Goal: Task Accomplishment & Management: Use online tool/utility

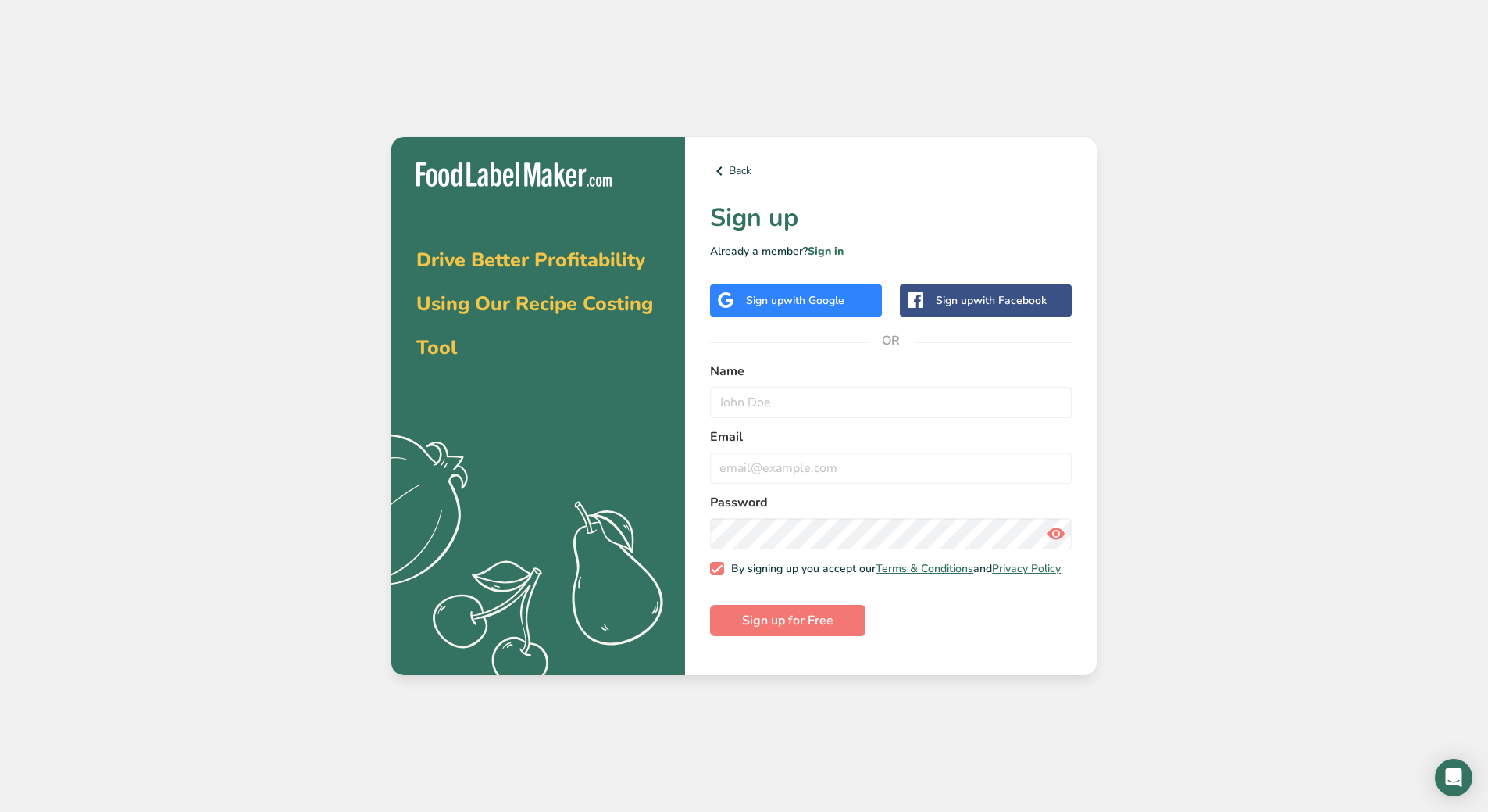
click at [810, 300] on span "with Google" at bounding box center [813, 300] width 61 height 14
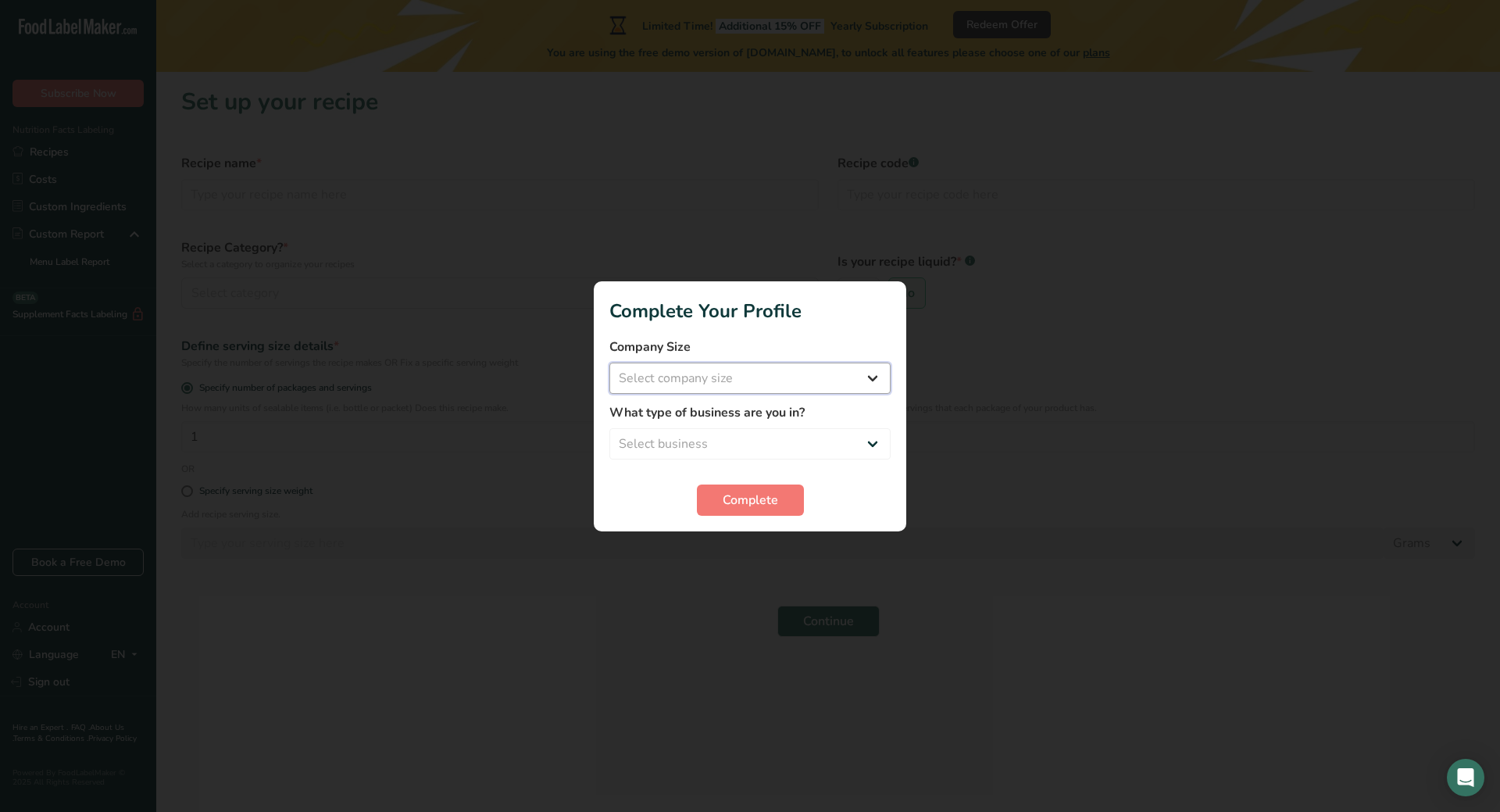
click at [678, 386] on select "Select company size Fewer than 10 Employees 10 to 50 Employees 51 to 500 Employ…" at bounding box center [750, 378] width 282 height 31
select select "1"
click at [610, 363] on select "Select company size Fewer than 10 Employees 10 to 50 Employees 51 to 500 Employ…" at bounding box center [750, 378] width 282 height 31
click at [662, 447] on select "Select business Packaged Food Manufacturer Restaurant & Cafe Bakery Meal Plans …" at bounding box center [750, 444] width 282 height 31
select select "1"
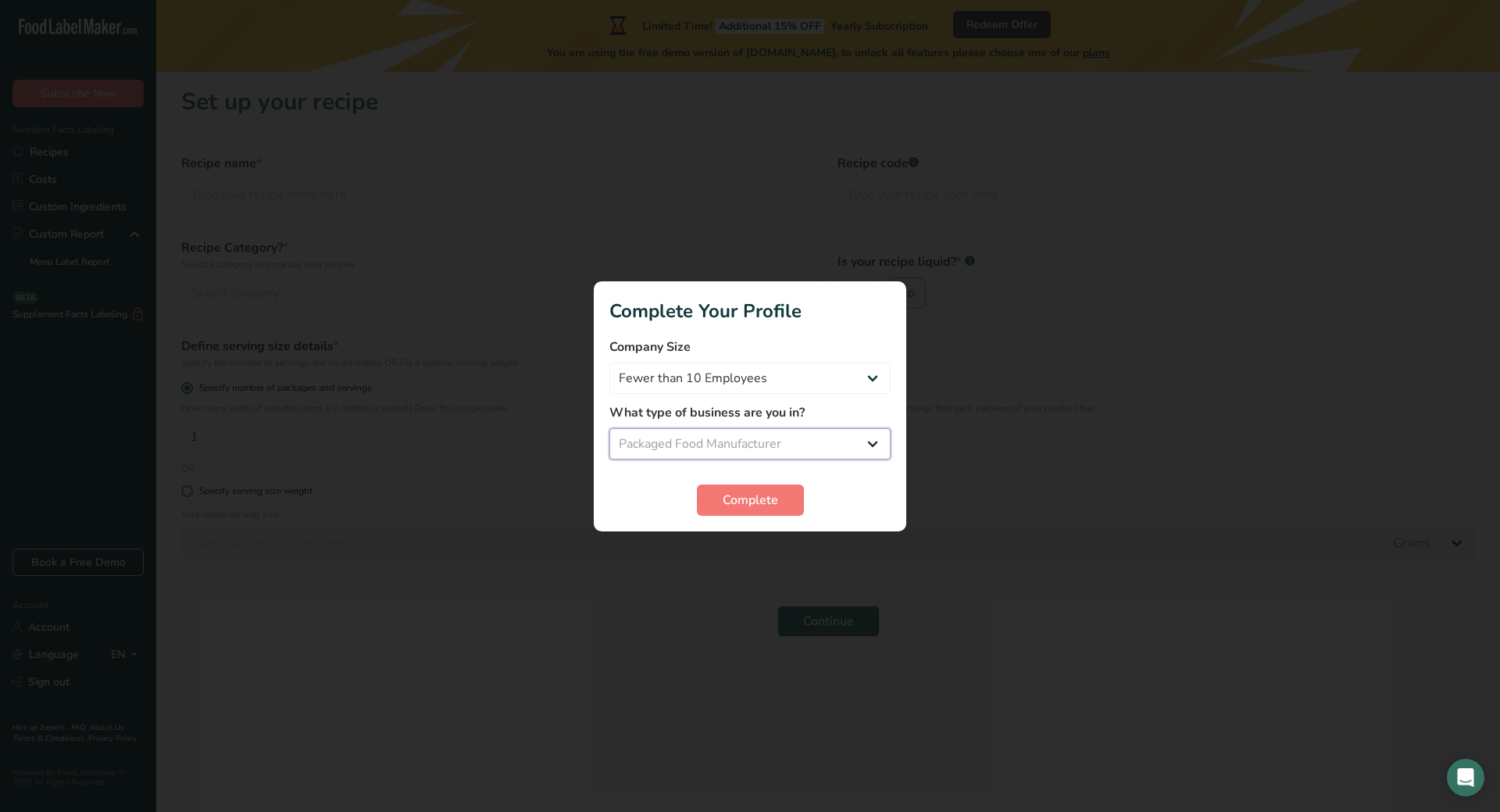
click at [610, 428] on select "Select business Packaged Food Manufacturer Restaurant & Cafe Bakery Meal Plans …" at bounding box center [750, 444] width 282 height 31
click at [732, 498] on span "Complete" at bounding box center [750, 500] width 56 height 18
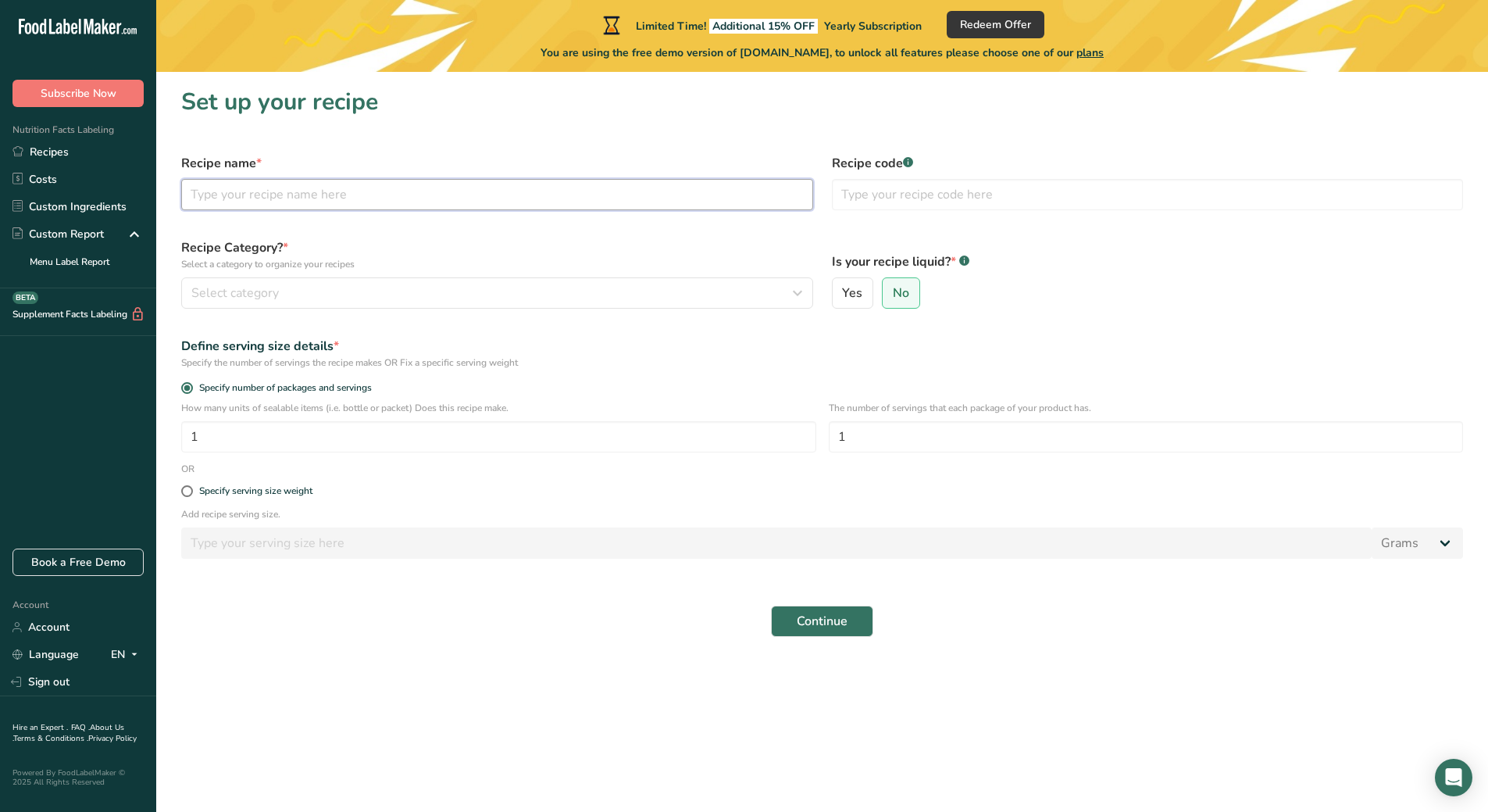
click at [246, 203] on input "text" at bounding box center [497, 195] width 632 height 31
type input "Helado de Coco Dominicano"
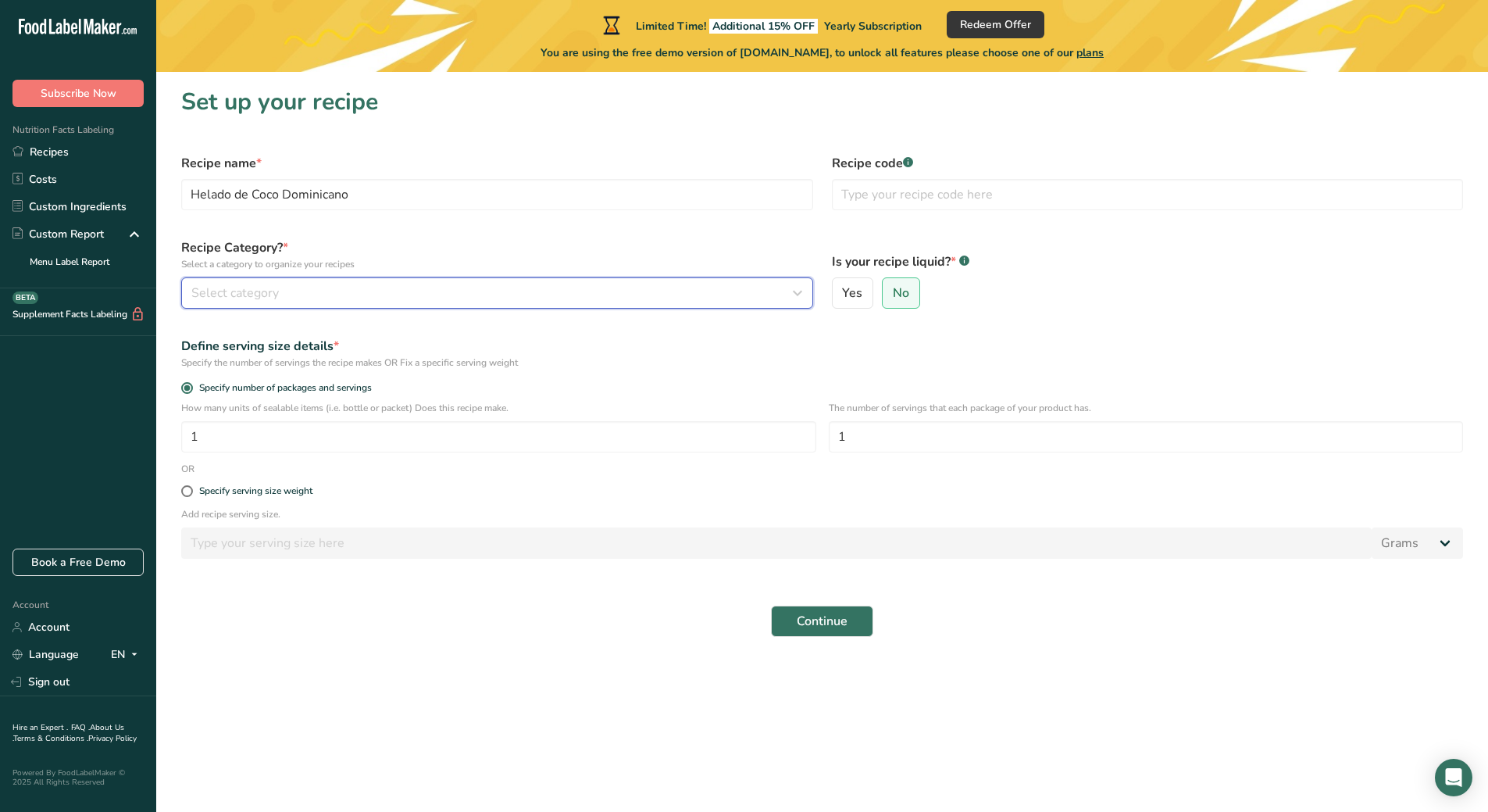
click at [277, 288] on span "Select category" at bounding box center [234, 292] width 88 height 18
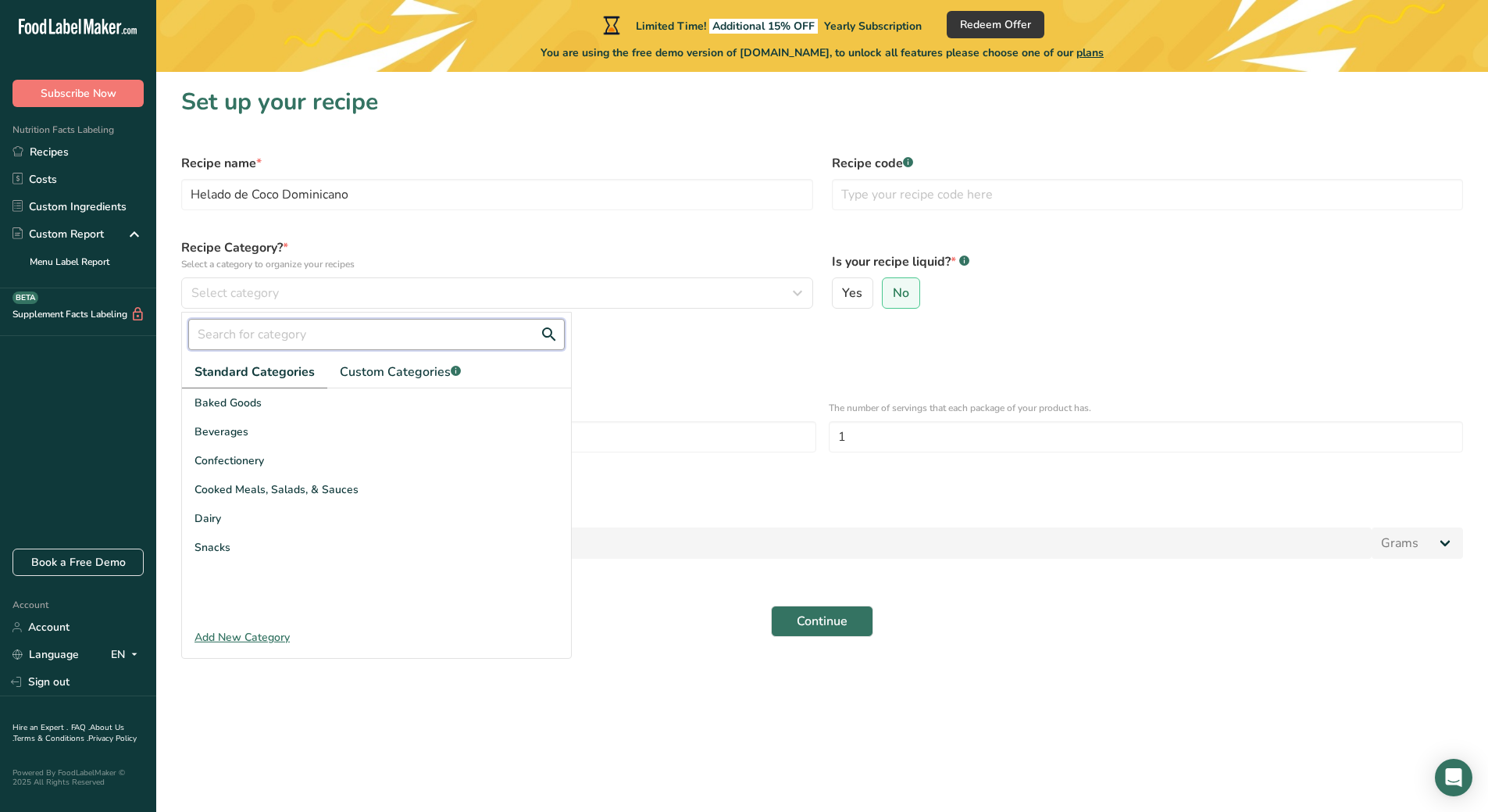
click at [274, 332] on input "text" at bounding box center [376, 335] width 376 height 31
type input "i"
click at [252, 524] on div "Dairy" at bounding box center [376, 518] width 389 height 29
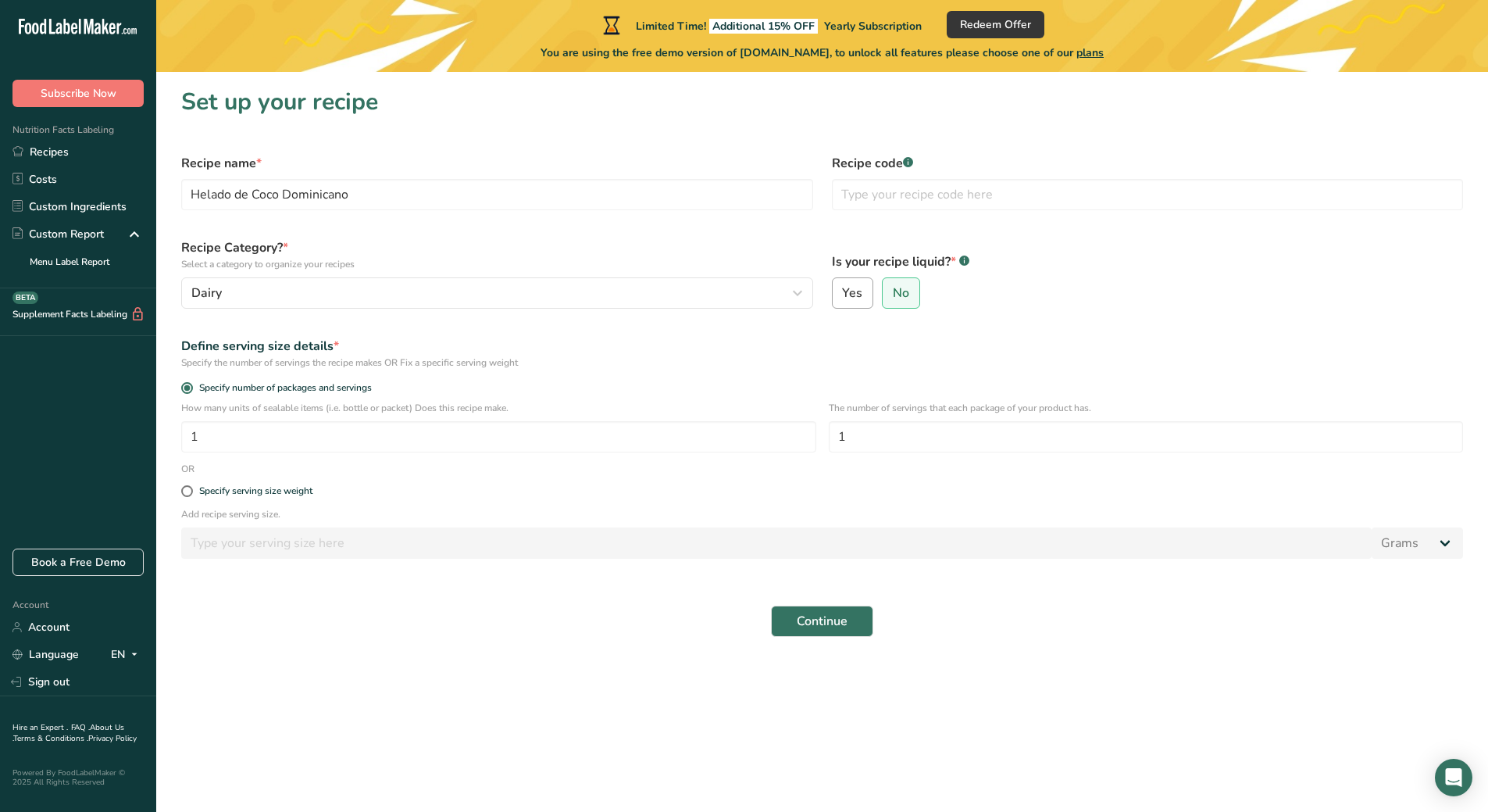
click at [863, 295] on label "Yes" at bounding box center [853, 293] width 42 height 31
click at [843, 295] on input "Yes" at bounding box center [838, 293] width 11 height 11
radio input "true"
radio input "false"
select select "22"
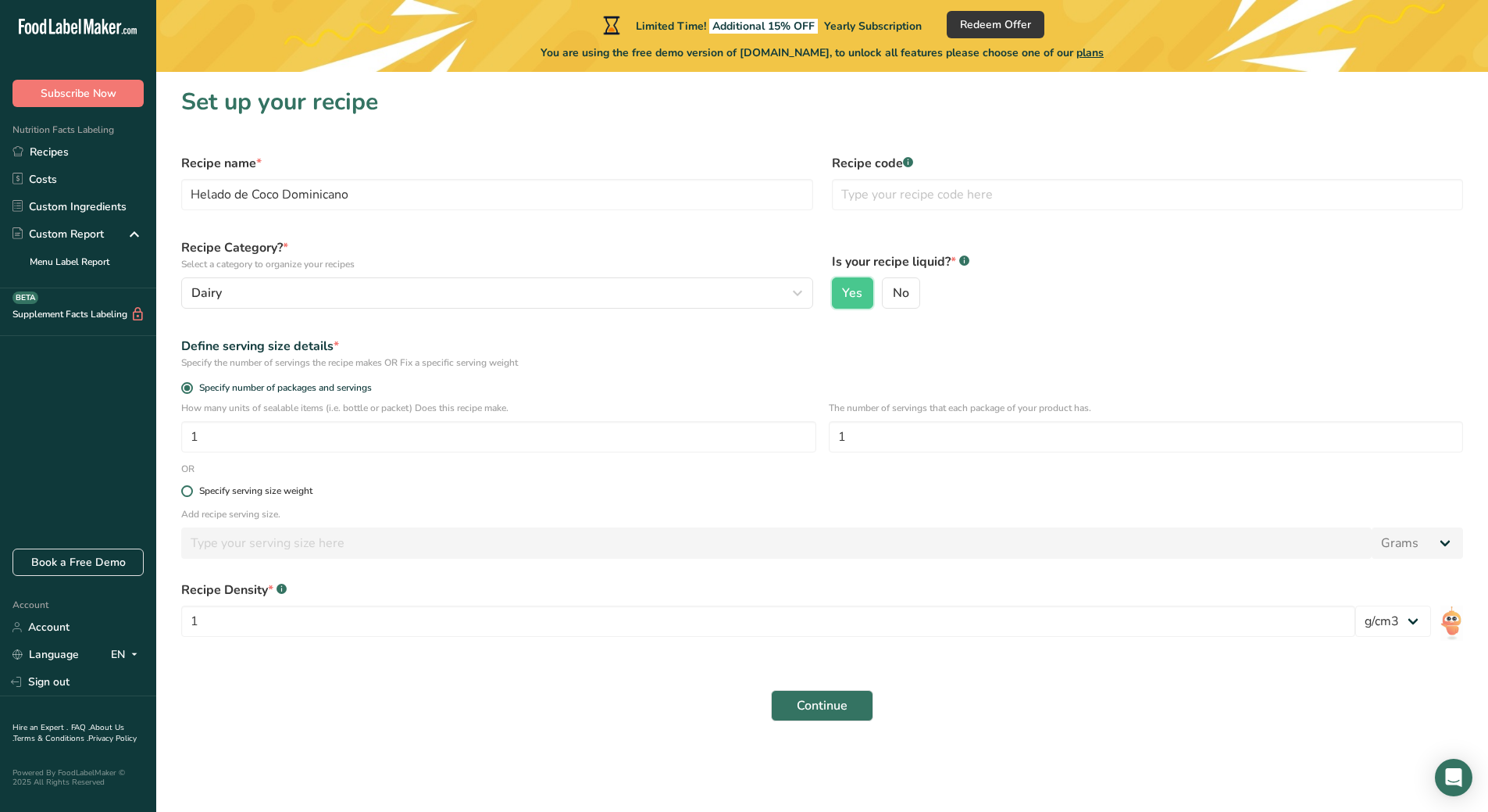
click at [191, 490] on span at bounding box center [187, 491] width 12 height 12
click at [191, 490] on input "Specify serving size weight" at bounding box center [186, 491] width 11 height 11
radio input "true"
radio input "false"
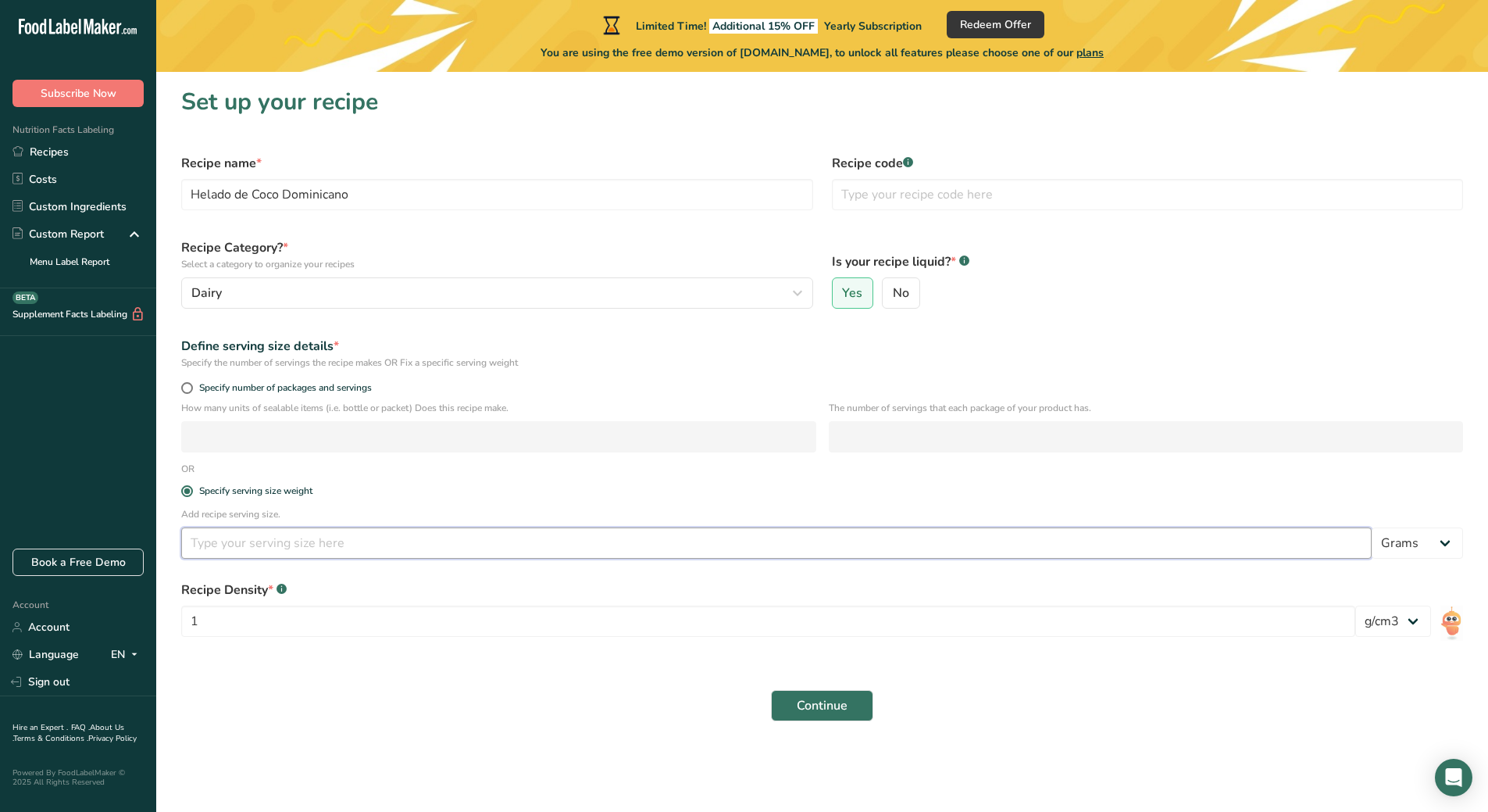
click at [258, 547] on input "number" at bounding box center [776, 543] width 1191 height 31
type input "3"
click at [1414, 552] on select "Grams kg mg mcg lb oz l mL fl oz tbsp tsp cup qt gallon" at bounding box center [1417, 543] width 92 height 31
select select "5"
click at [1371, 528] on select "Grams kg mg mcg lb oz l mL fl oz tbsp tsp cup qt gallon" at bounding box center [1417, 543] width 92 height 31
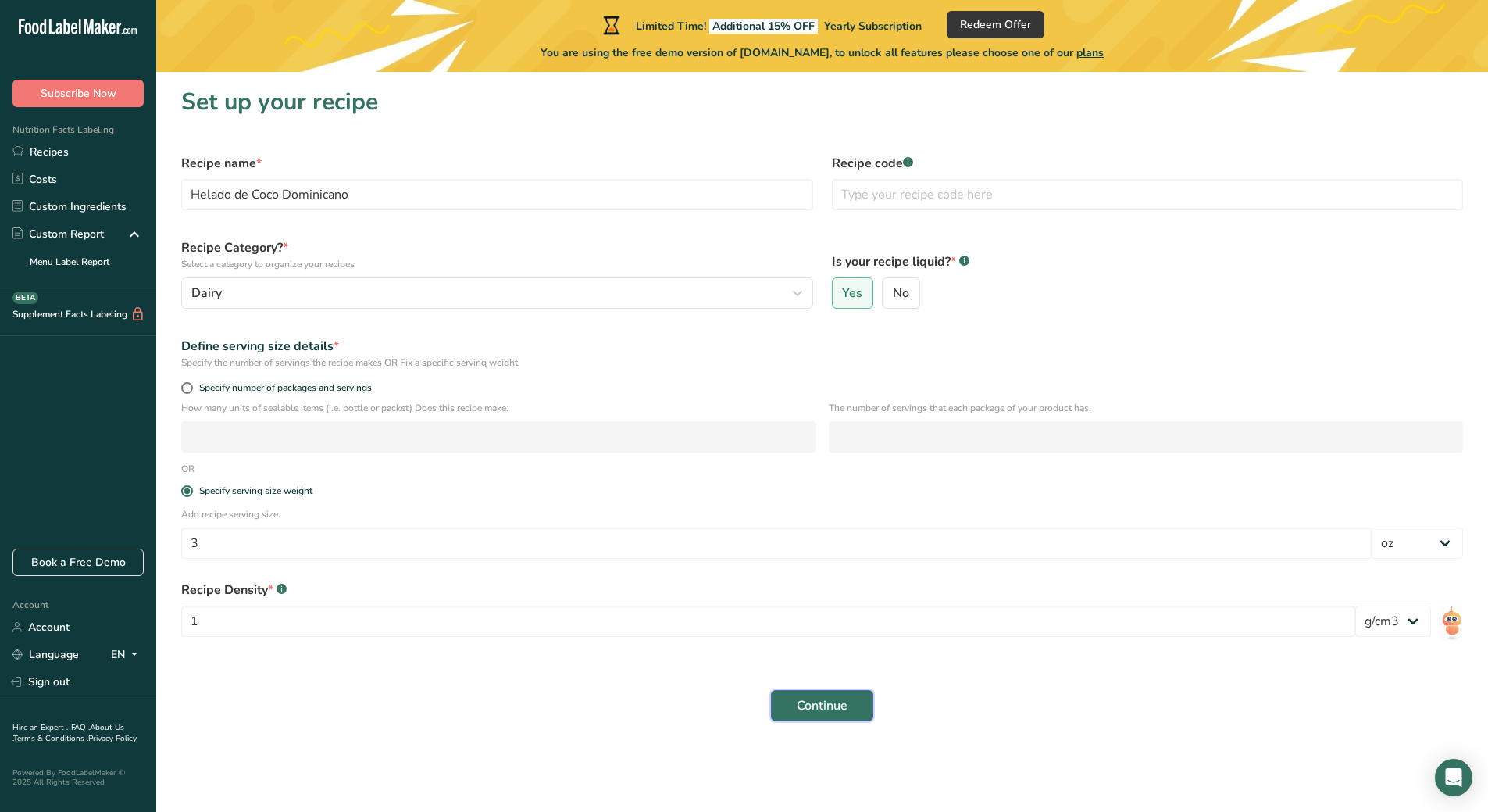
click at [828, 705] on span "Continue" at bounding box center [822, 705] width 51 height 18
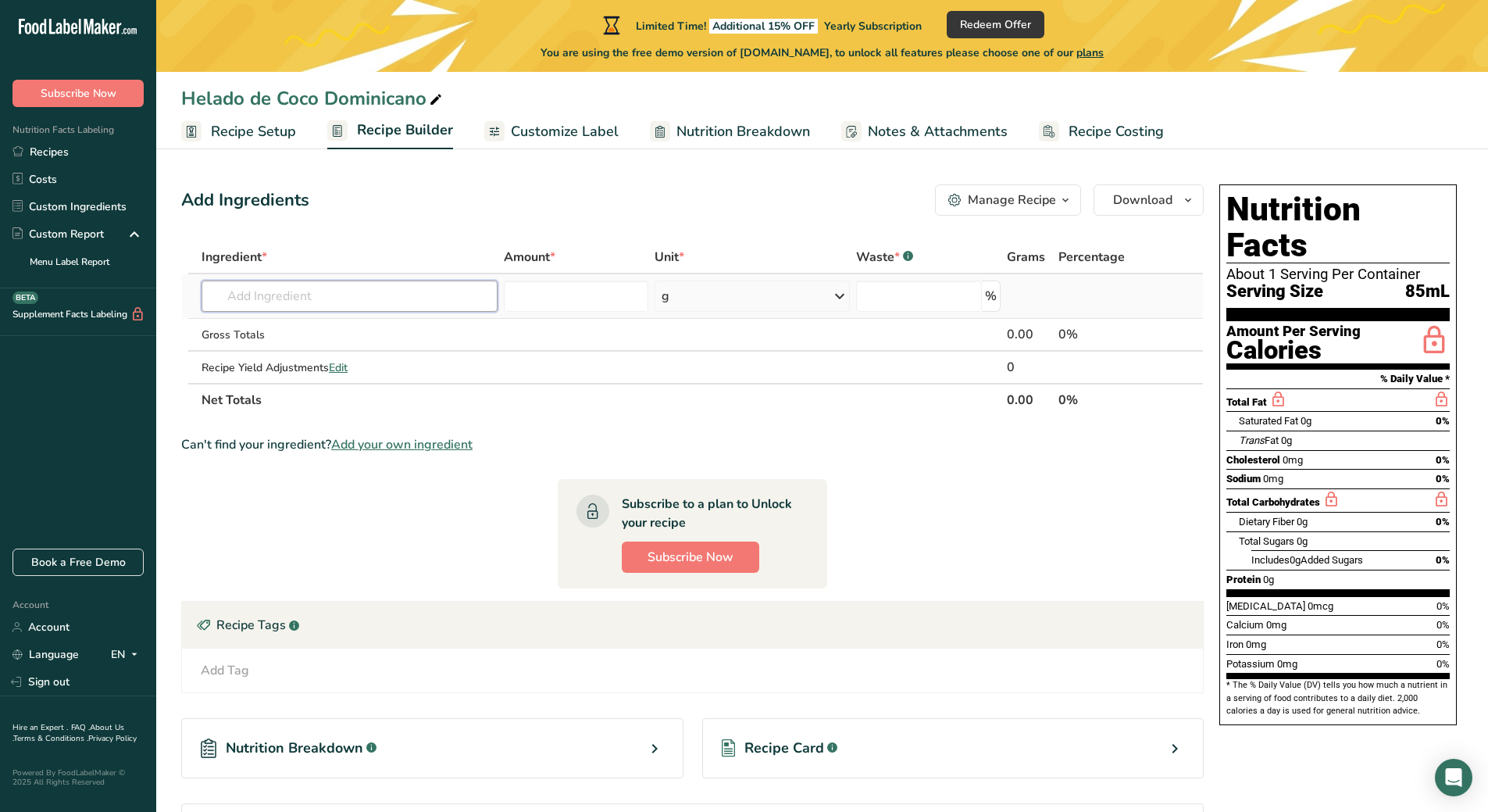
click at [298, 301] on input "text" at bounding box center [349, 296] width 296 height 31
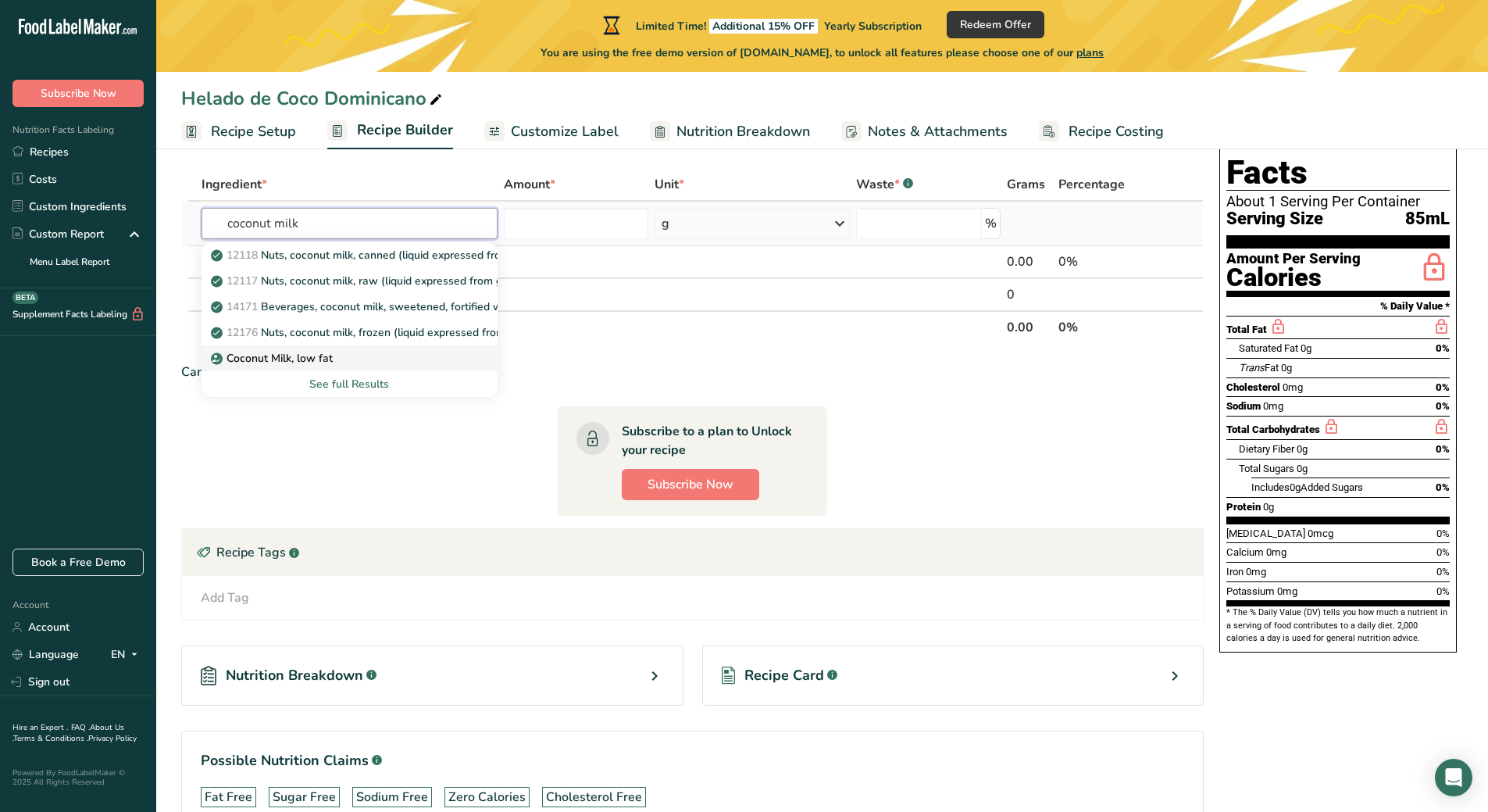
scroll to position [72, 0]
type input "coconut milk"
click at [436, 258] on p "12118 Nuts, coconut milk, canned (liquid expressed from grated meat and water)" at bounding box center [423, 256] width 419 height 16
type input "Nuts, coconut milk, canned (liquid expressed from grated meat and water)"
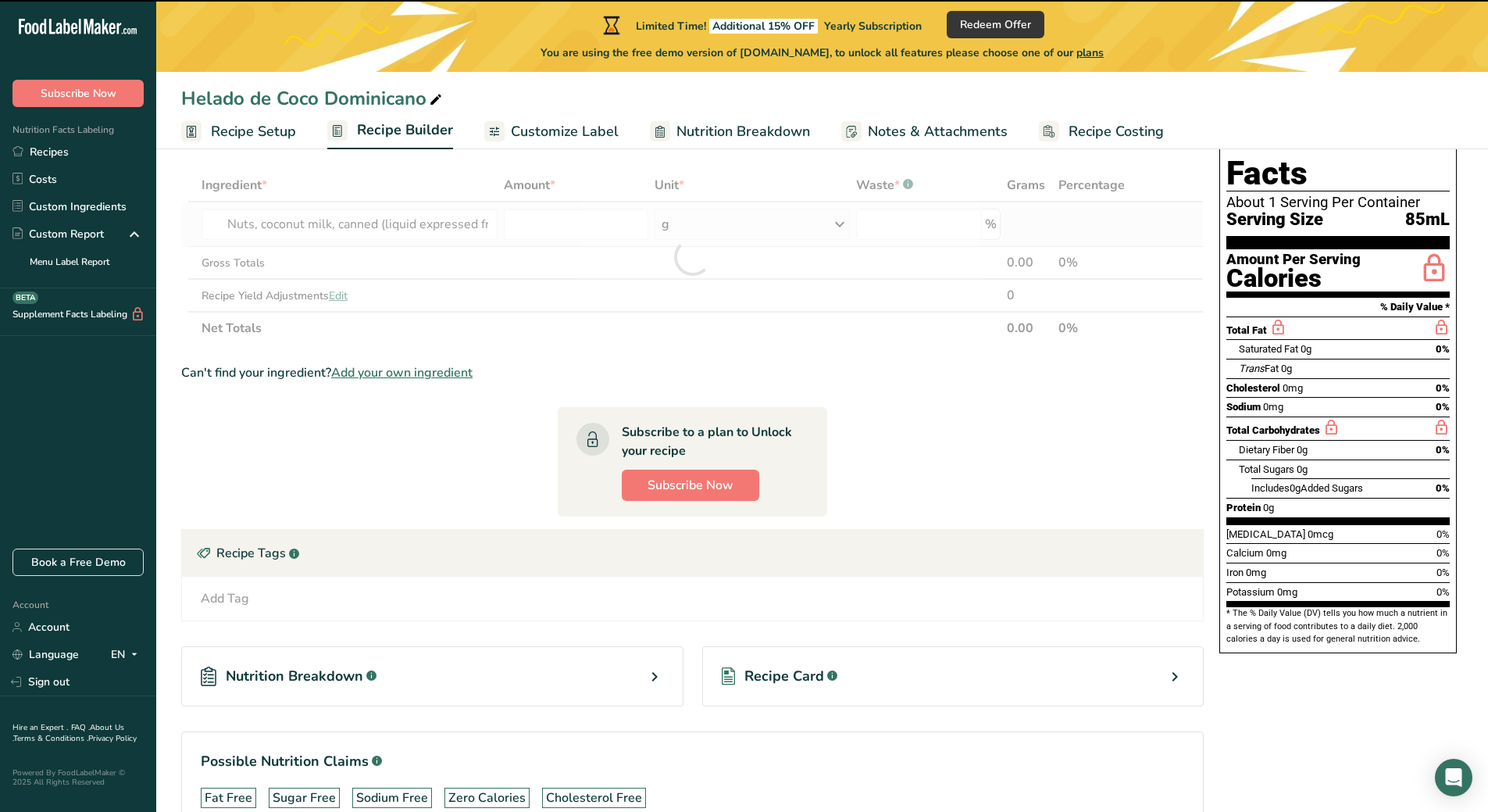
type input "0"
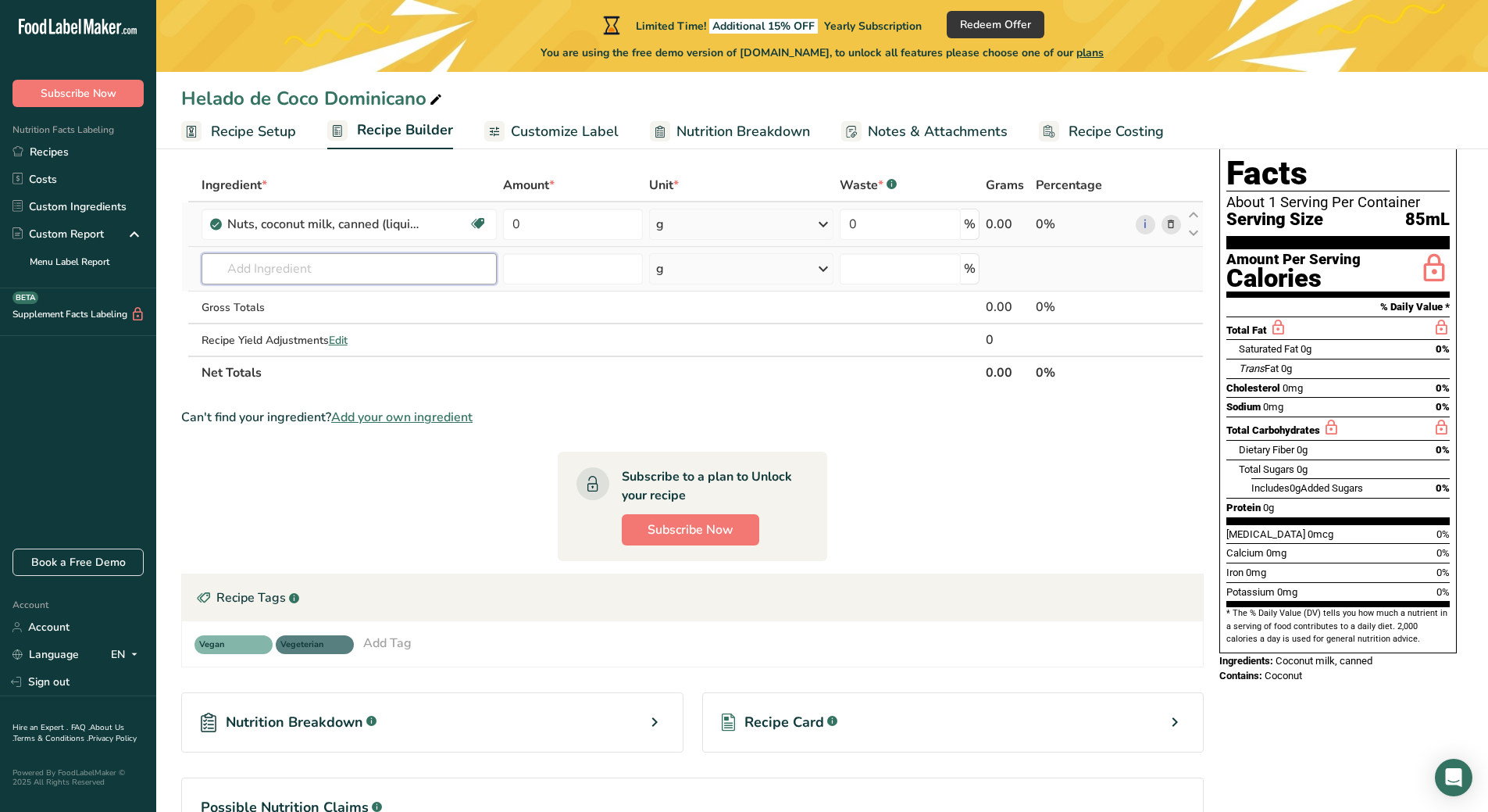
click at [337, 273] on input "text" at bounding box center [349, 268] width 296 height 31
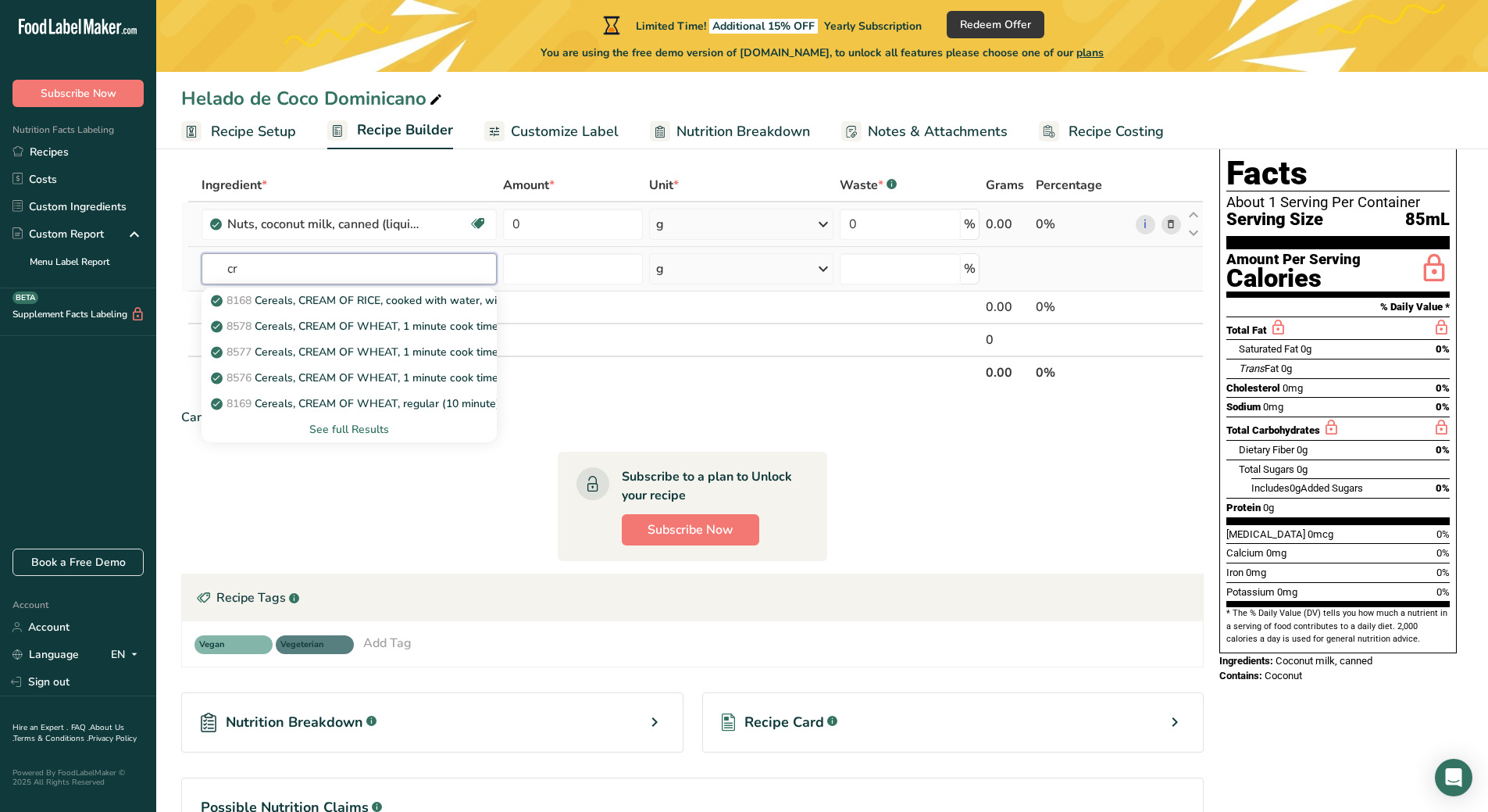
type input "c"
type input "coconut cream"
click at [369, 331] on p "12115 Nuts, coconut cream, raw (liquid expressed from grated meat)" at bounding box center [393, 326] width 360 height 16
type input "Nuts, coconut cream, raw (liquid expressed from grated meat)"
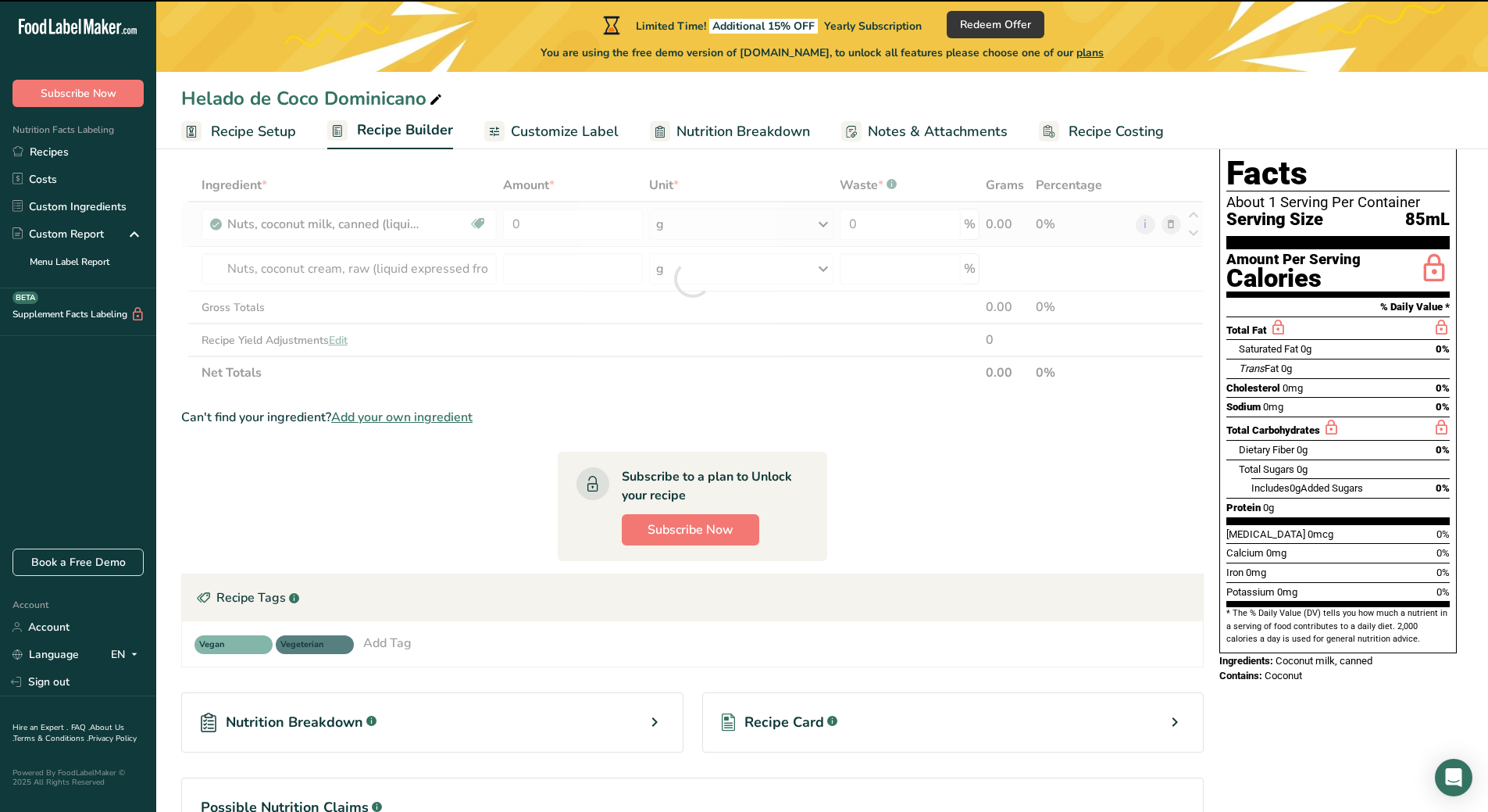
type input "0"
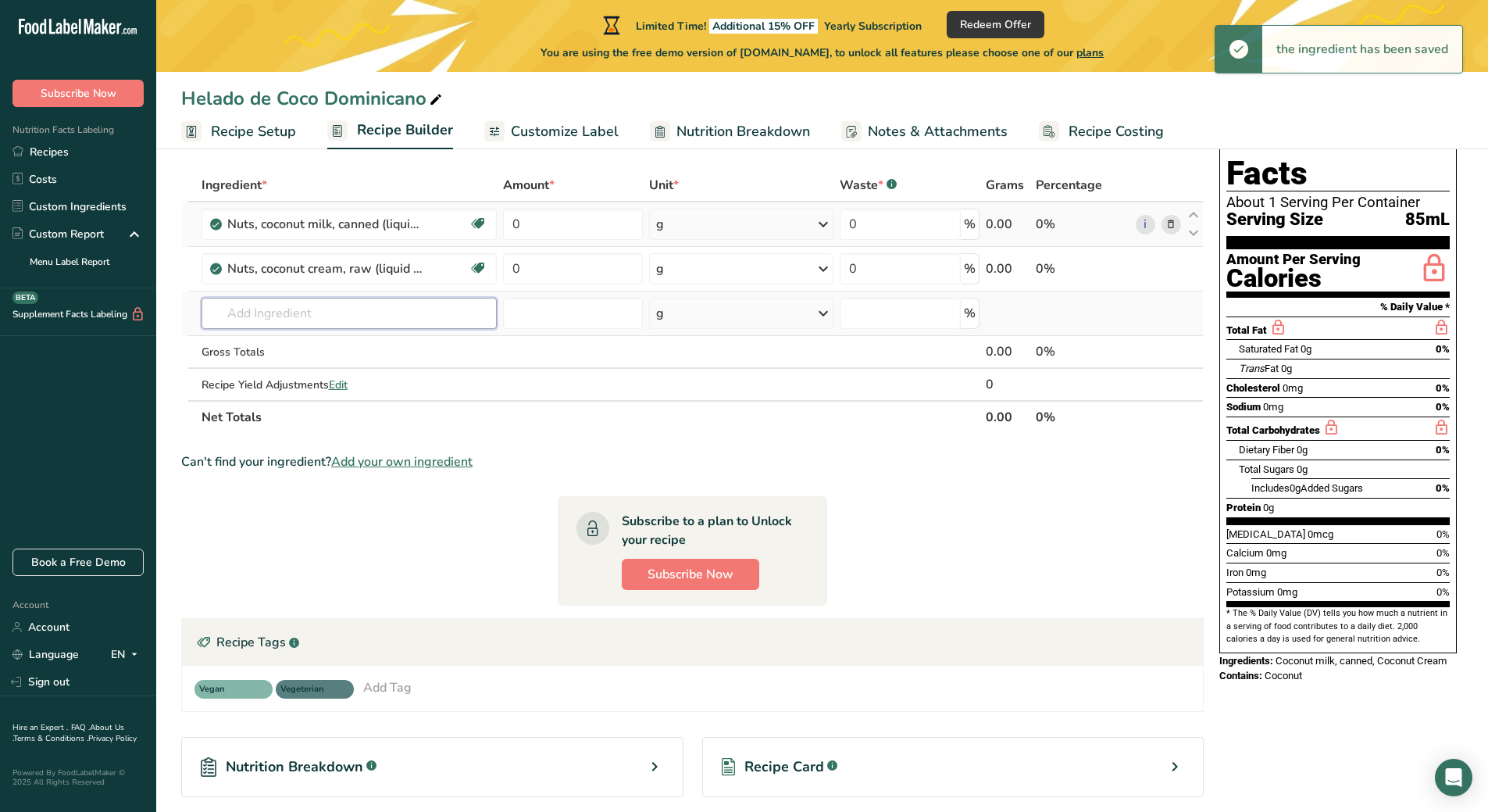
click at [311, 319] on input "text" at bounding box center [349, 313] width 296 height 31
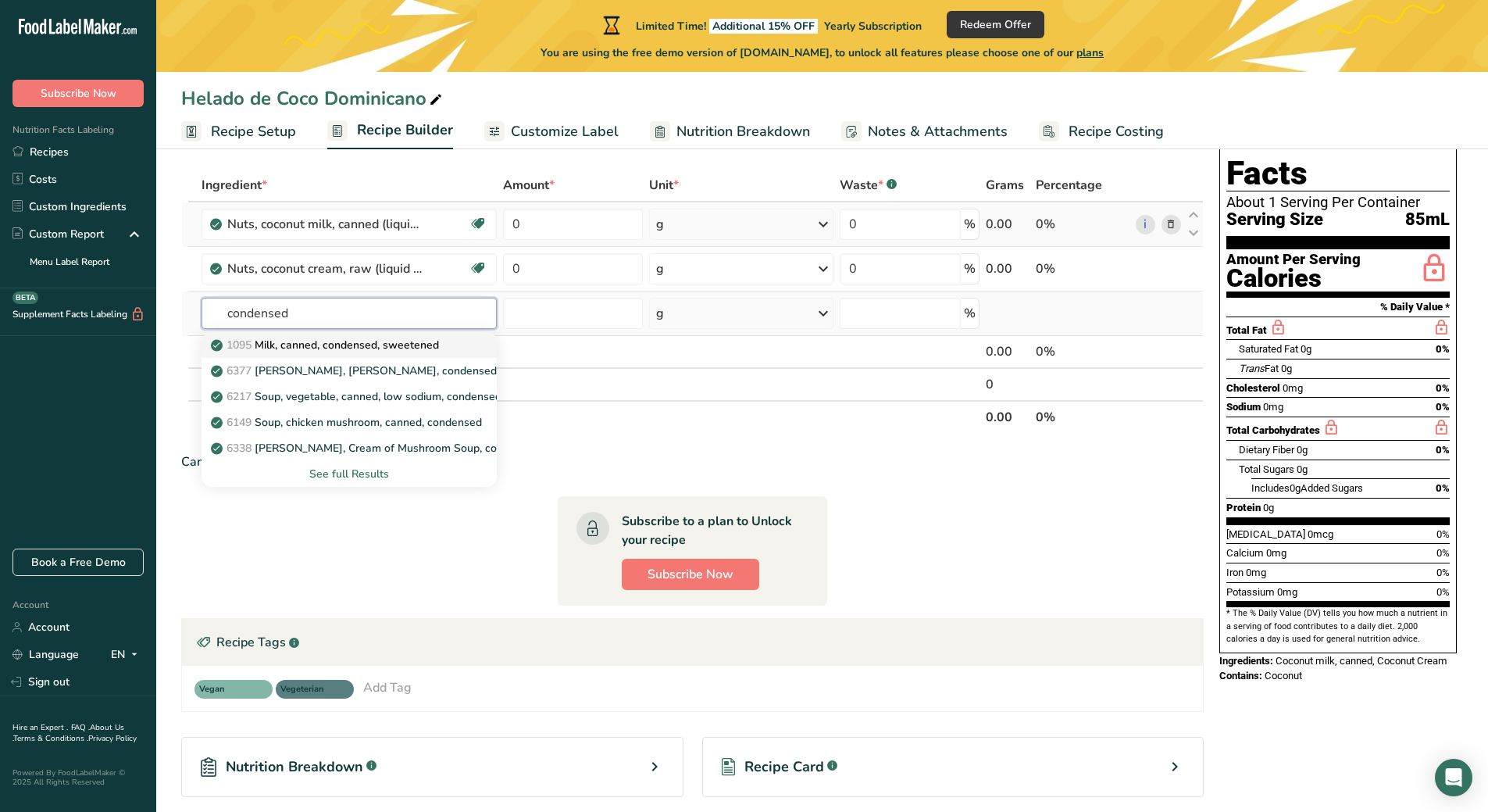
type input "condensed"
click at [330, 345] on p "1095 Milk, canned, condensed, sweetened" at bounding box center [326, 344] width 225 height 16
type input "Milk, canned, condensed, sweetened"
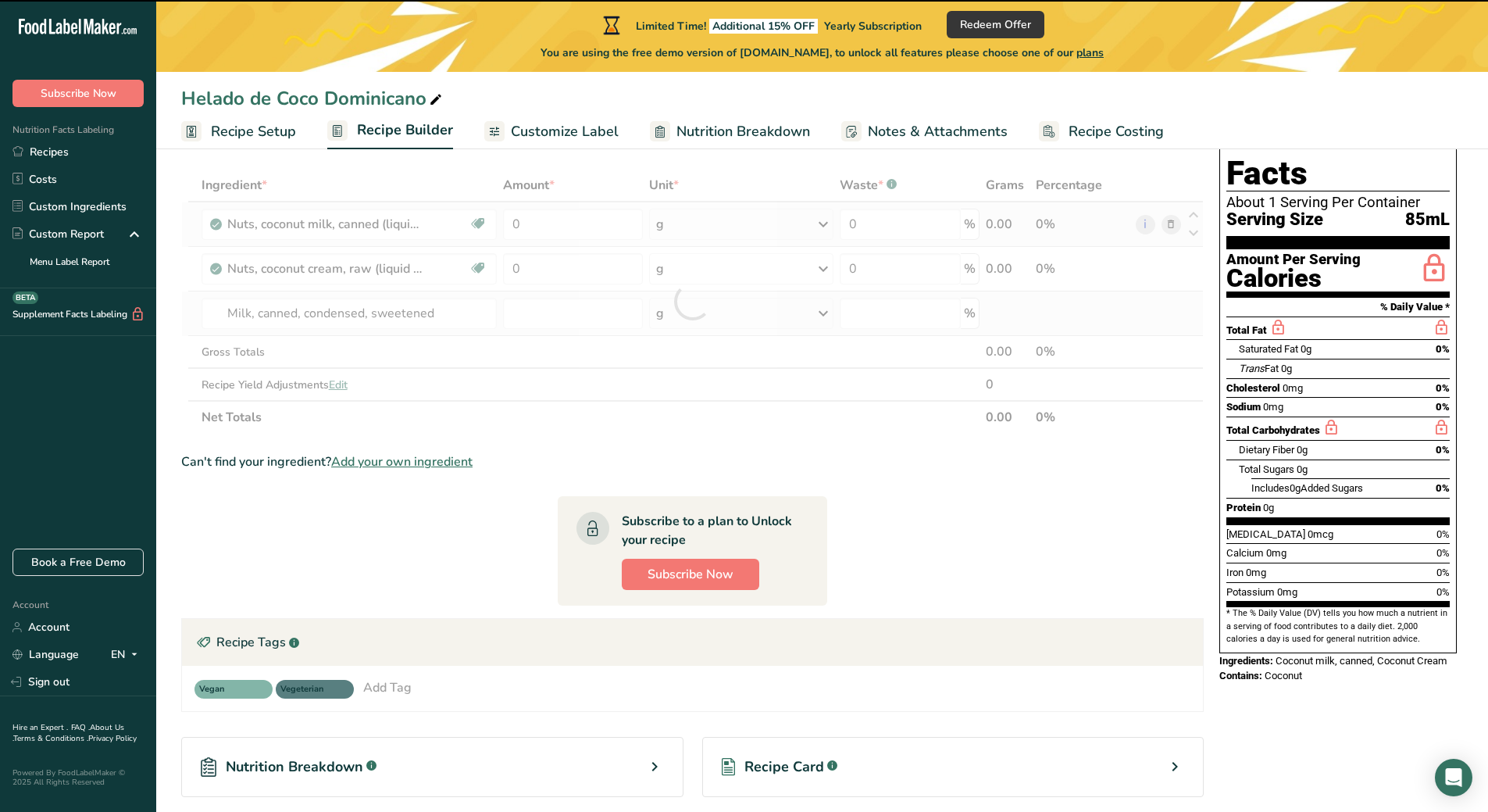
type input "0"
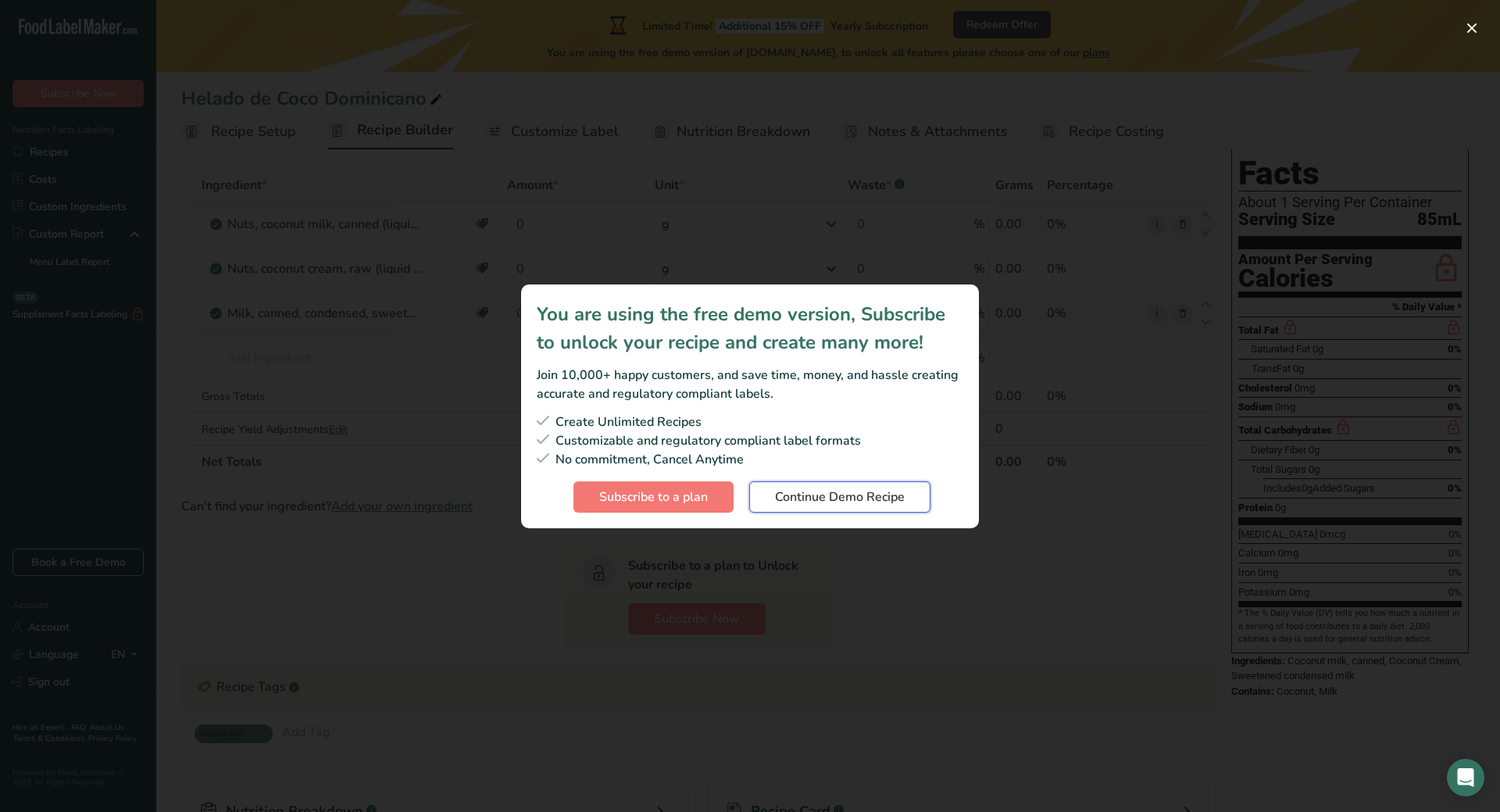
click at [826, 498] on span "Continue Demo Recipe" at bounding box center [840, 496] width 129 height 18
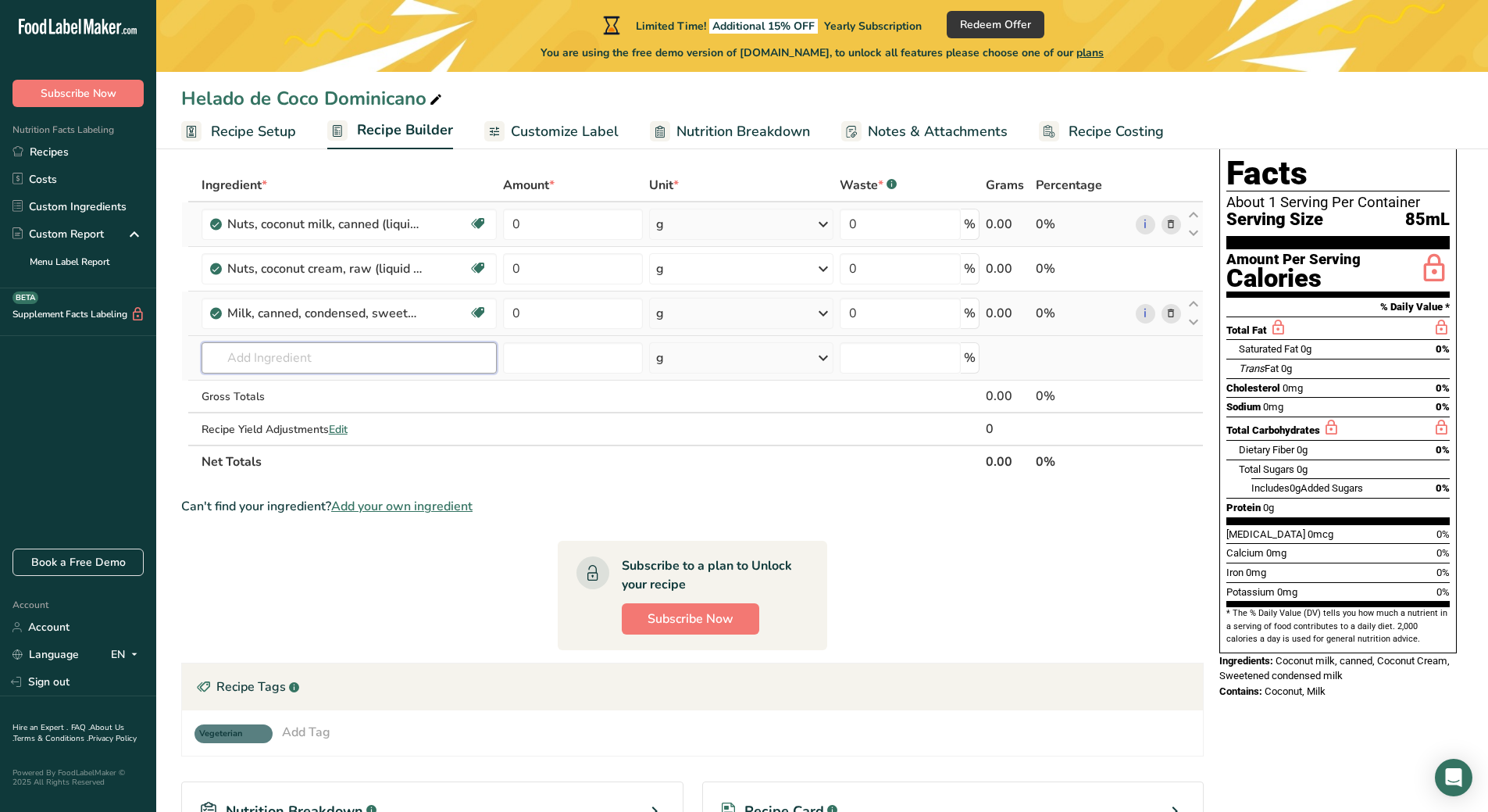
click at [366, 357] on input "text" at bounding box center [349, 358] width 296 height 31
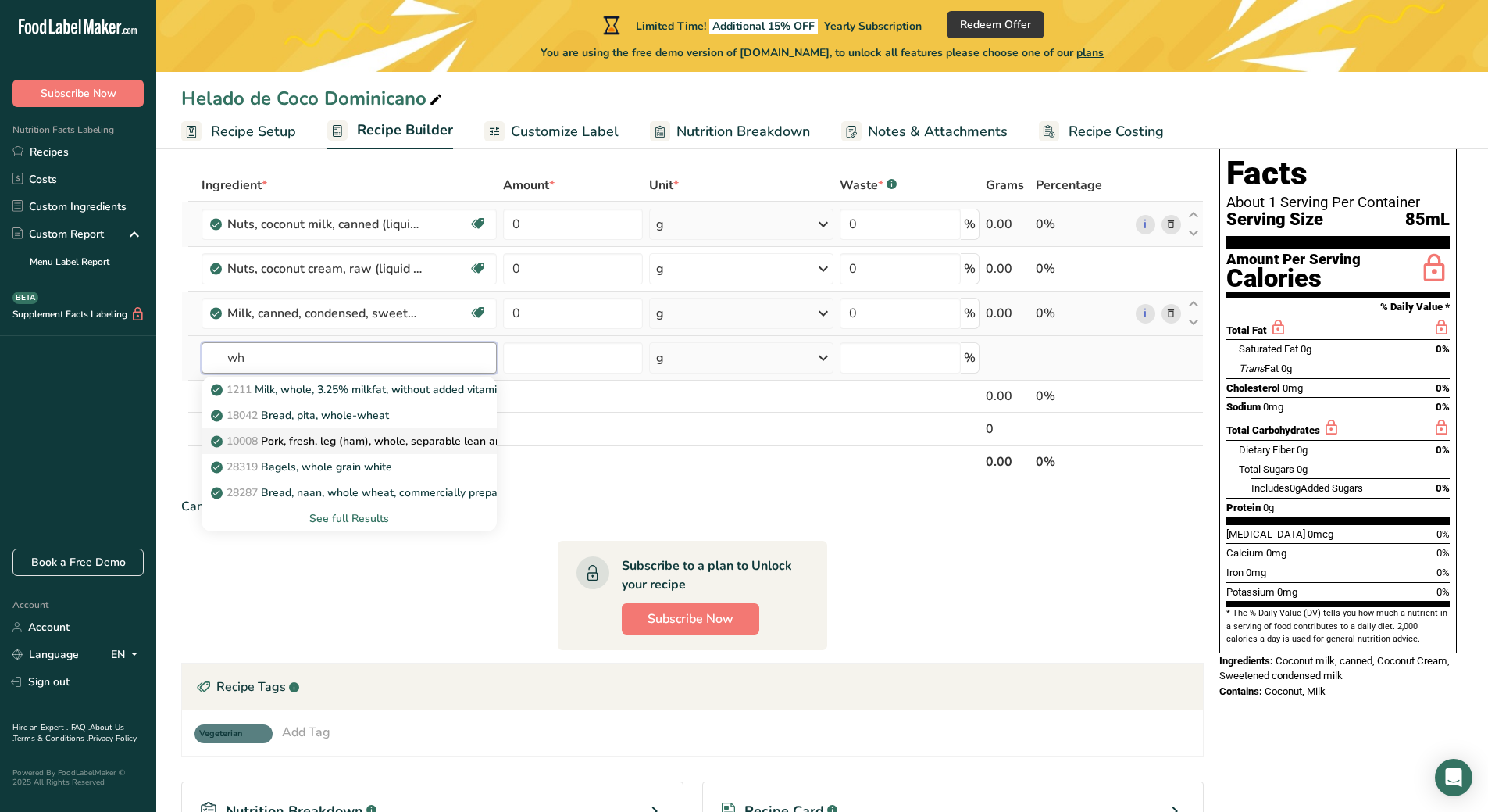
type input "w"
type input "milk"
click at [349, 392] on p "1211 Milk, whole, 3.25% milkfat, without added vitamin A and vitamin D" at bounding box center [422, 389] width 417 height 16
type input "Milk, whole, 3.25% milkfat, without added vitamin A and vitamin D"
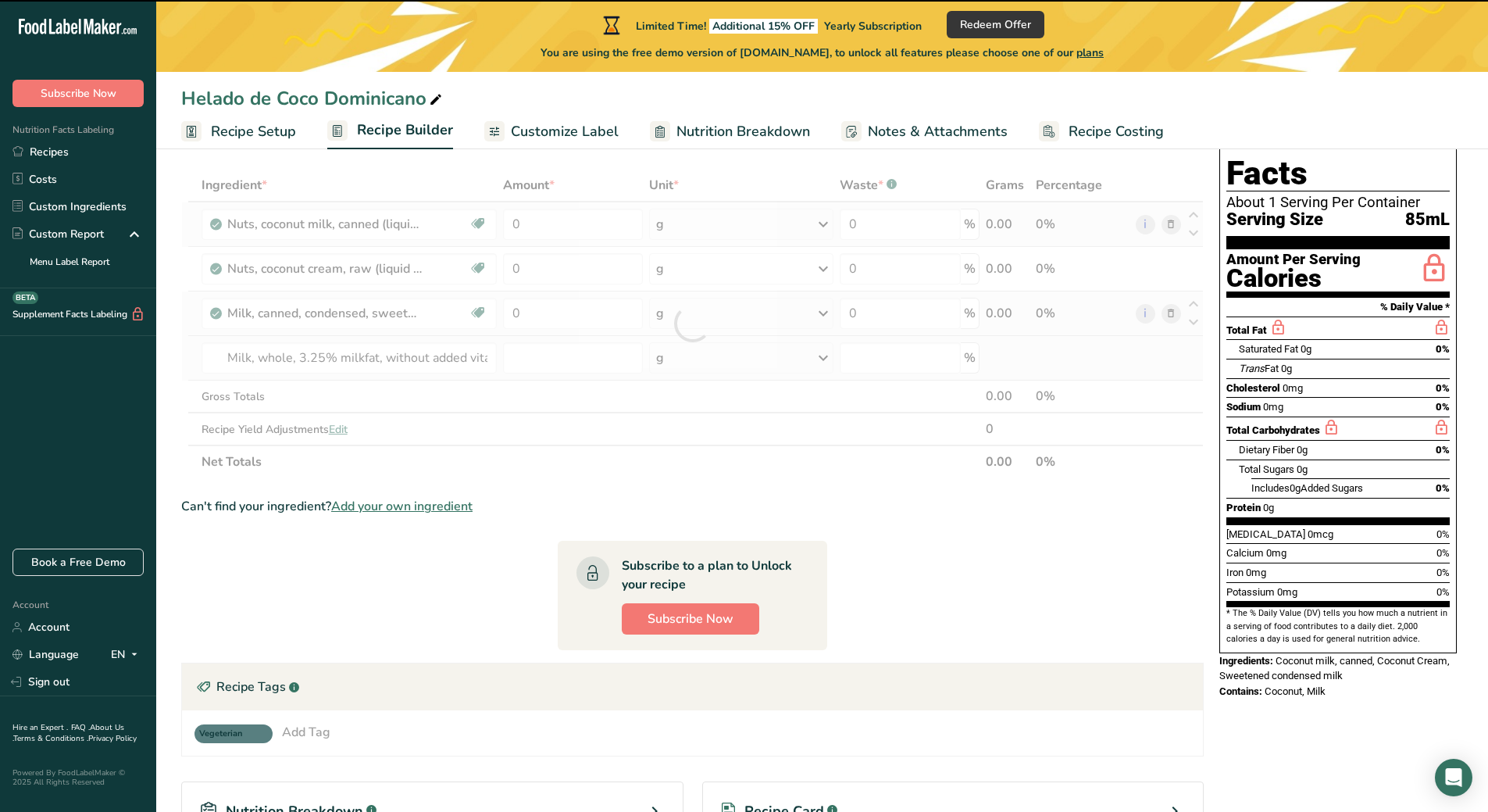
type input "0"
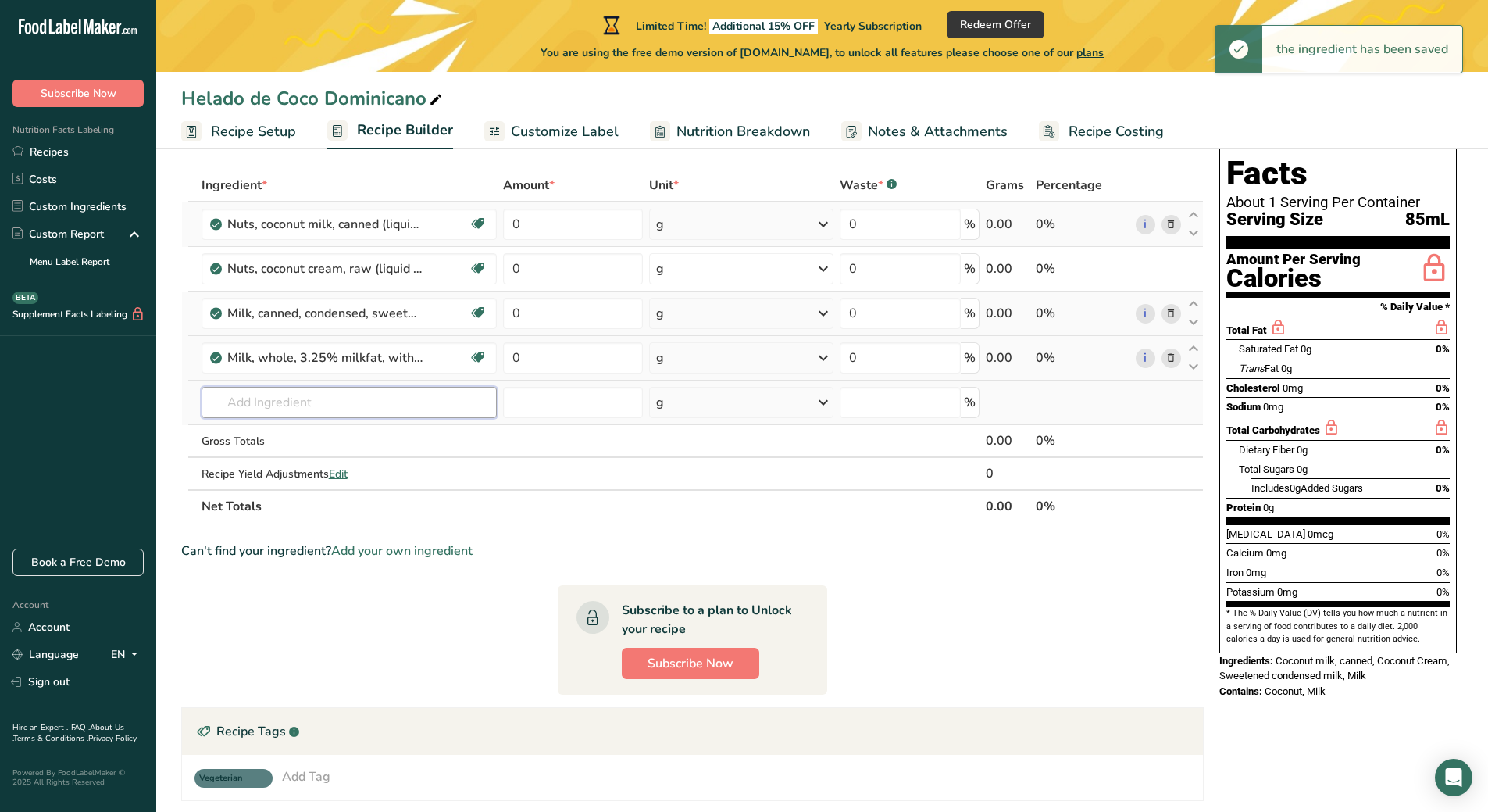
click at [343, 407] on input "text" at bounding box center [349, 402] width 296 height 31
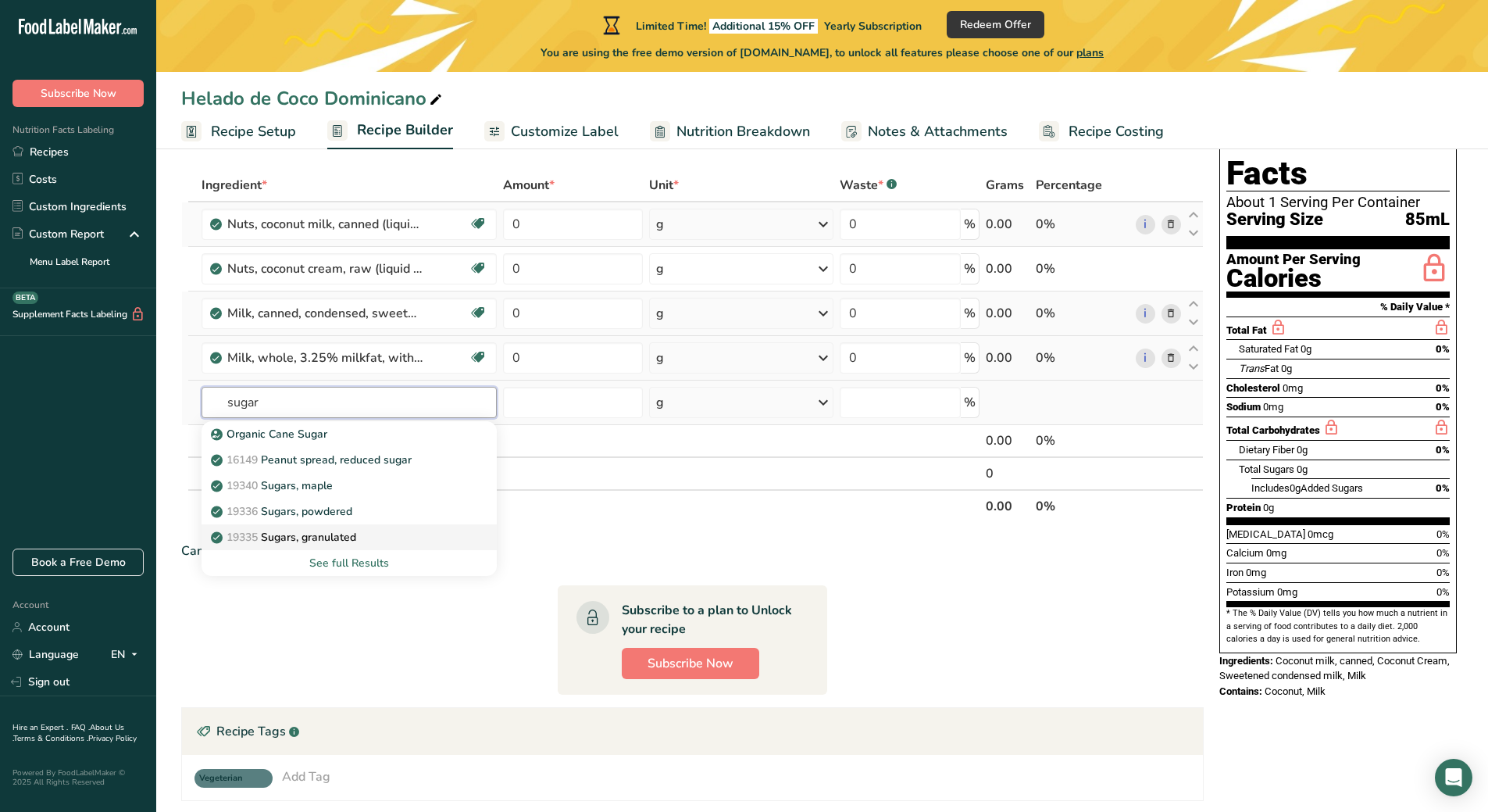
type input "sugar"
click at [365, 532] on div "19335 Sugars, granulated" at bounding box center [337, 536] width 246 height 16
type input "Sugars, granulated"
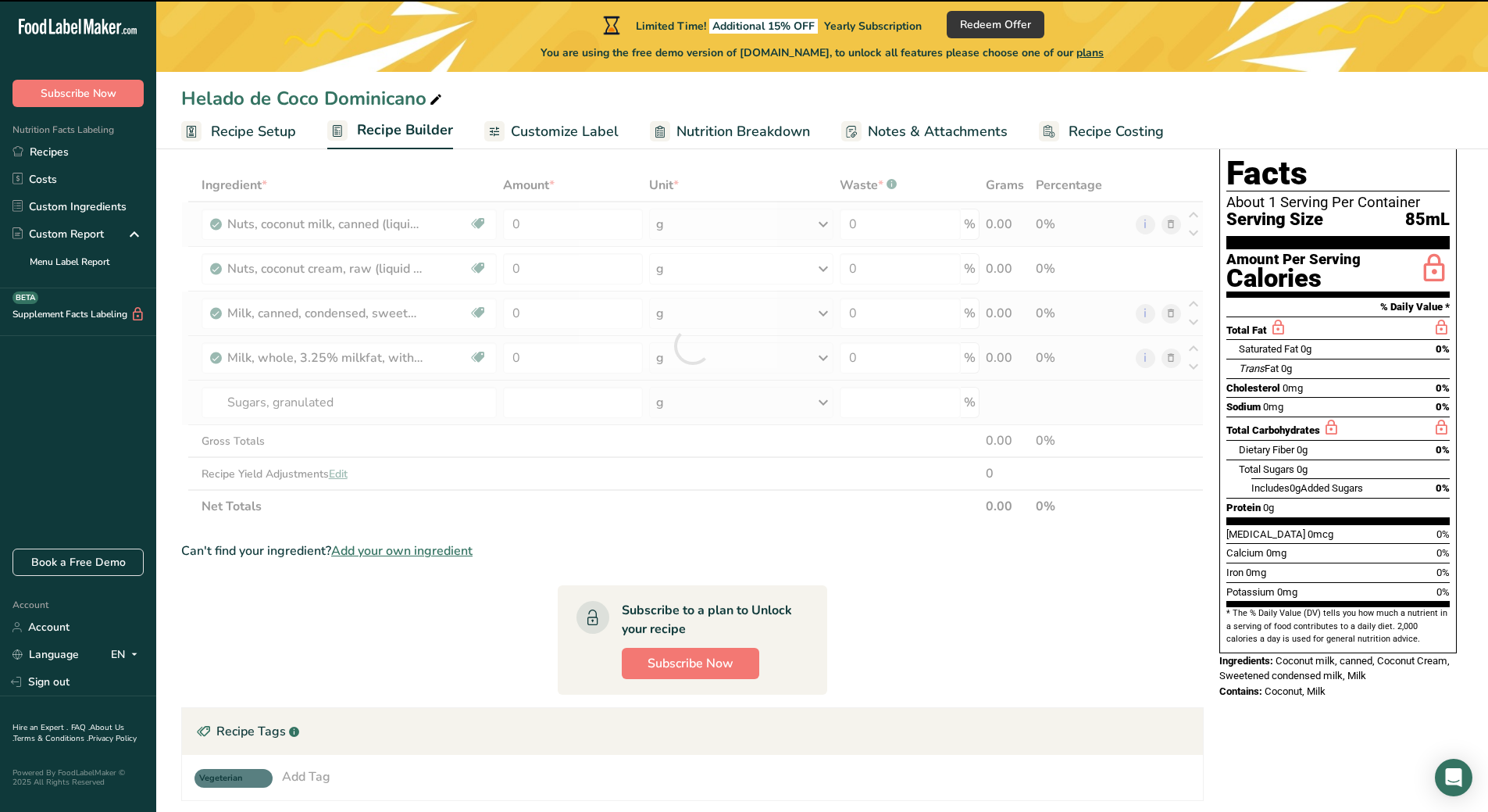
type input "0"
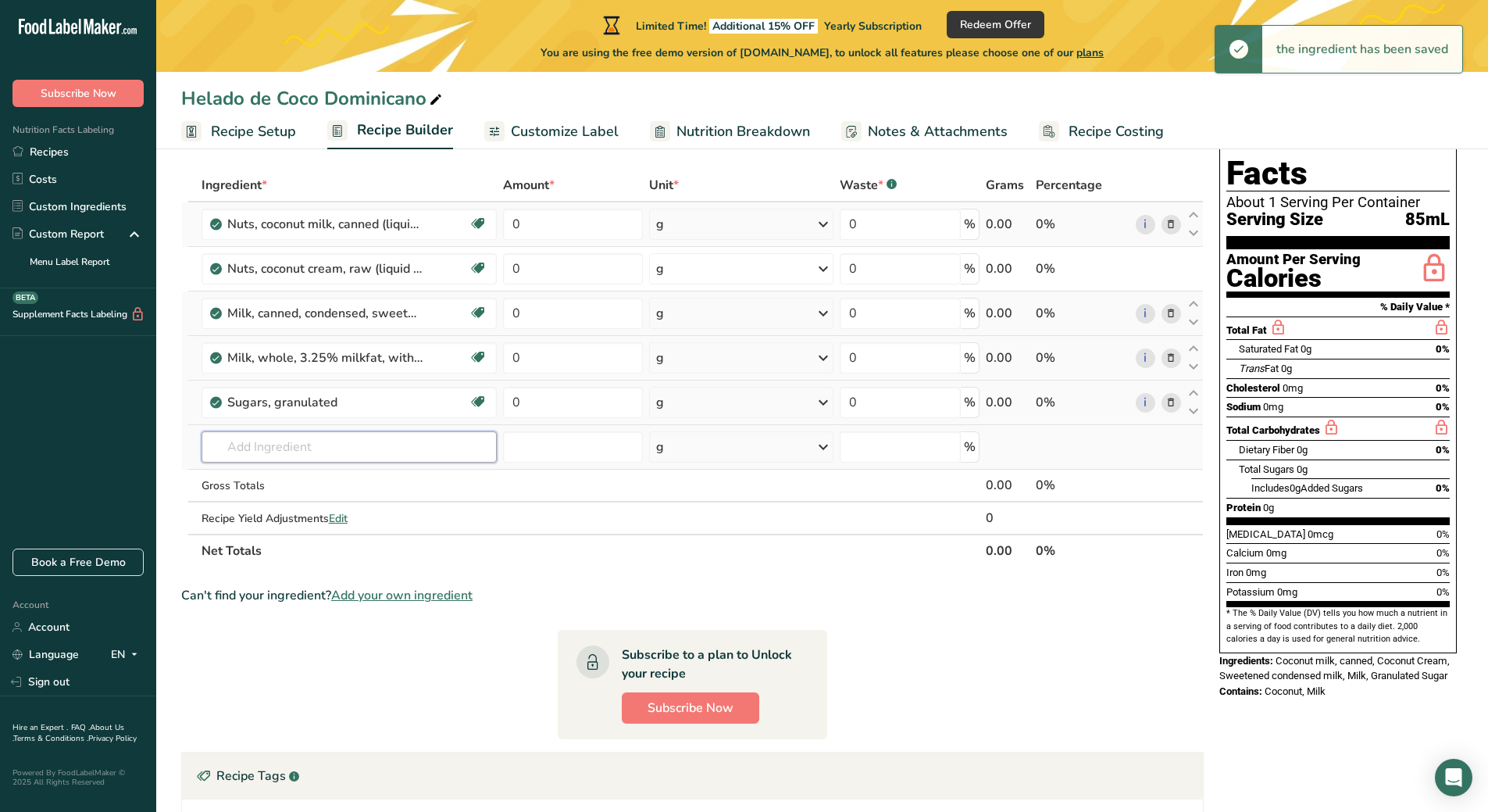
click at [283, 445] on input "text" at bounding box center [349, 447] width 296 height 31
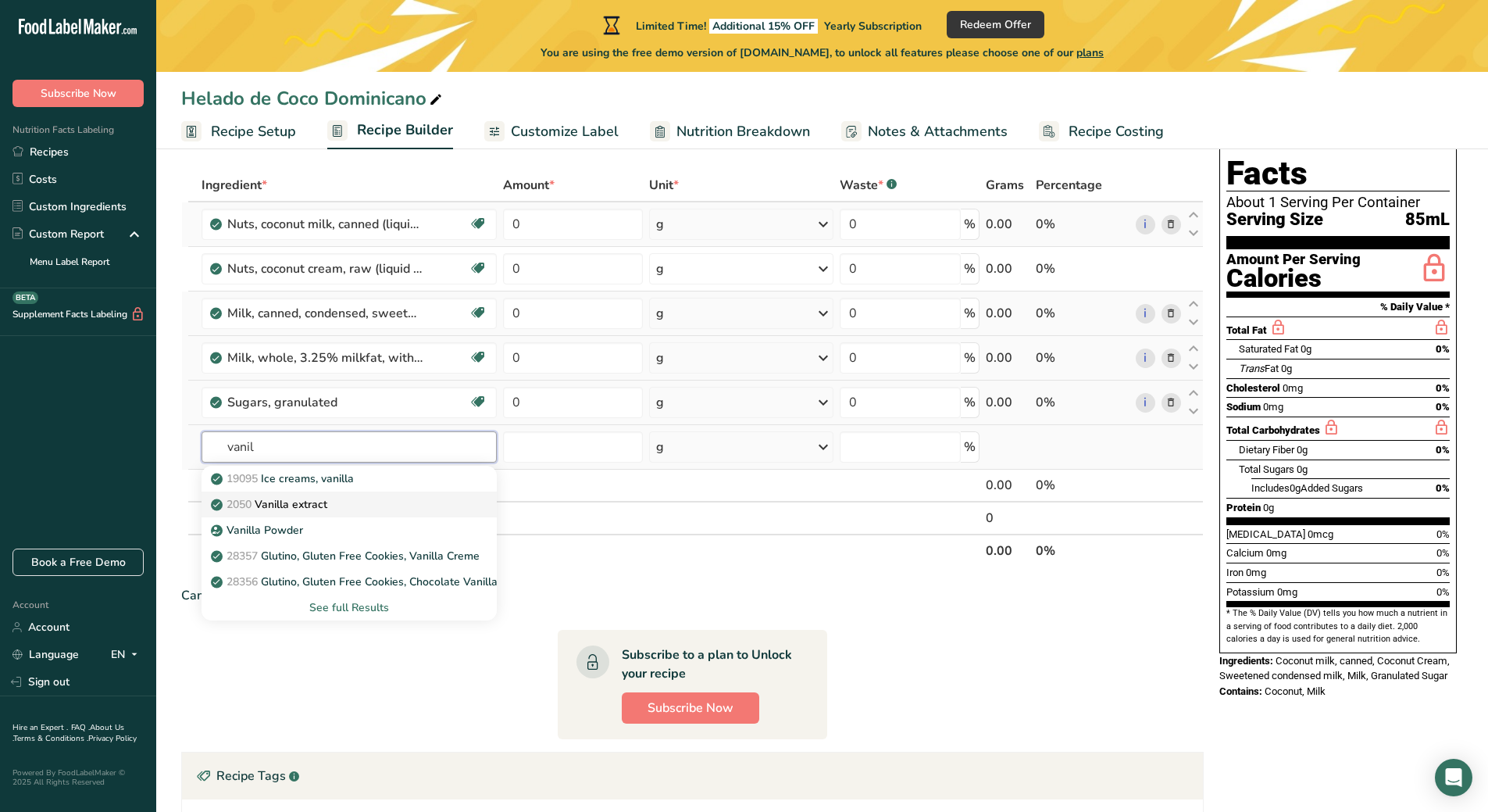
type input "vanil"
click at [293, 502] on p "2050 Vanilla extract" at bounding box center [270, 503] width 113 height 16
type input "Vanilla extract"
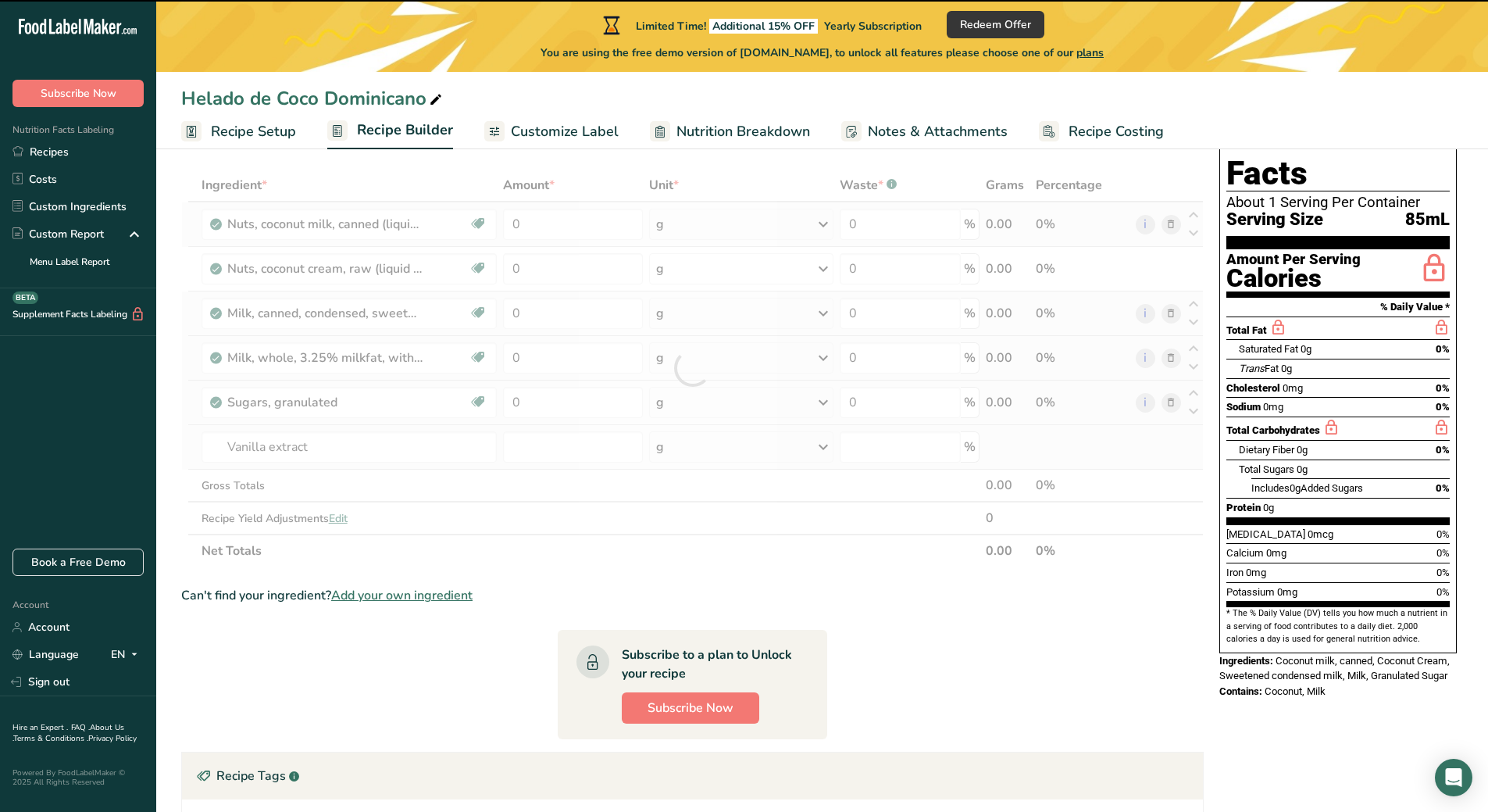
type input "0"
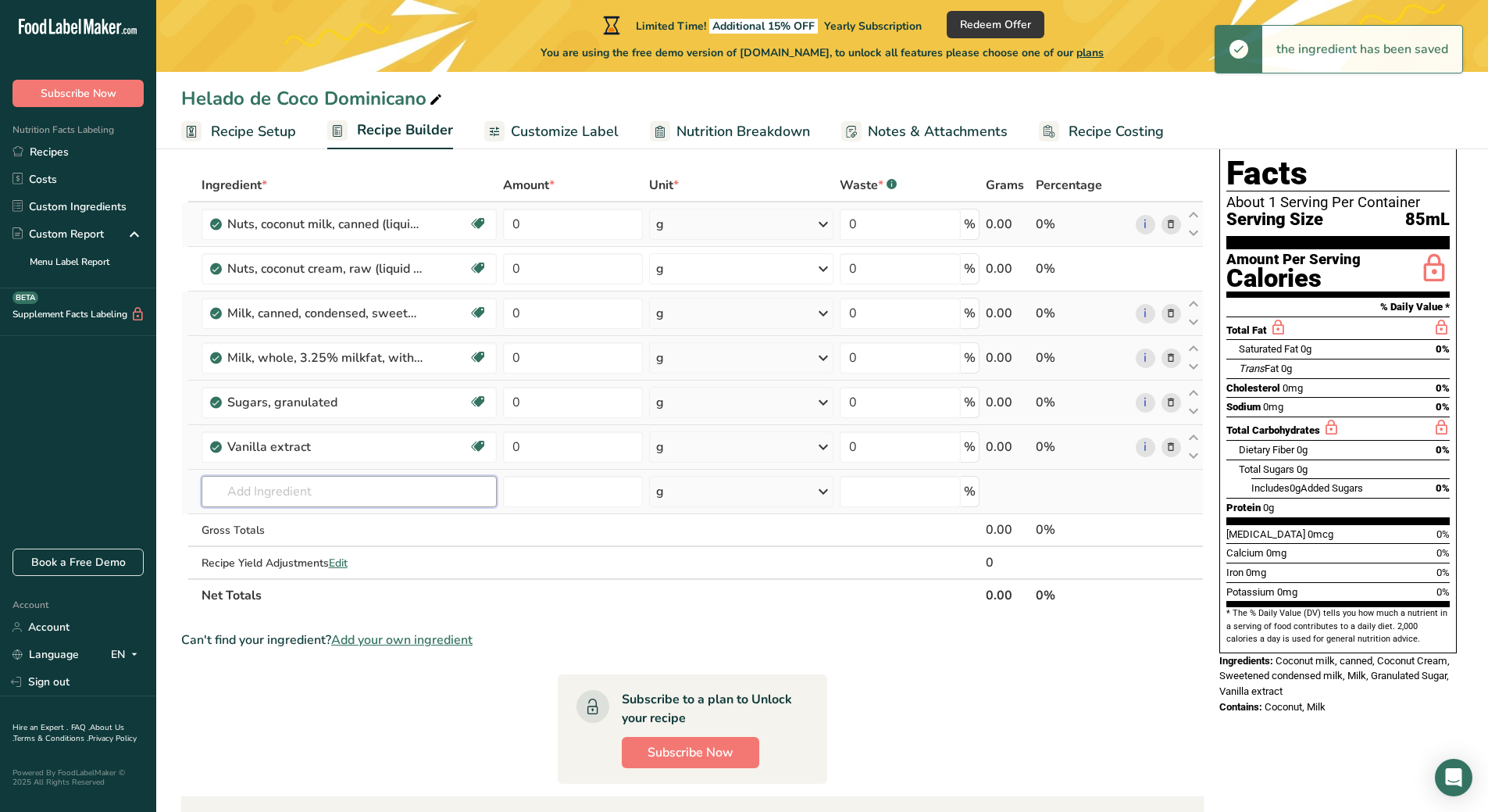
click at [268, 500] on input "text" at bounding box center [349, 491] width 296 height 31
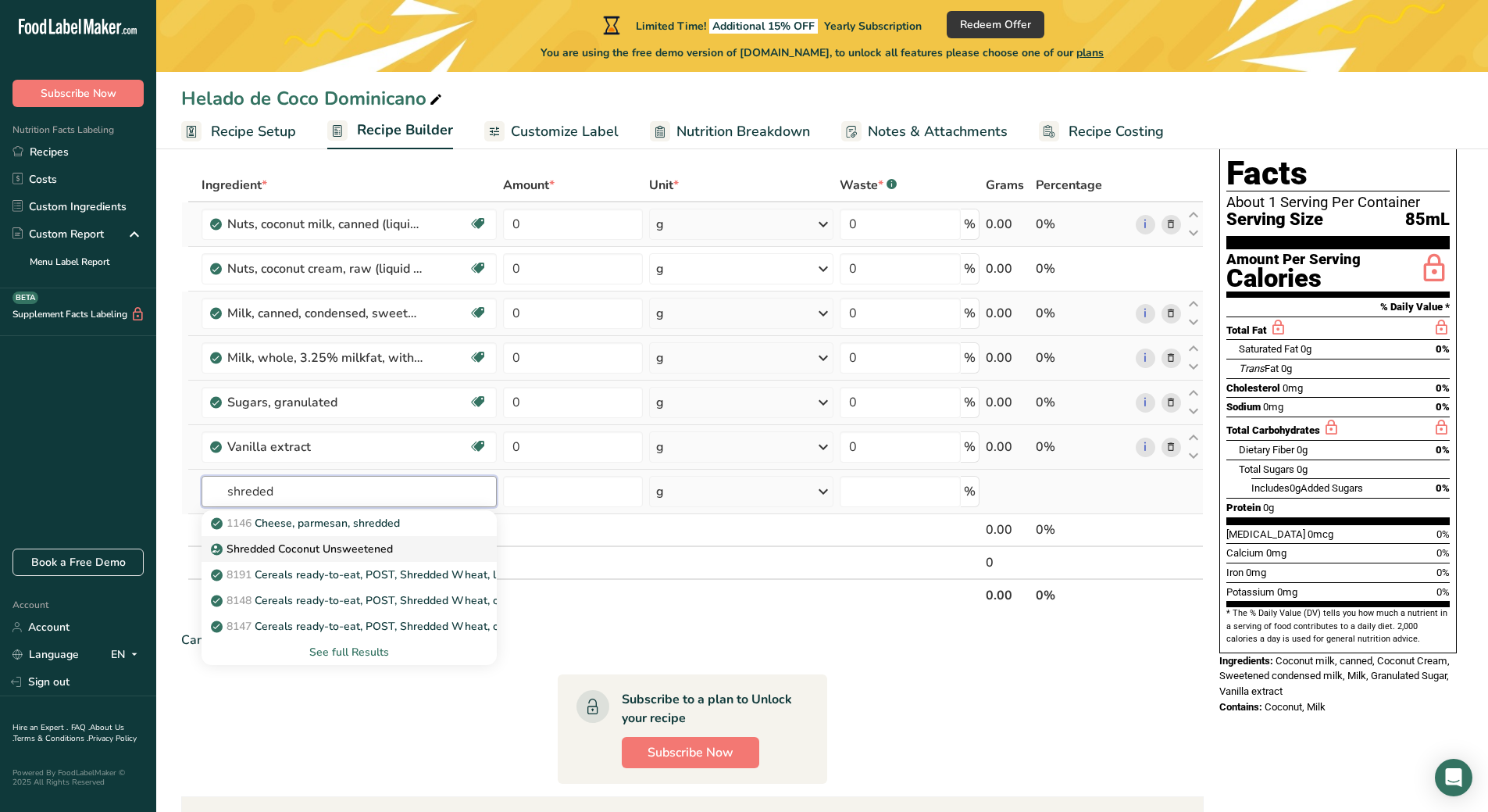
type input "shreded"
click at [268, 545] on p "Shredded Coconut Unsweetened" at bounding box center [304, 549] width 179 height 16
type input "Shredded Coconut Unsweetened"
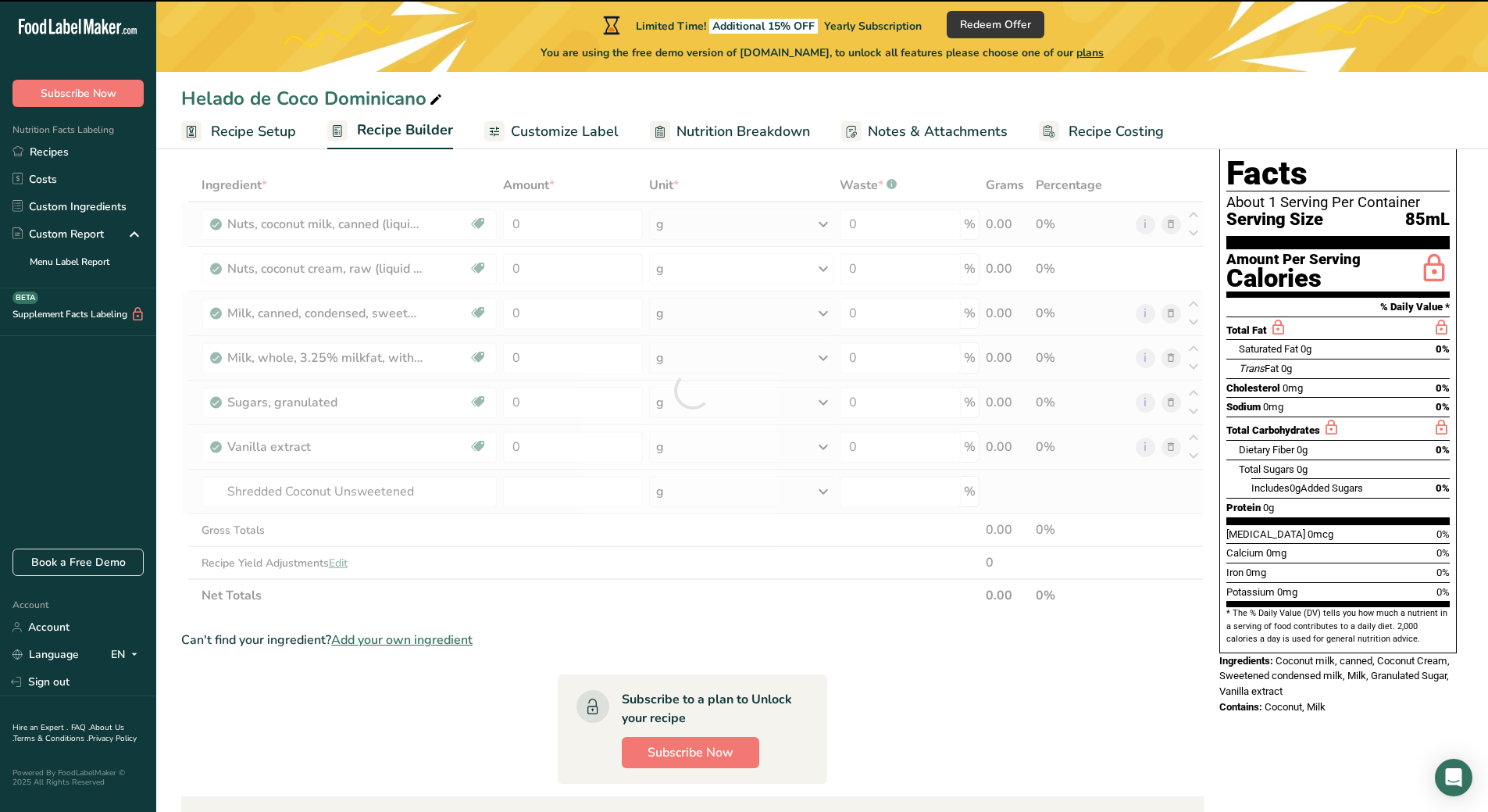
type input "0"
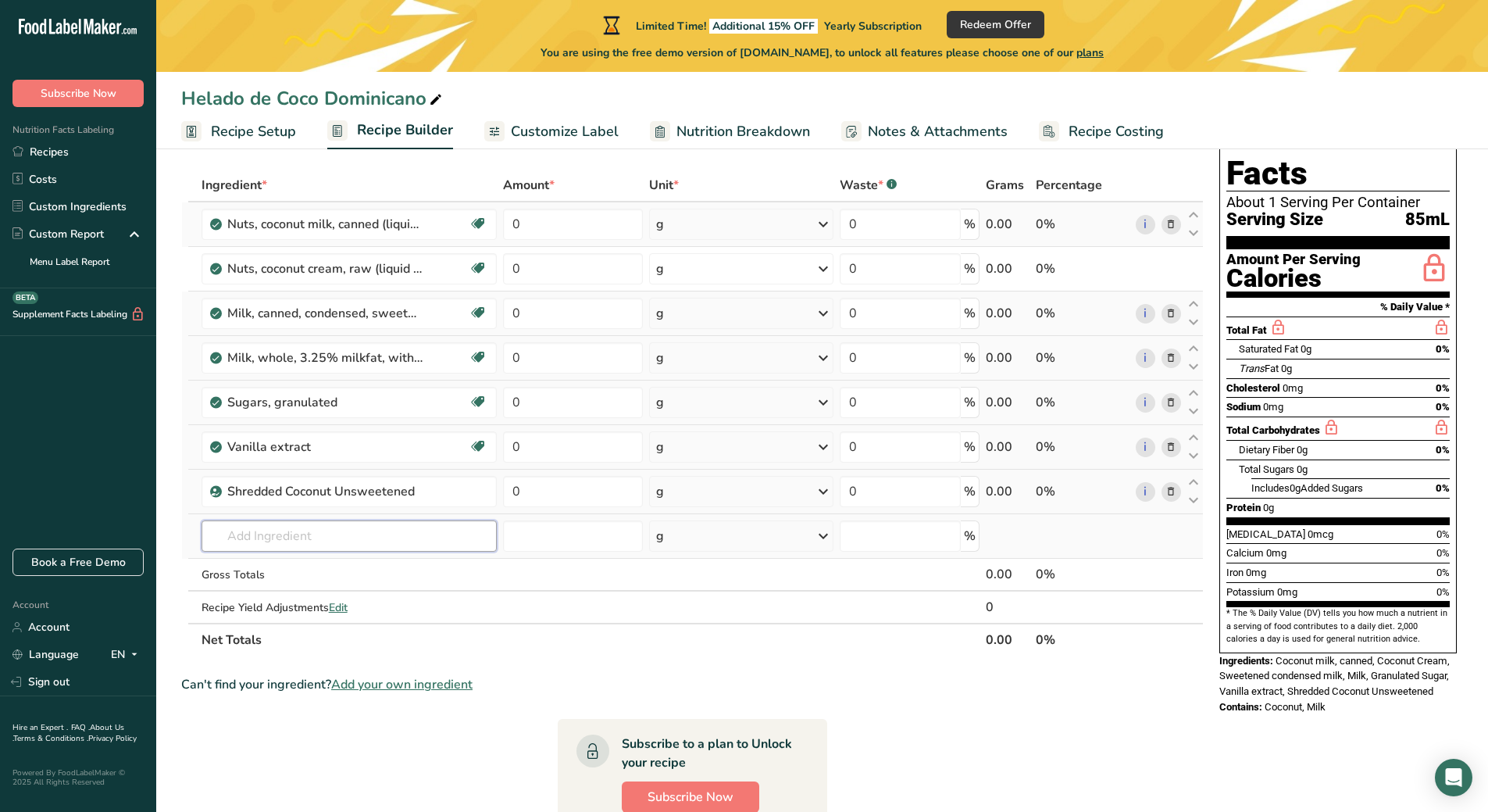
click at [354, 539] on input "text" at bounding box center [349, 535] width 296 height 31
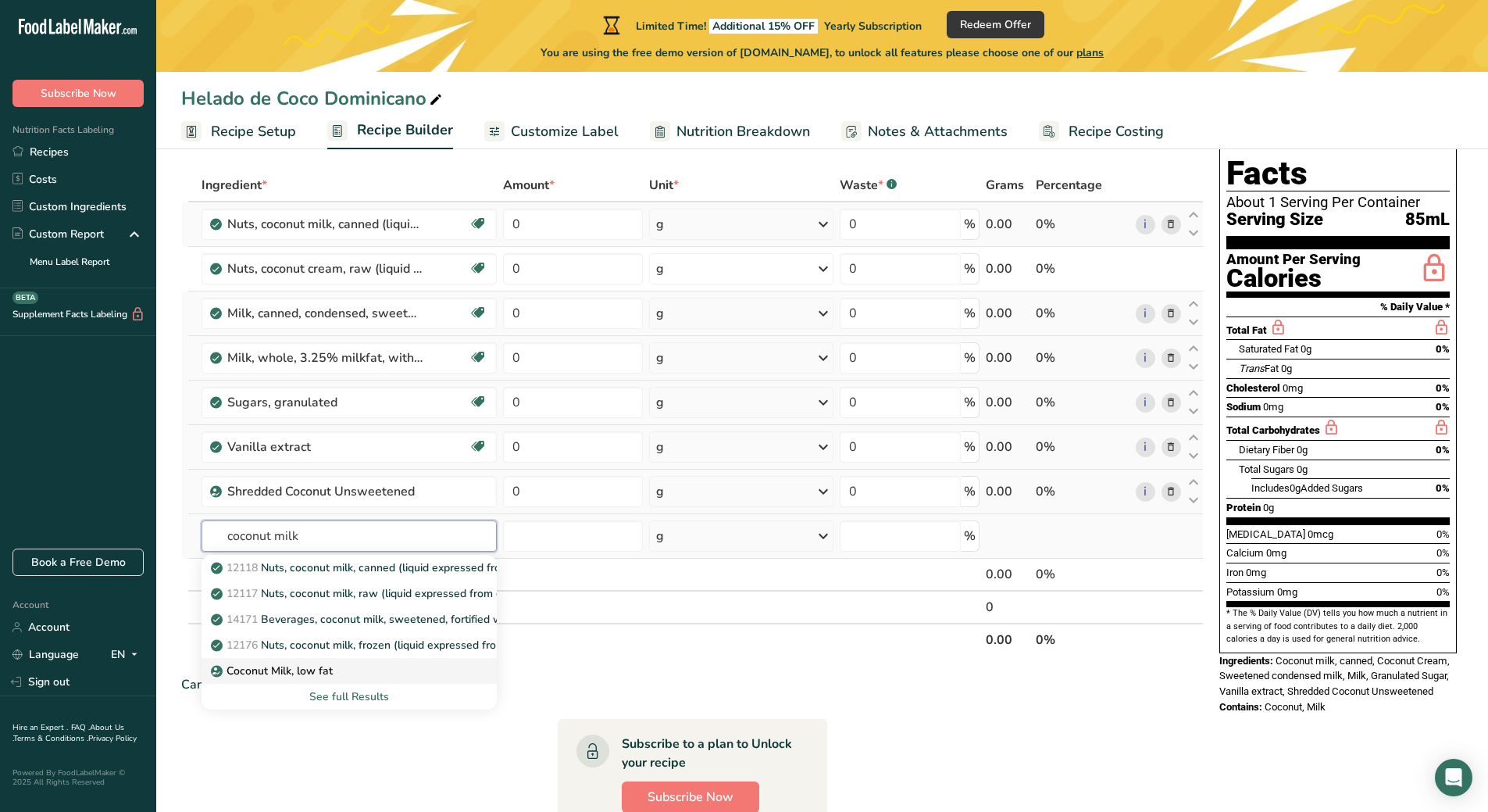
type input "coconut milk"
click at [319, 678] on p "Coconut Milk, low fat" at bounding box center [273, 670] width 119 height 16
type input "Coconut Milk, low fat"
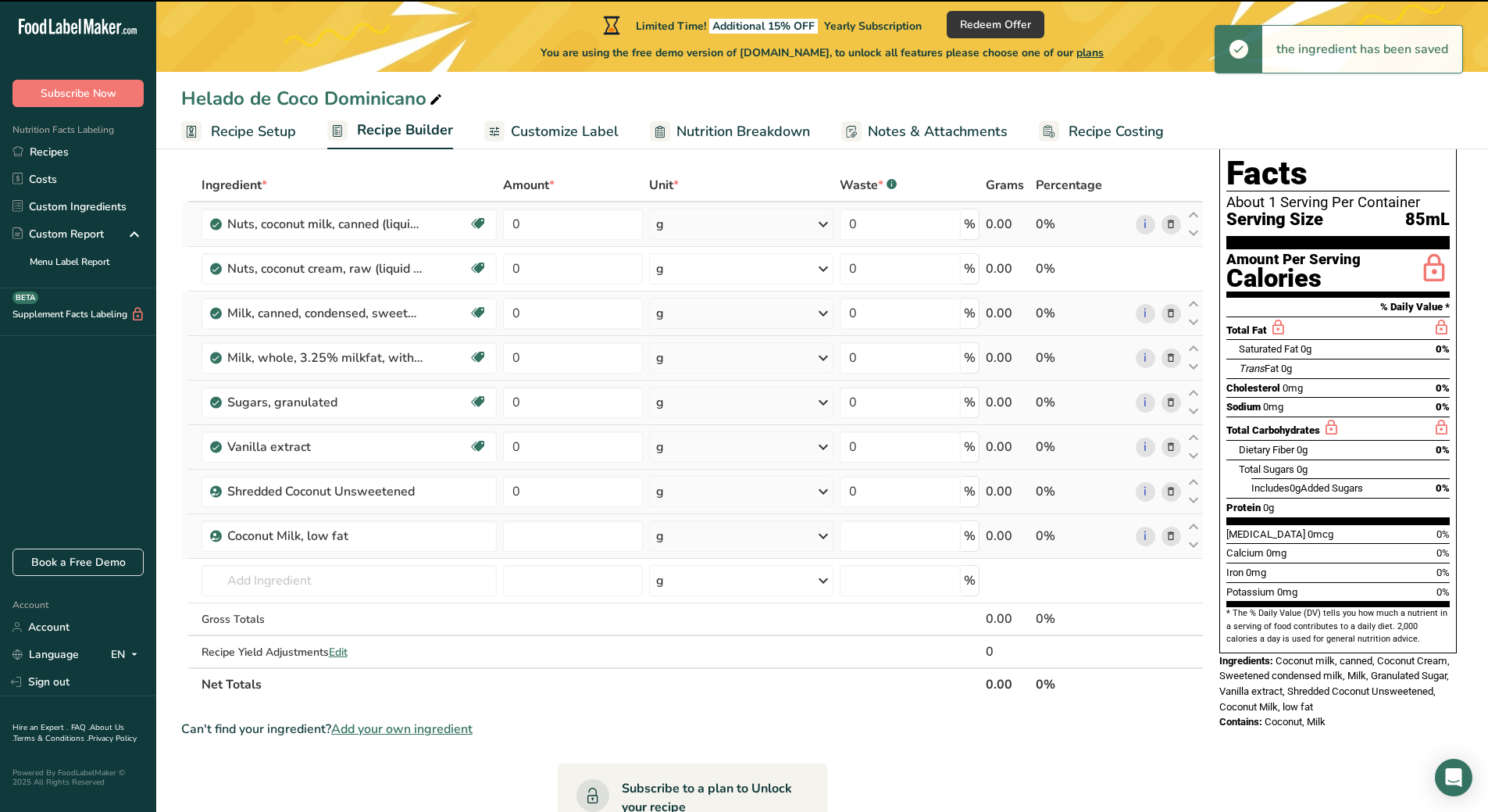
type input "0"
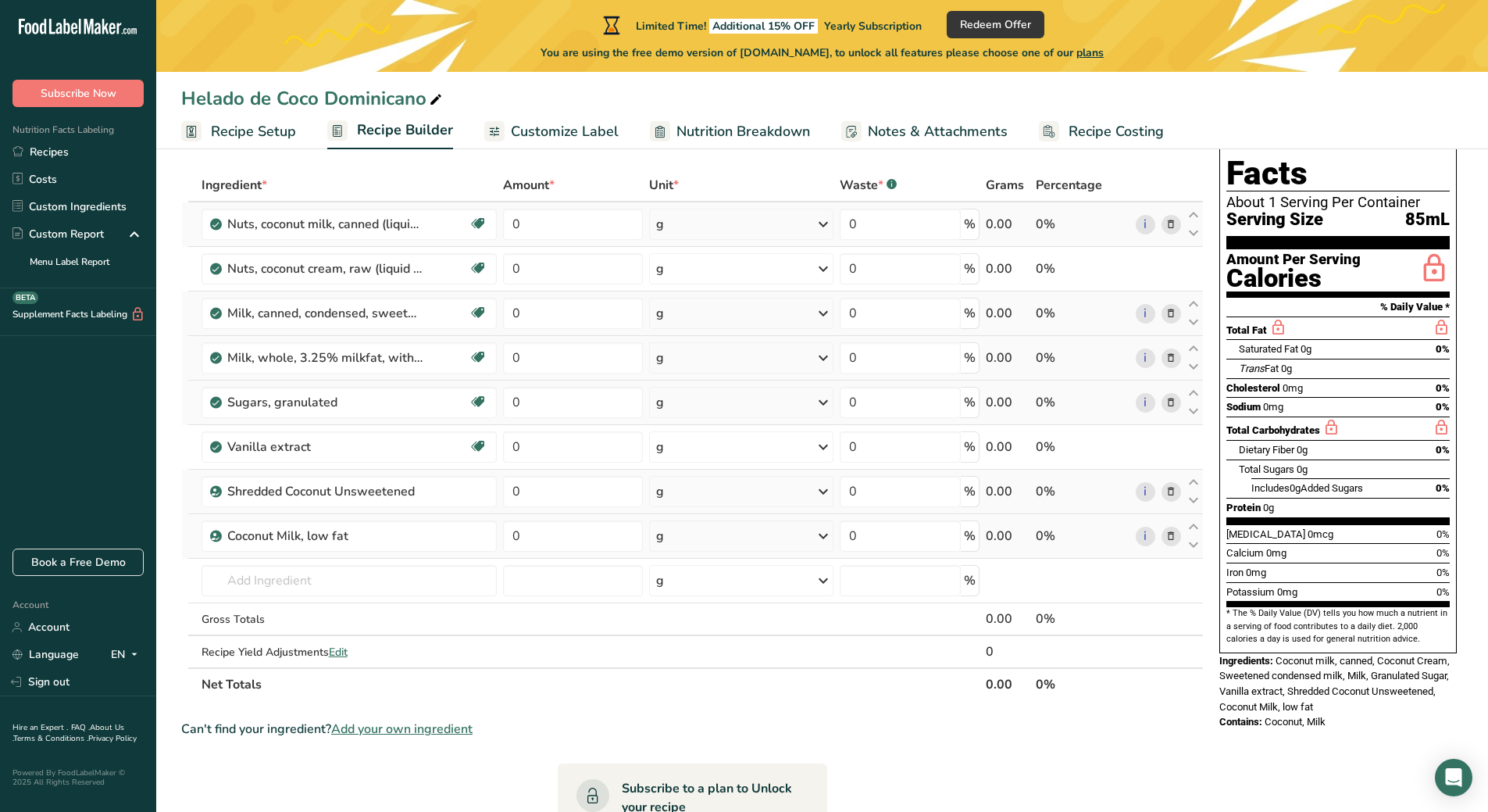
click at [1170, 224] on icon at bounding box center [1171, 224] width 11 height 16
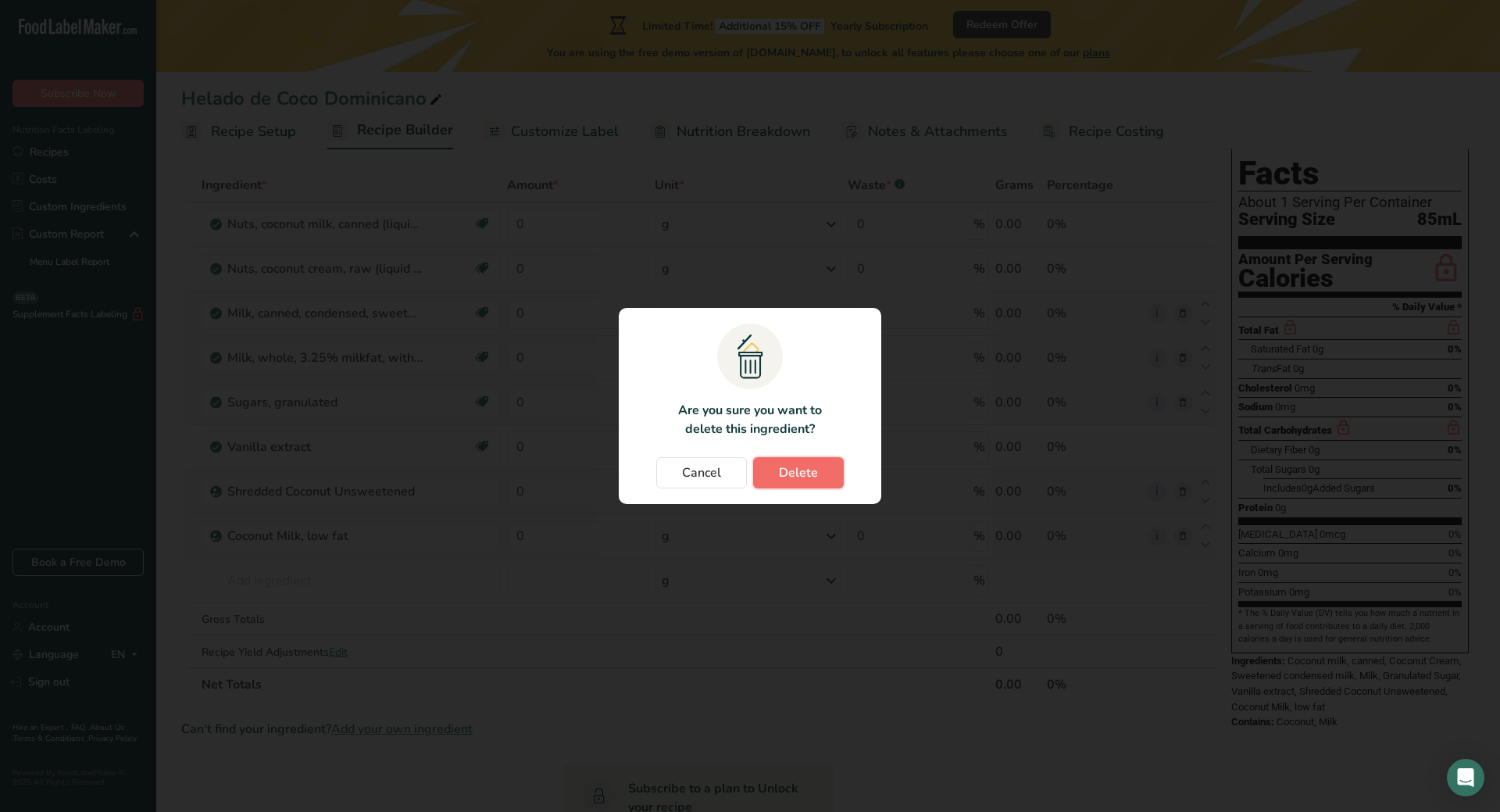
click at [800, 479] on span "Delete" at bounding box center [799, 472] width 40 height 18
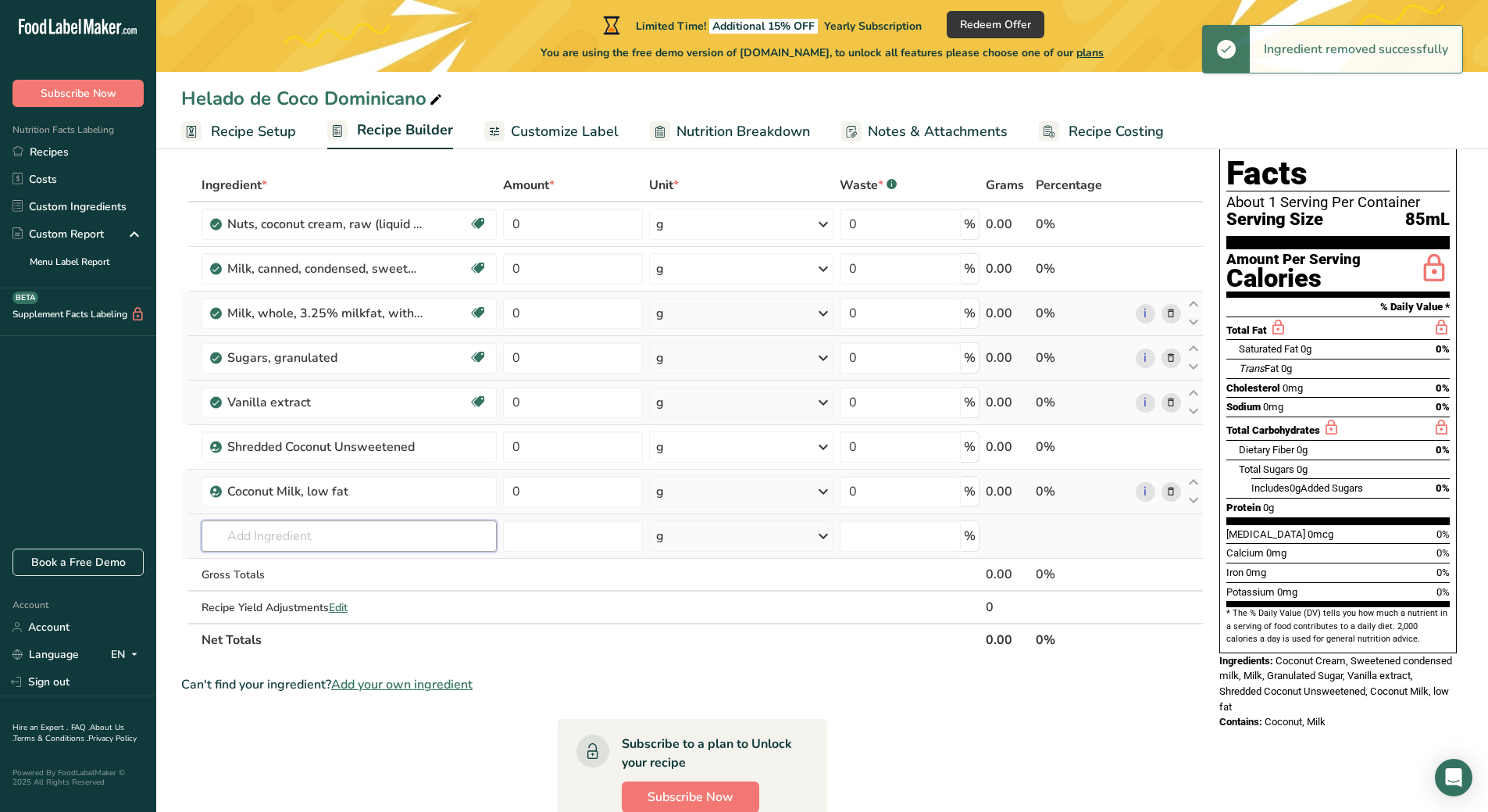
click at [285, 537] on input "text" at bounding box center [349, 535] width 296 height 31
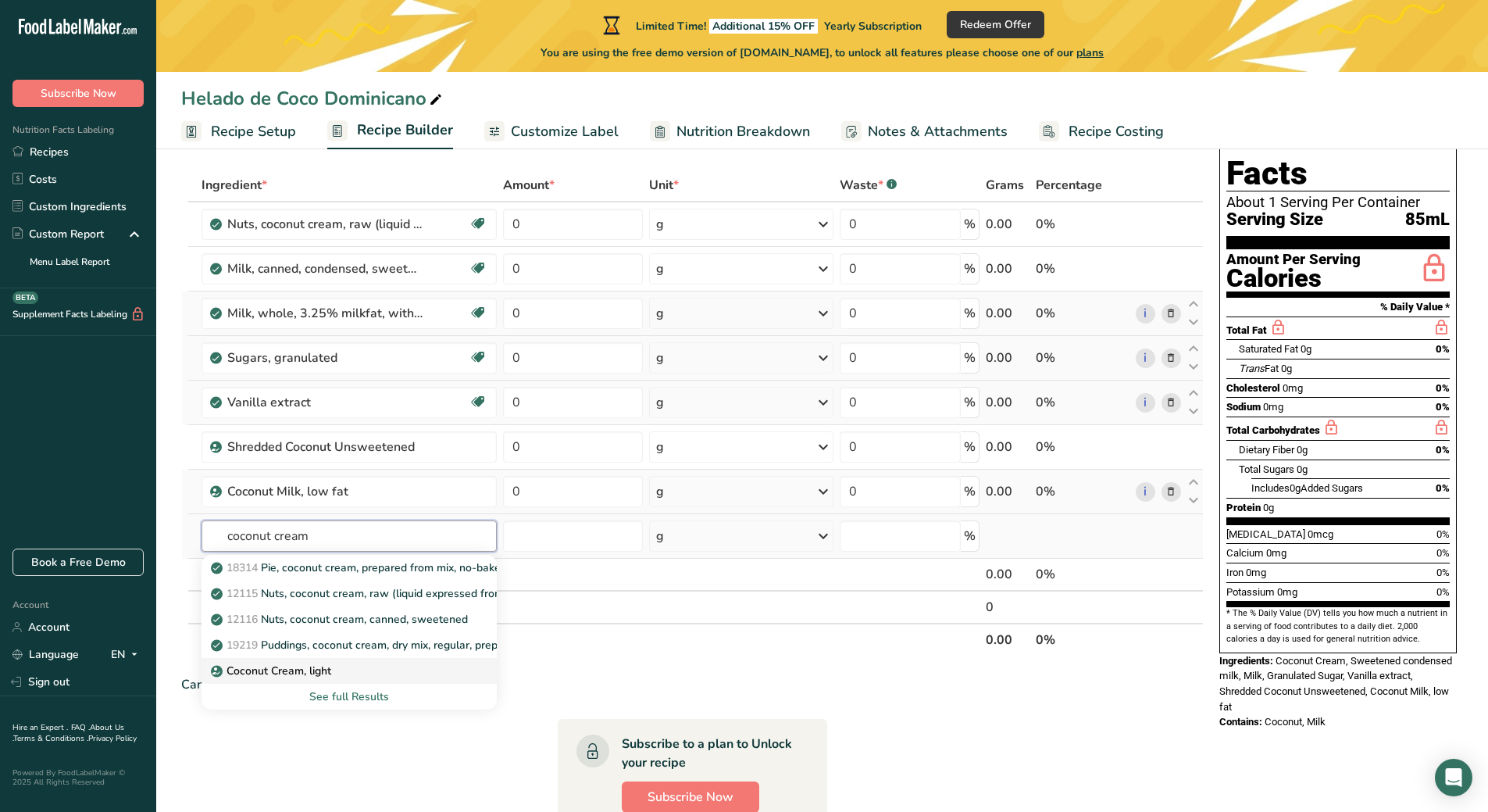
type input "coconut cream"
click at [333, 668] on div "Coconut Cream, light" at bounding box center [337, 670] width 246 height 16
type input "Coconut Cream, light"
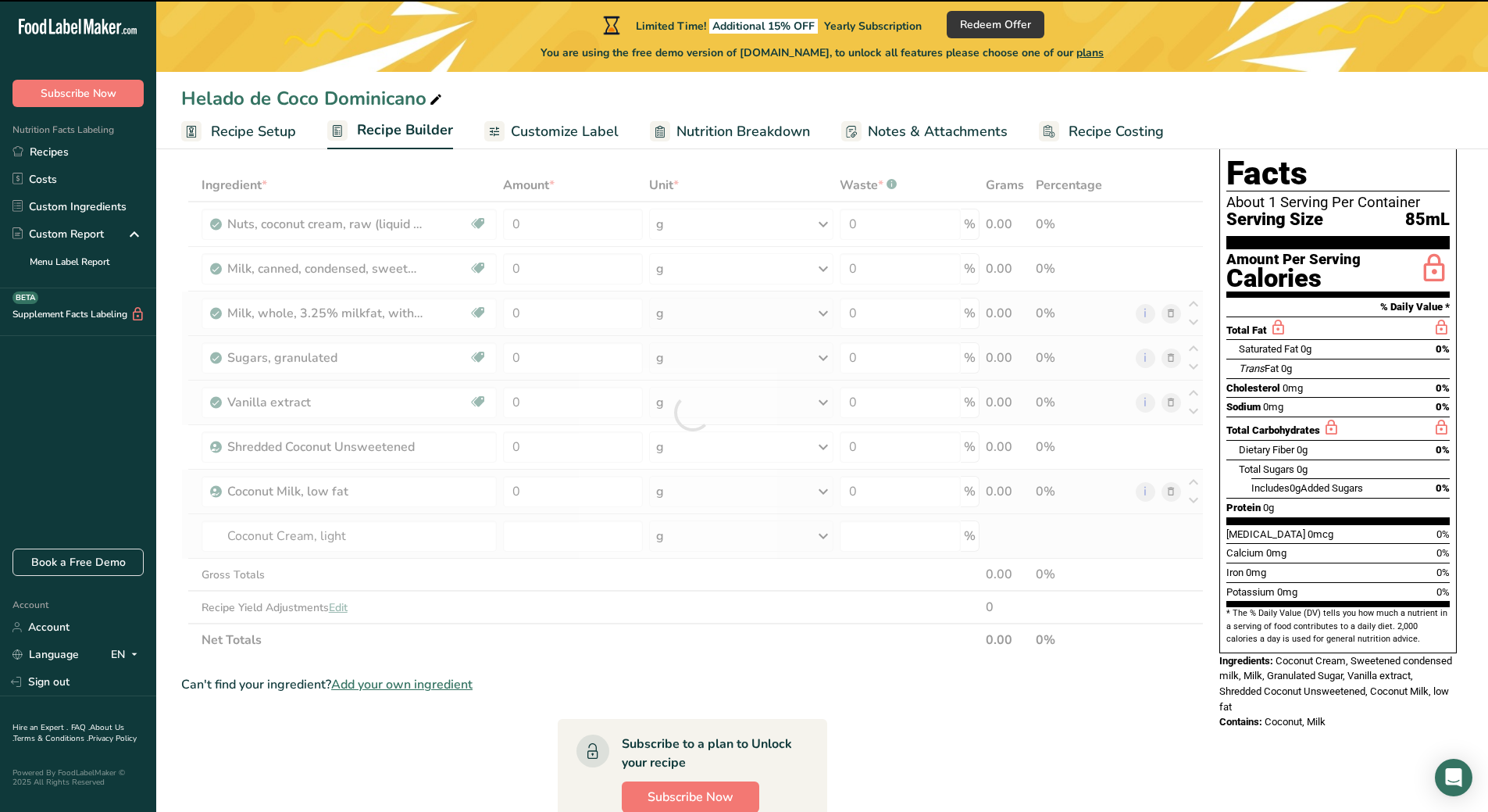
type input "0"
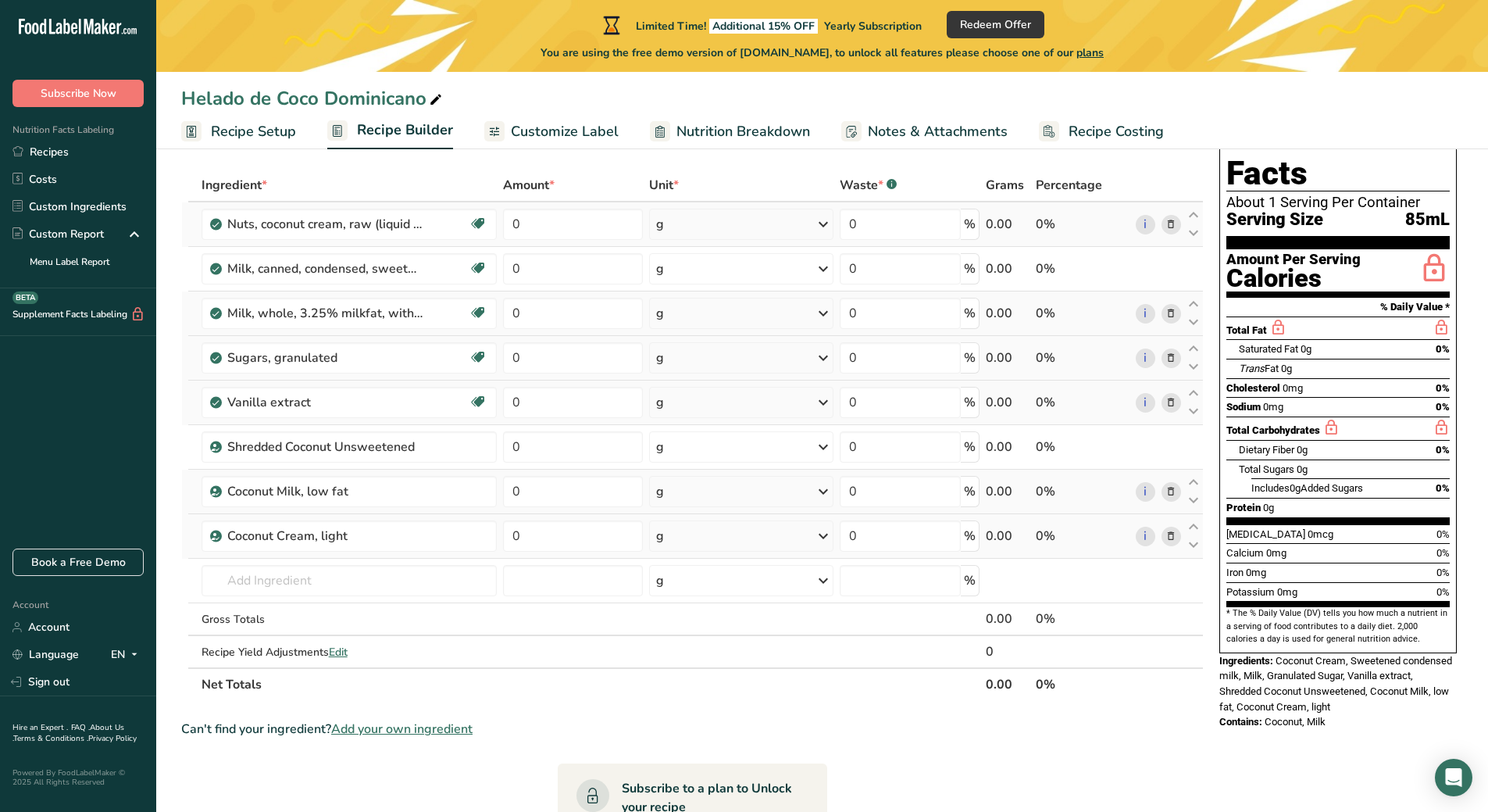
click at [1170, 219] on icon at bounding box center [1171, 224] width 11 height 16
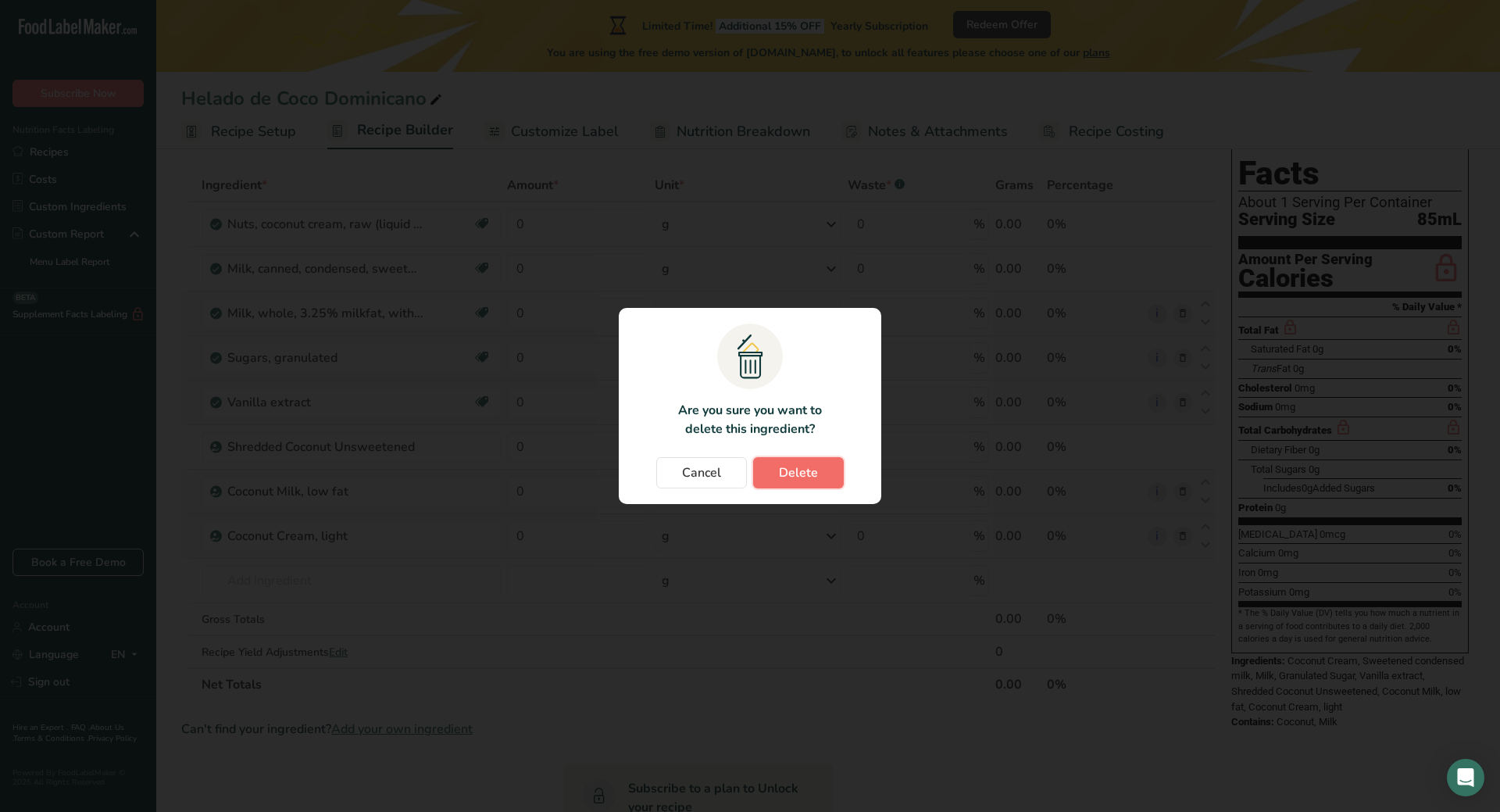
click at [815, 467] on span "Delete" at bounding box center [799, 472] width 40 height 18
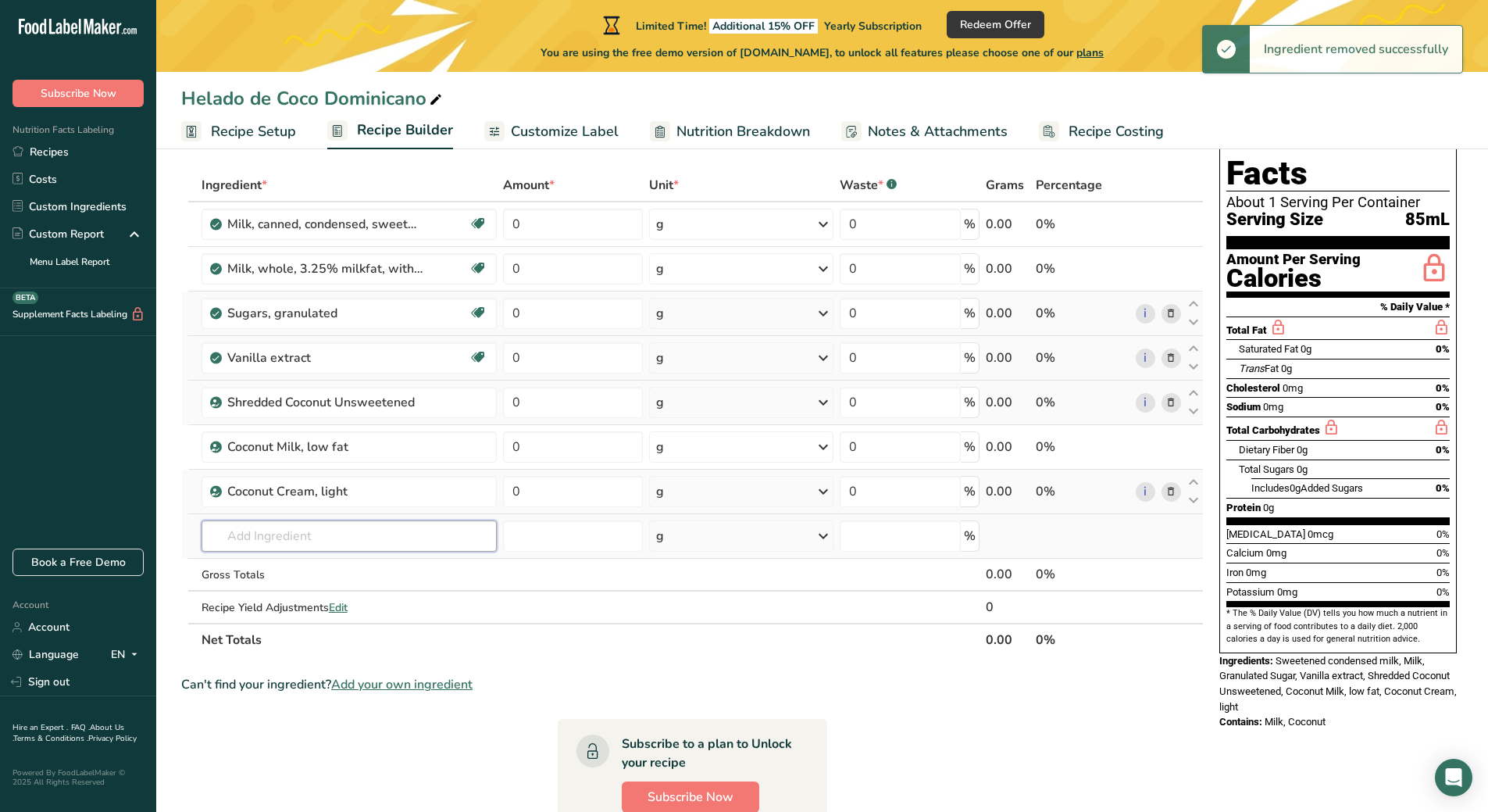
click at [350, 526] on input "text" at bounding box center [349, 535] width 296 height 31
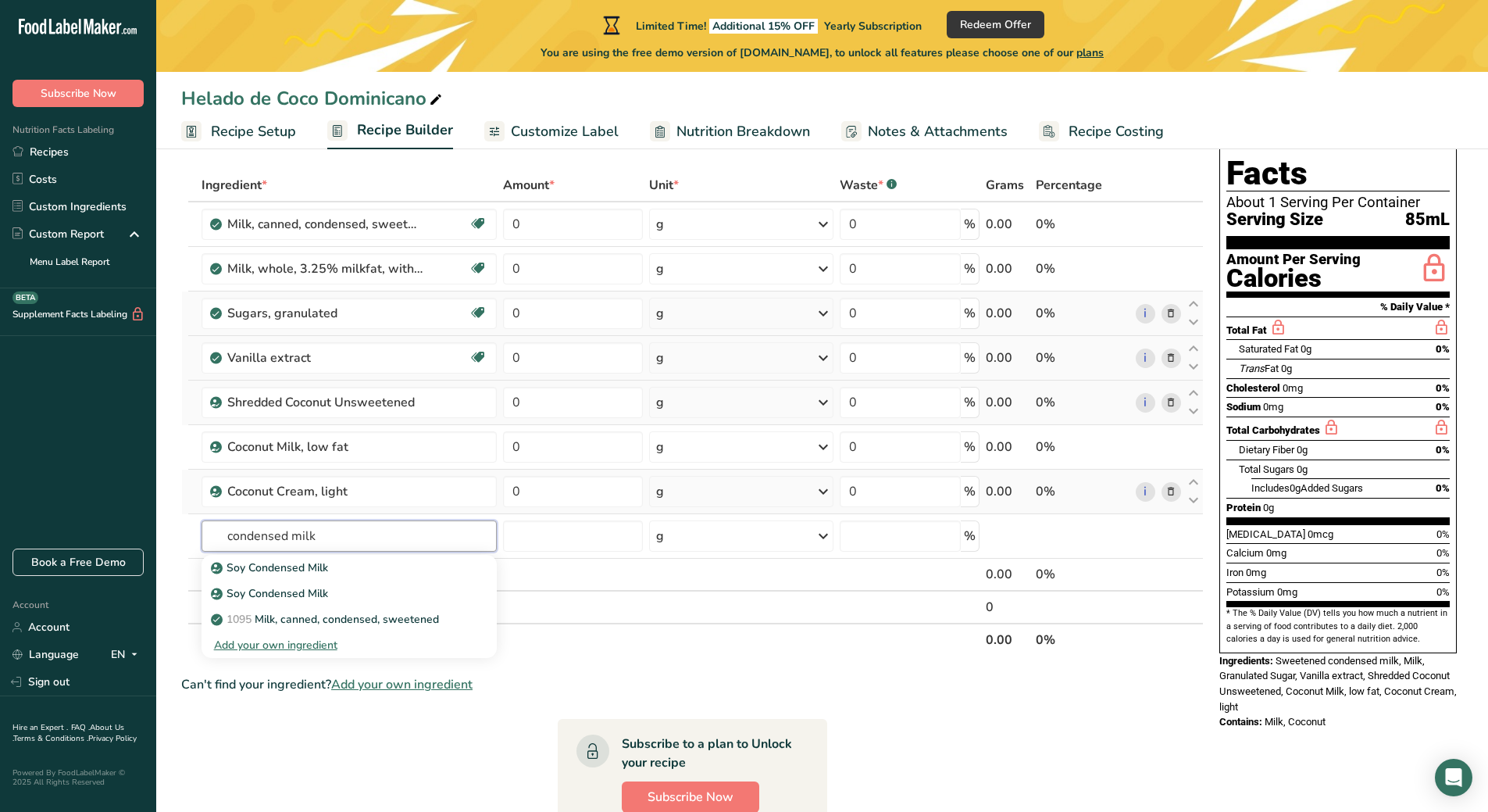
type input "condensed milk"
click at [642, 658] on section "Ingredient * Amount * Unit * Waste * .a-a{fill:#347362;}.b-a{fill:#fff;} Grams …" at bounding box center [692, 669] width 1022 height 1001
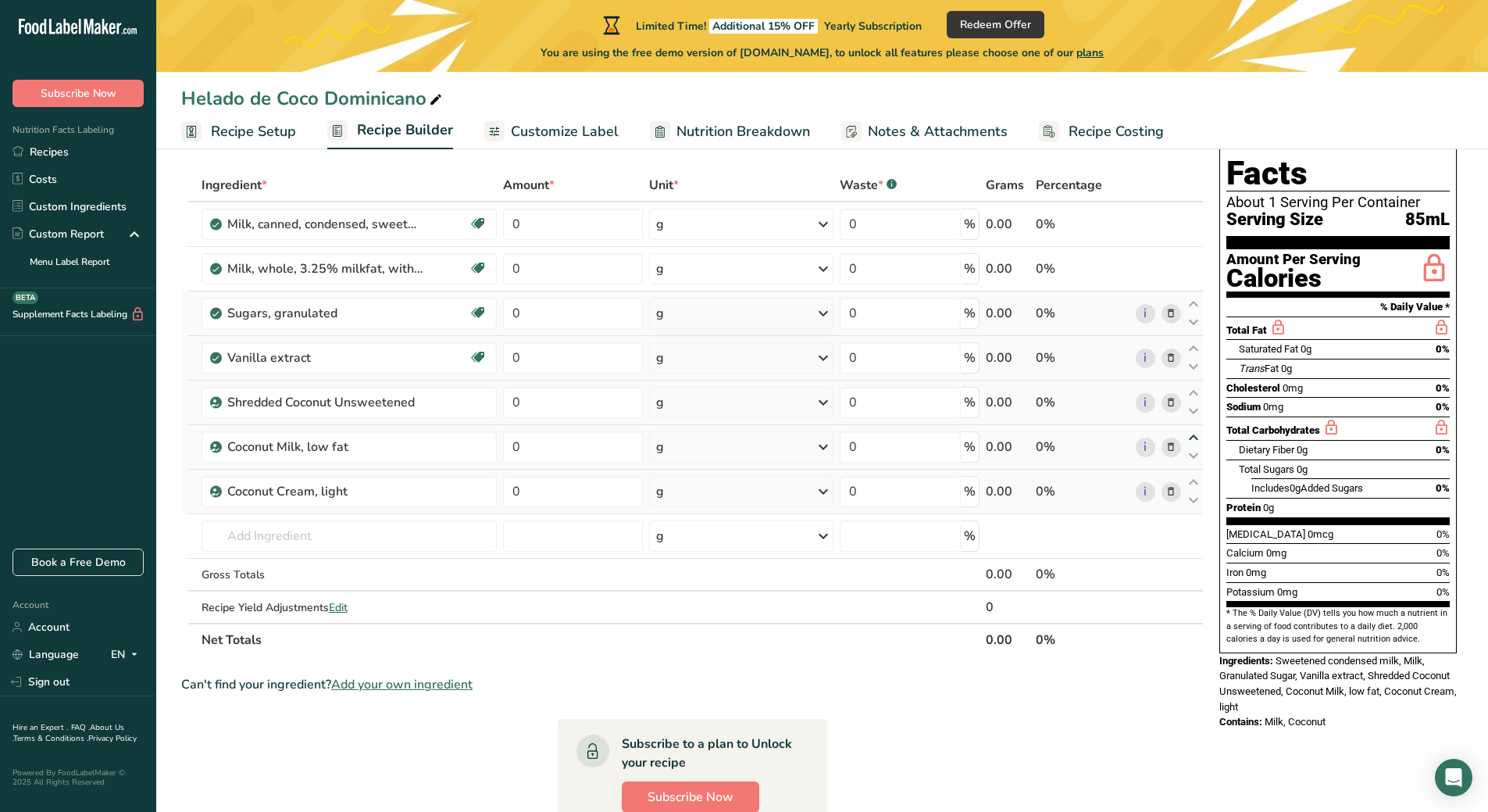
click at [1198, 444] on icon at bounding box center [1193, 438] width 18 height 12
click at [1195, 438] on icon at bounding box center [1193, 438] width 18 height 12
click at [1197, 441] on icon at bounding box center [1193, 438] width 18 height 12
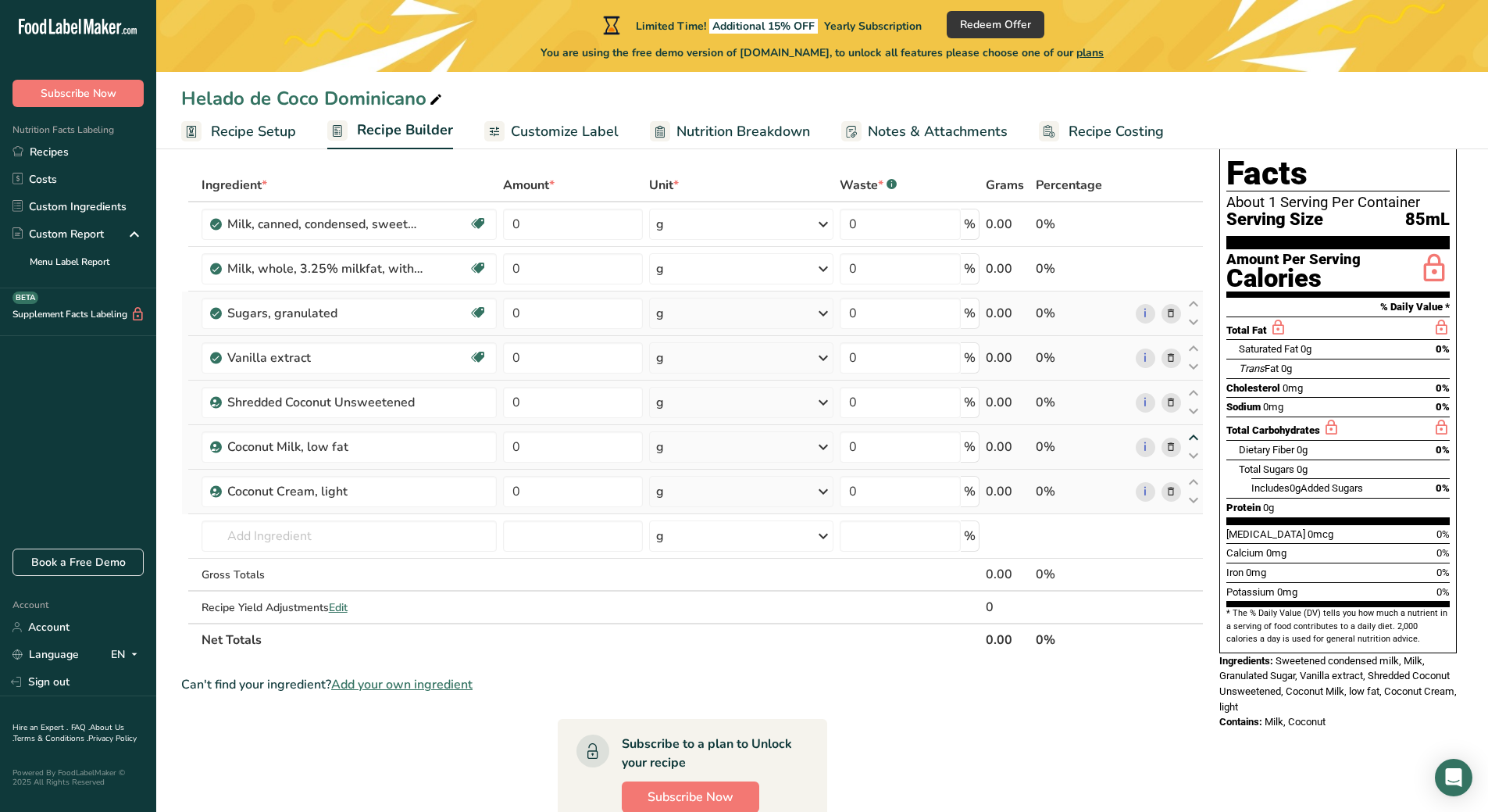
click at [1197, 441] on icon at bounding box center [1193, 438] width 18 height 12
click at [1200, 233] on icon at bounding box center [1193, 233] width 18 height 12
drag, startPoint x: 1190, startPoint y: 232, endPoint x: 1187, endPoint y: 285, distance: 53.1
click at [1187, 285] on tbody "Milk, canned, condensed, sweetened Gluten free Vegetarian Soy free 0 g Portions…" at bounding box center [692, 413] width 1021 height 420
drag, startPoint x: 1081, startPoint y: 272, endPoint x: 1079, endPoint y: 342, distance: 70.0
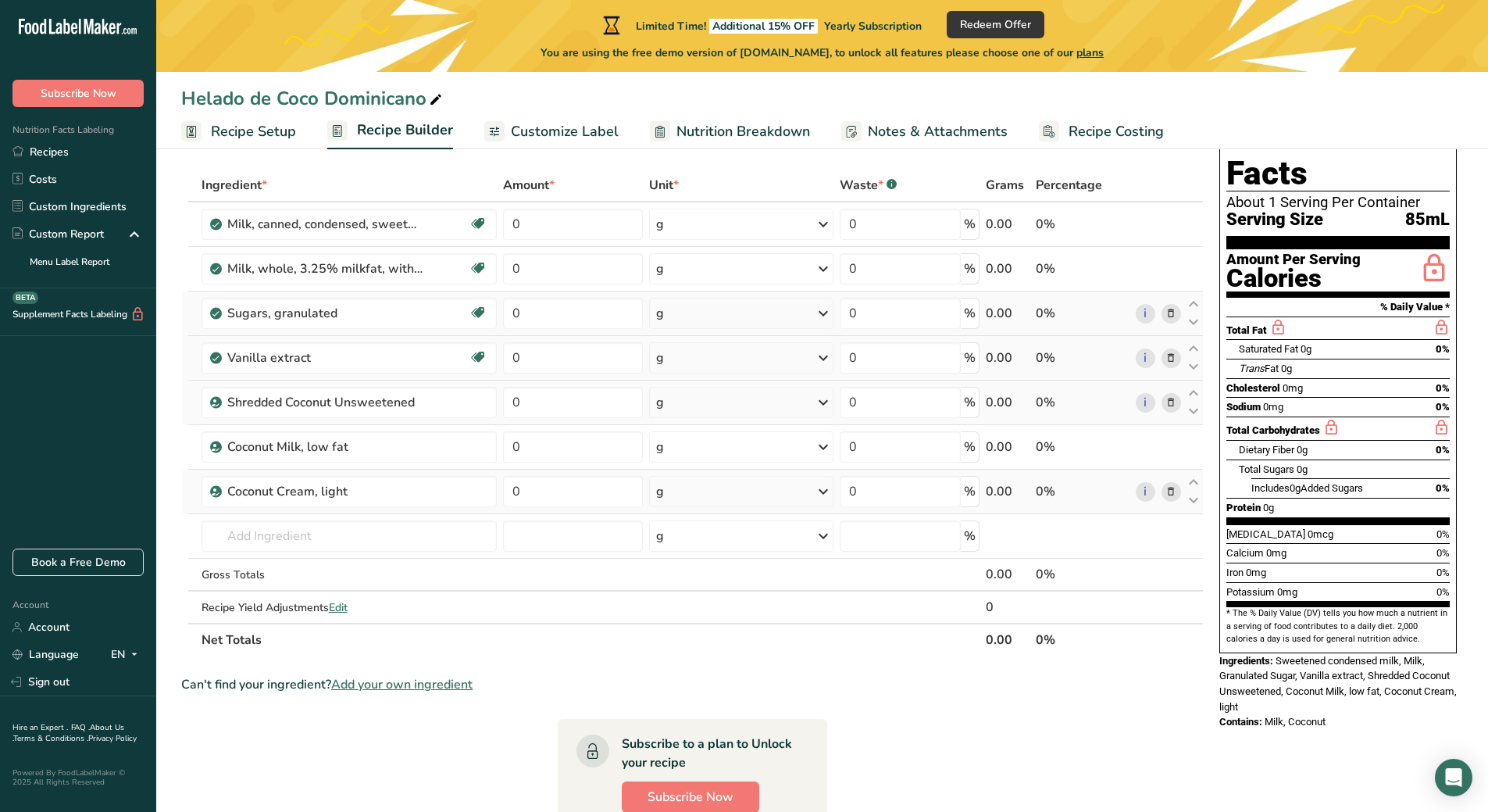
click at [1079, 342] on tbody "Milk, canned, condensed, sweetened Gluten free Vegetarian Soy free 0 g Portions…" at bounding box center [692, 413] width 1021 height 420
click at [1288, 96] on div "Helado de Coco Dominicano" at bounding box center [822, 97] width 1332 height 28
type input "i"
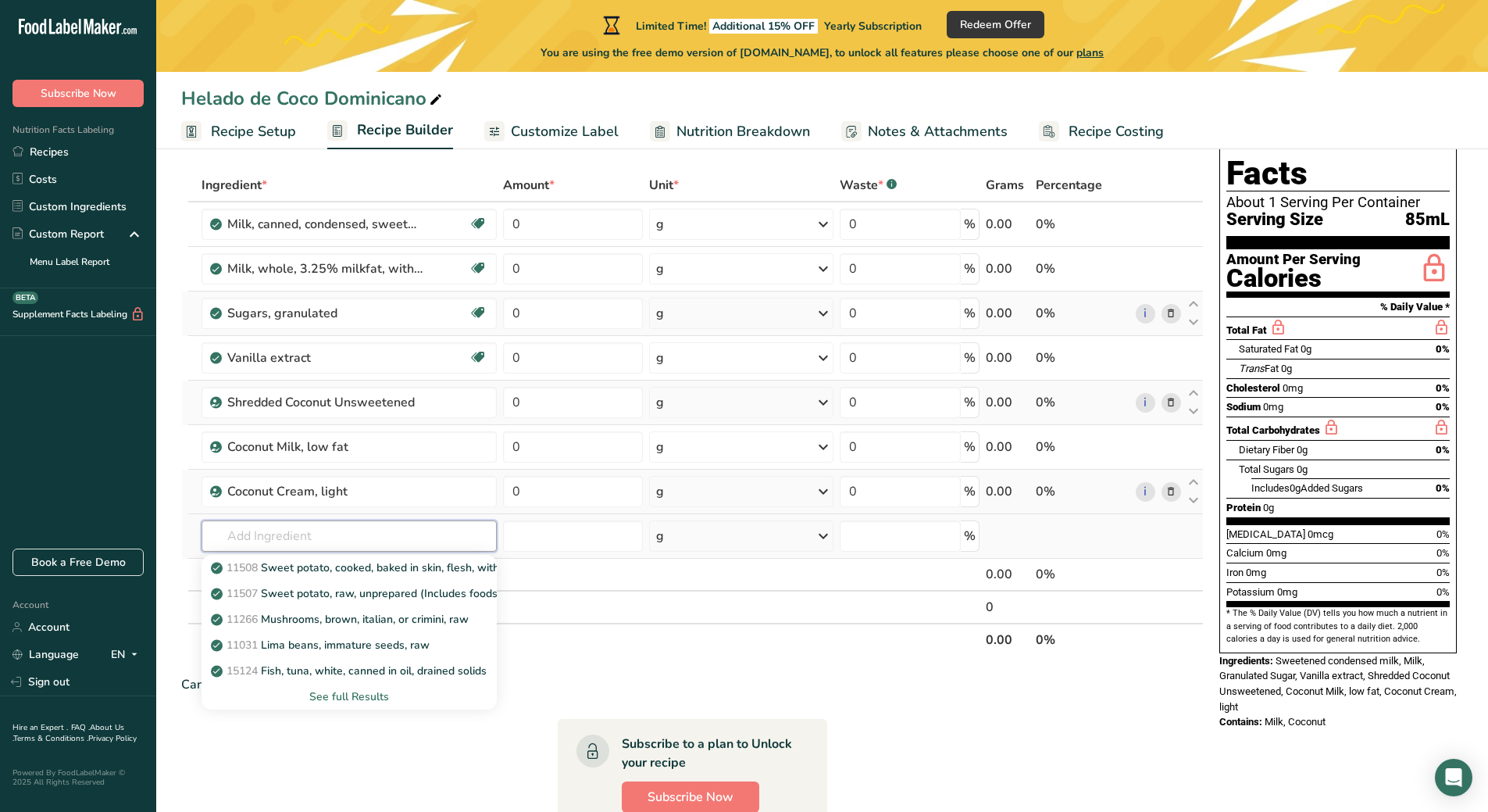
click at [314, 536] on input "text" at bounding box center [349, 535] width 296 height 31
type input "vanilla"
click at [311, 599] on p "2050 Vanilla extract" at bounding box center [270, 593] width 113 height 16
type input "Vanilla extract"
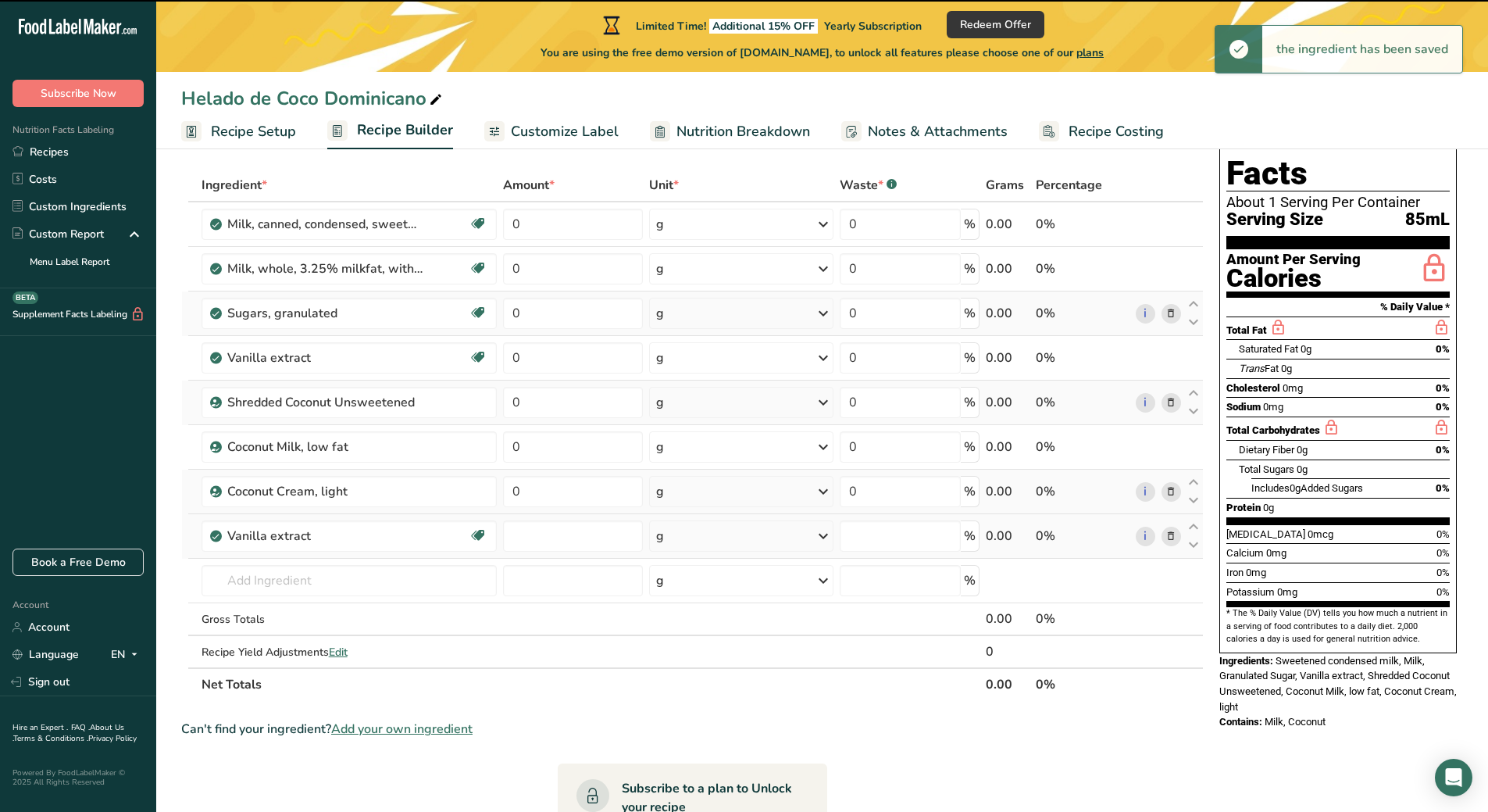
type input "0"
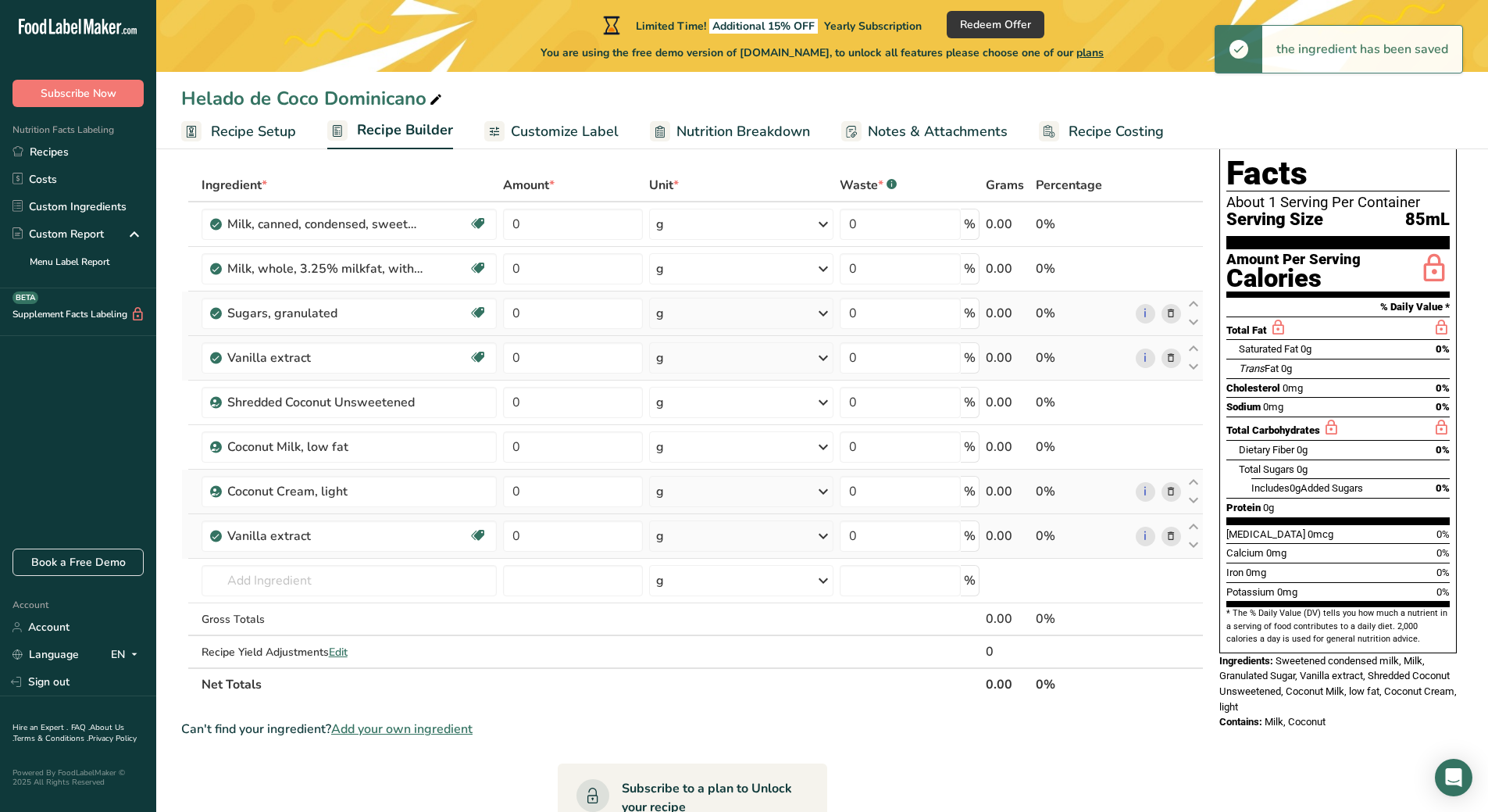
click at [1173, 357] on icon at bounding box center [1171, 358] width 11 height 16
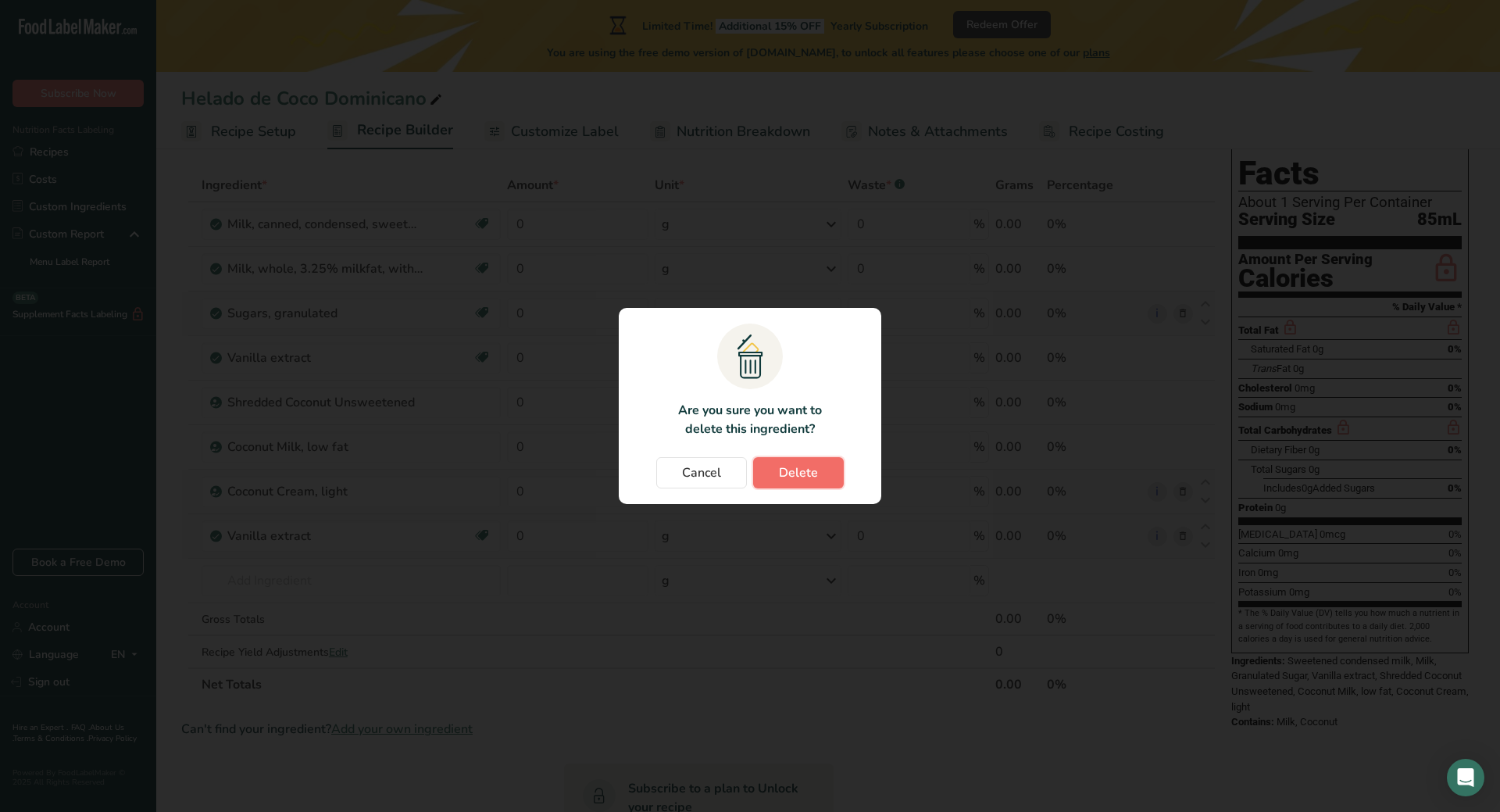
click at [810, 483] on button "Delete" at bounding box center [799, 473] width 91 height 31
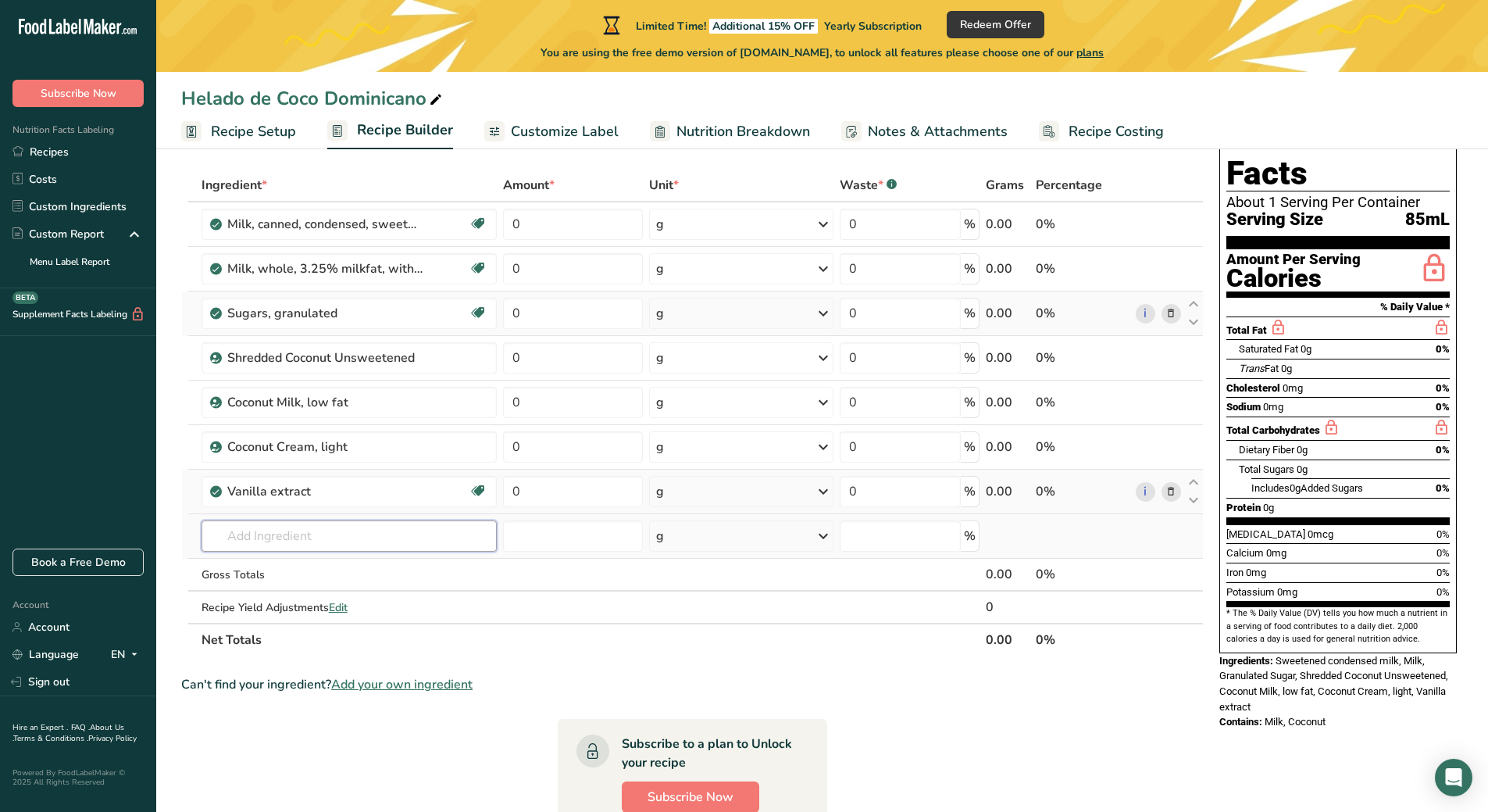
click at [287, 537] on input "text" at bounding box center [349, 535] width 296 height 31
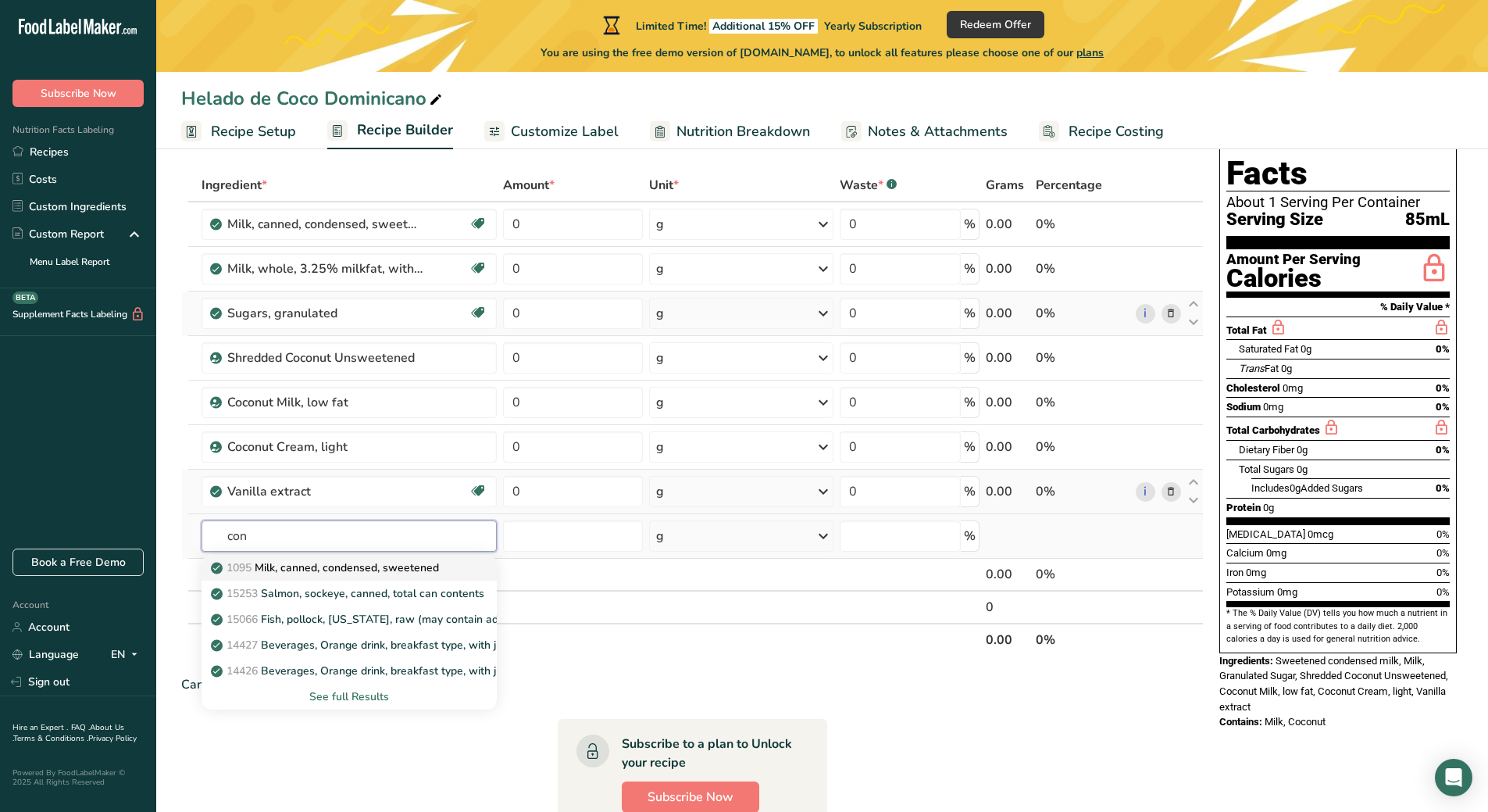
type input "con"
click at [319, 561] on p "1095 Milk, canned, condensed, sweetened" at bounding box center [326, 567] width 225 height 16
type input "Milk, canned, condensed, sweetened"
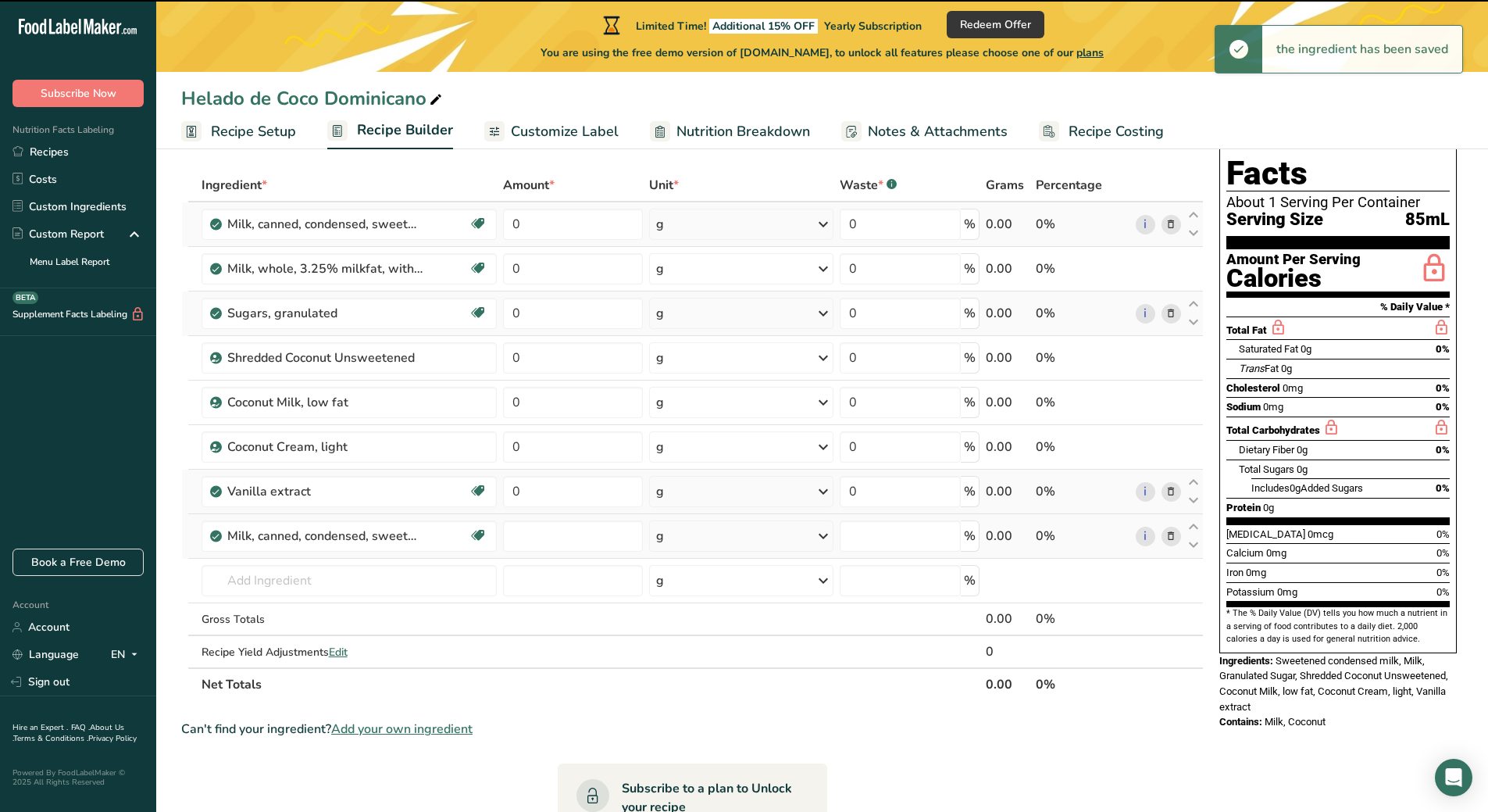
type input "0"
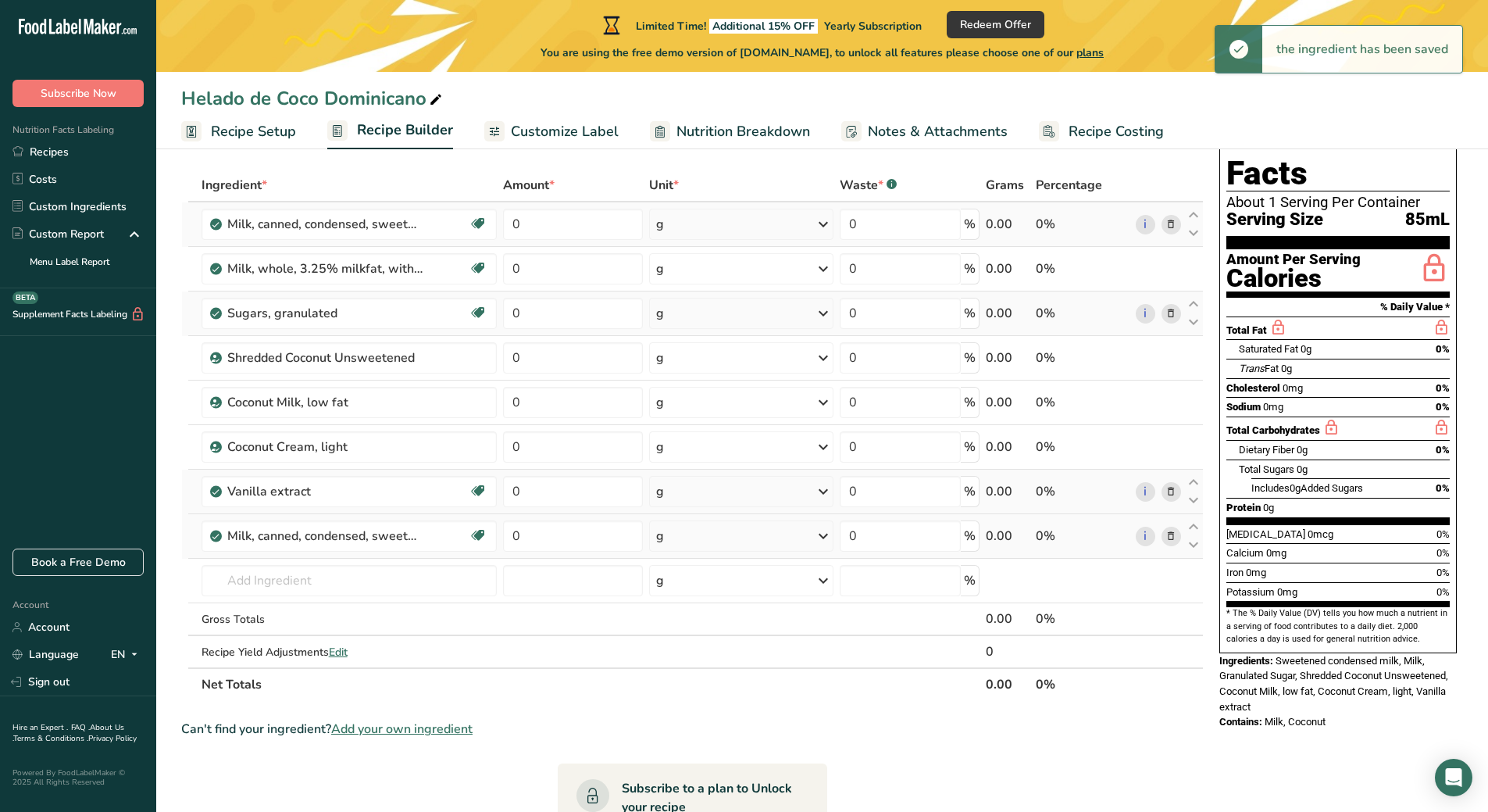
click at [1170, 230] on icon at bounding box center [1171, 224] width 11 height 16
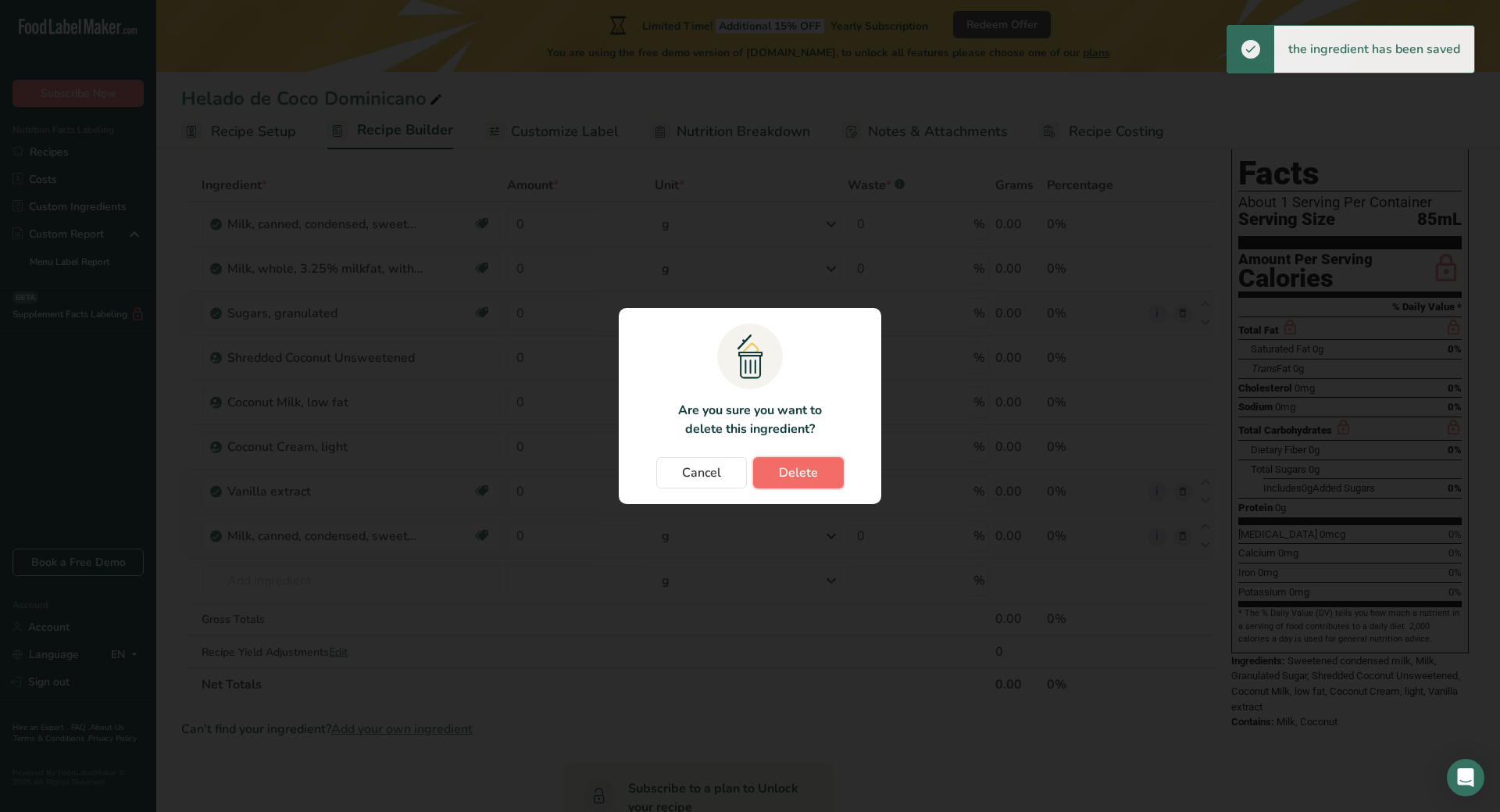
click at [818, 466] on button "Delete" at bounding box center [799, 473] width 91 height 31
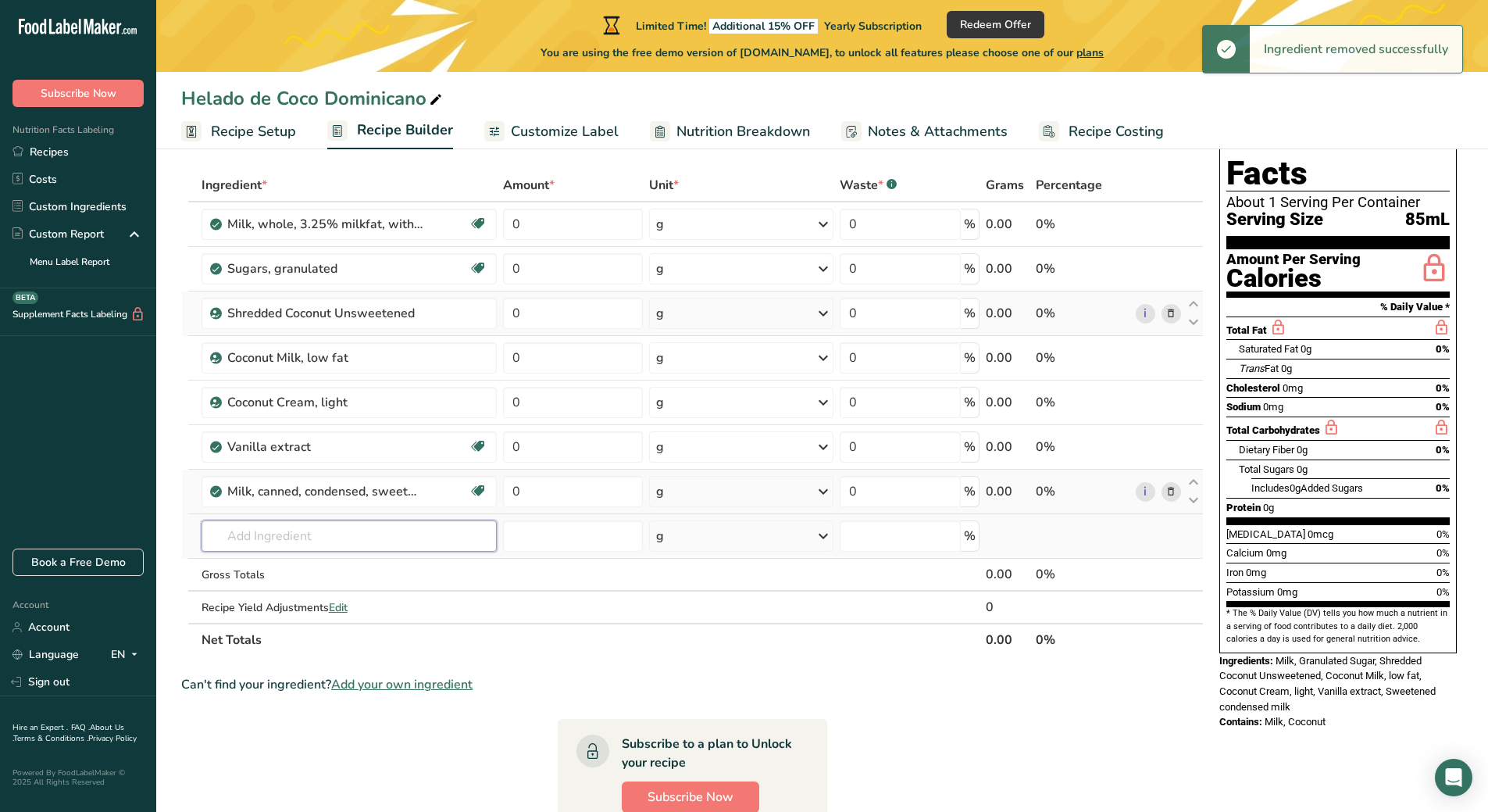
click at [260, 544] on input "text" at bounding box center [349, 535] width 296 height 31
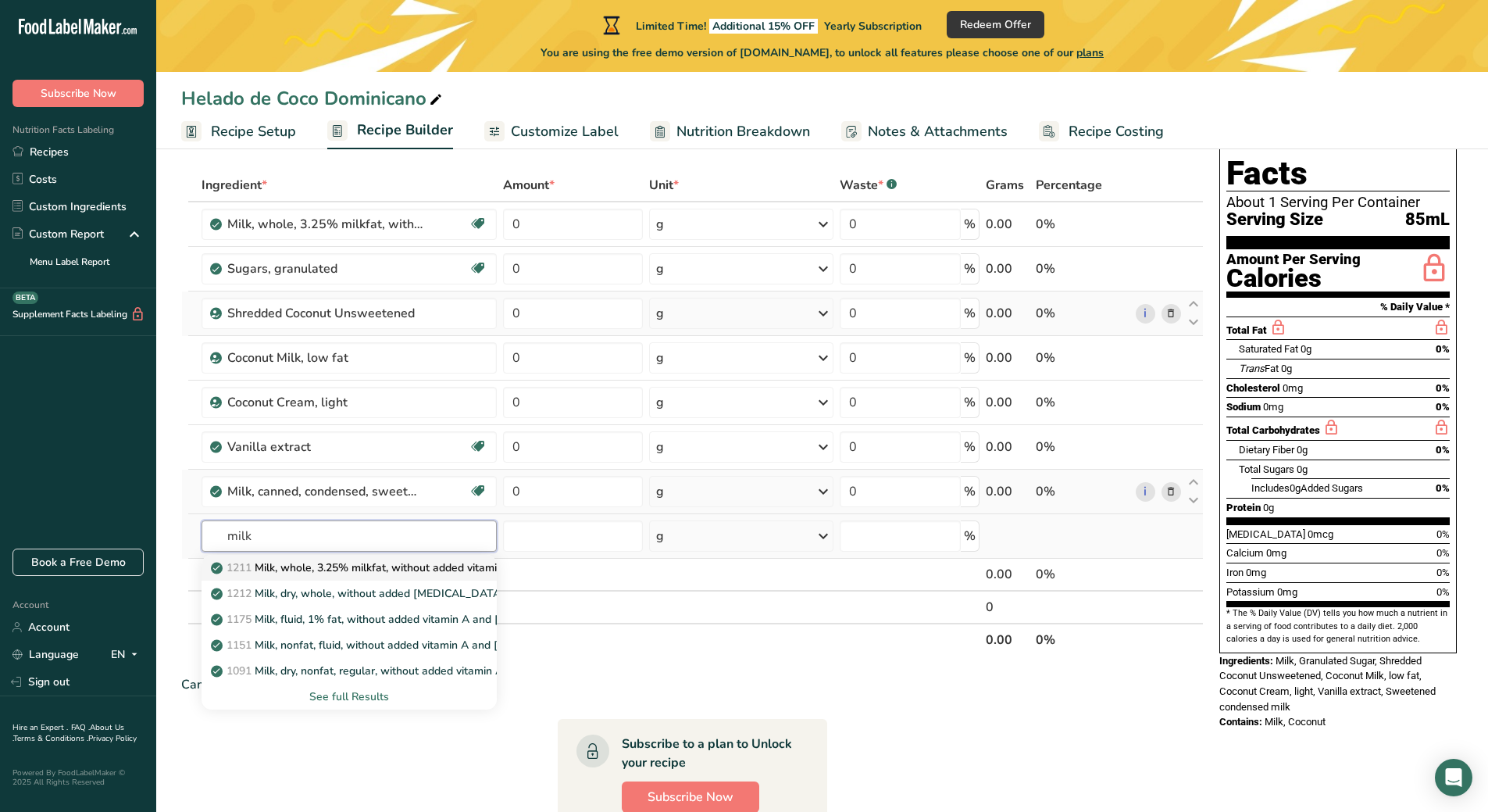
type input "milk"
click at [281, 569] on p "1211 Milk, whole, 3.25% milkfat, without added vitamin A and vitamin D" at bounding box center [422, 567] width 417 height 16
type input "Milk, whole, 3.25% milkfat, without added vitamin A and vitamin D"
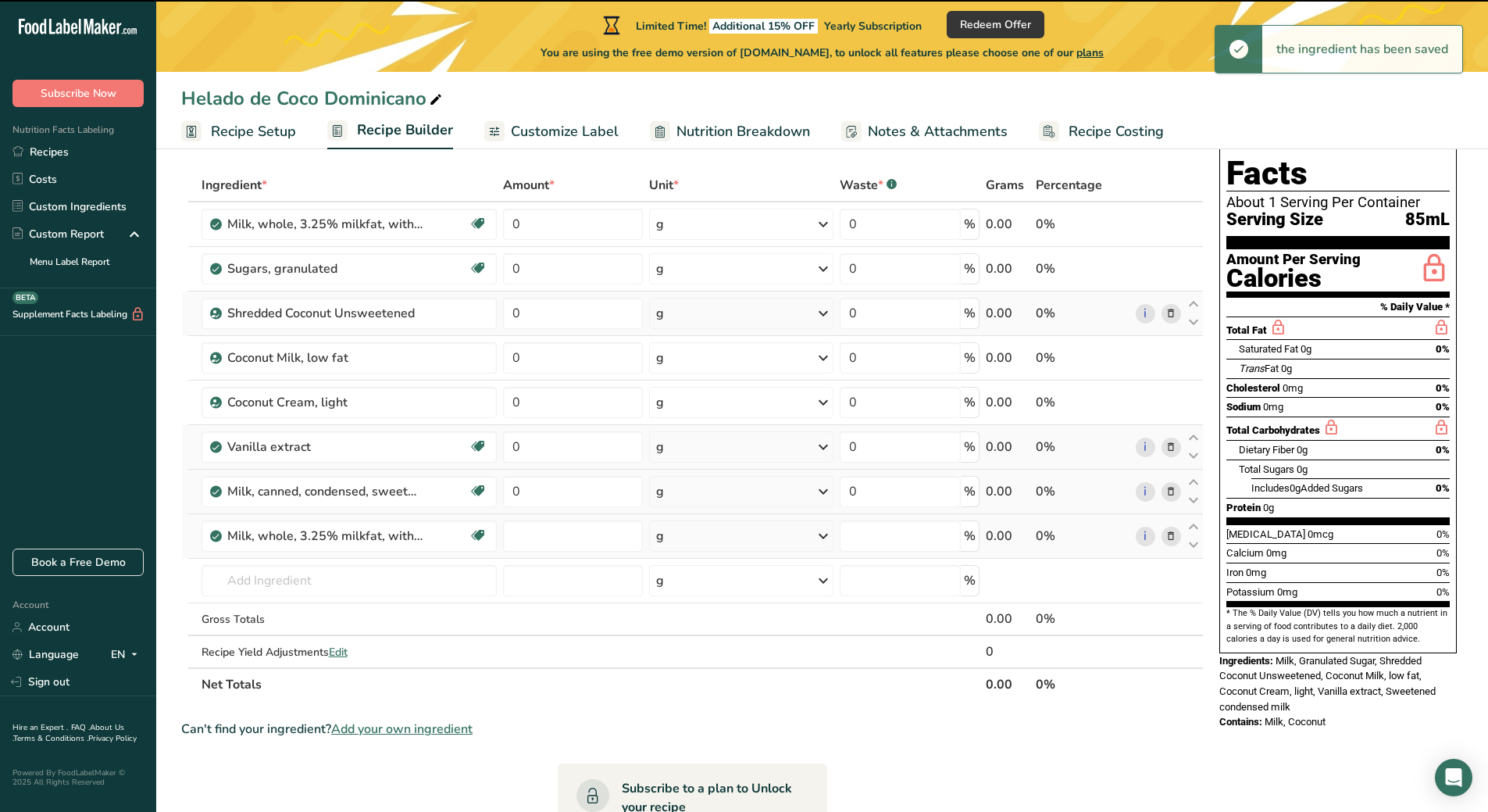
type input "0"
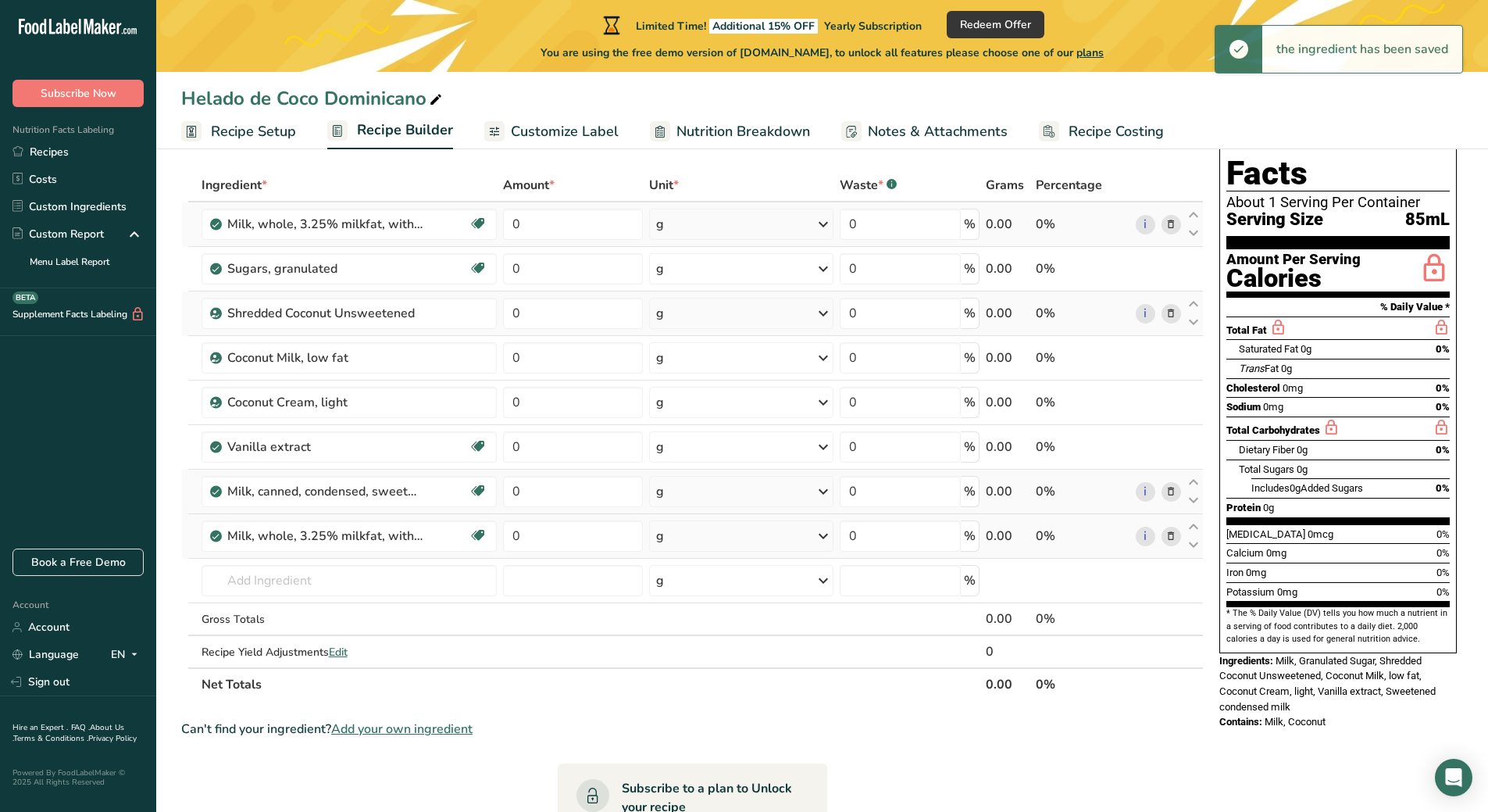
click at [1175, 225] on icon at bounding box center [1171, 224] width 11 height 16
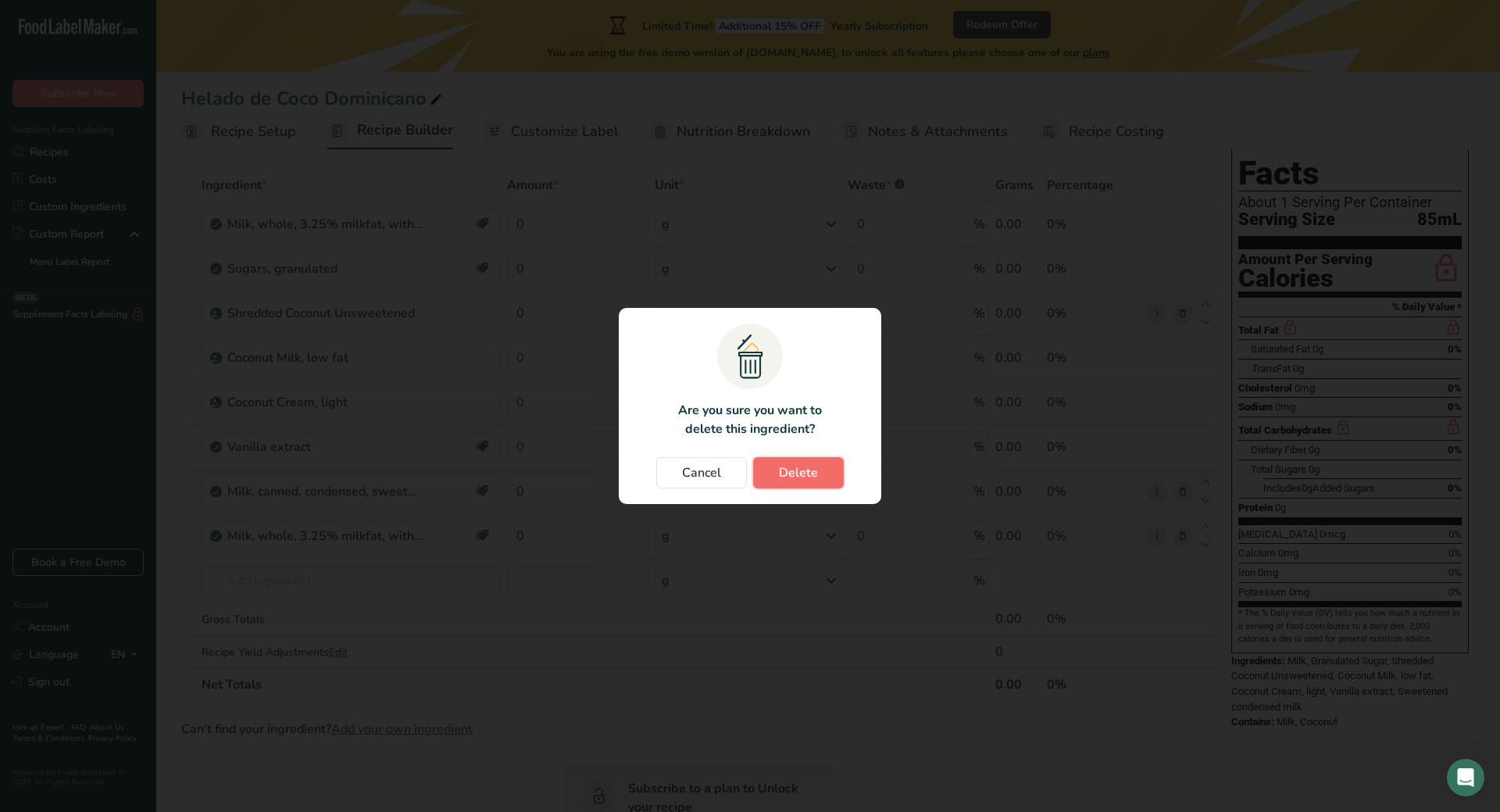
click at [799, 467] on span "Delete" at bounding box center [799, 472] width 40 height 18
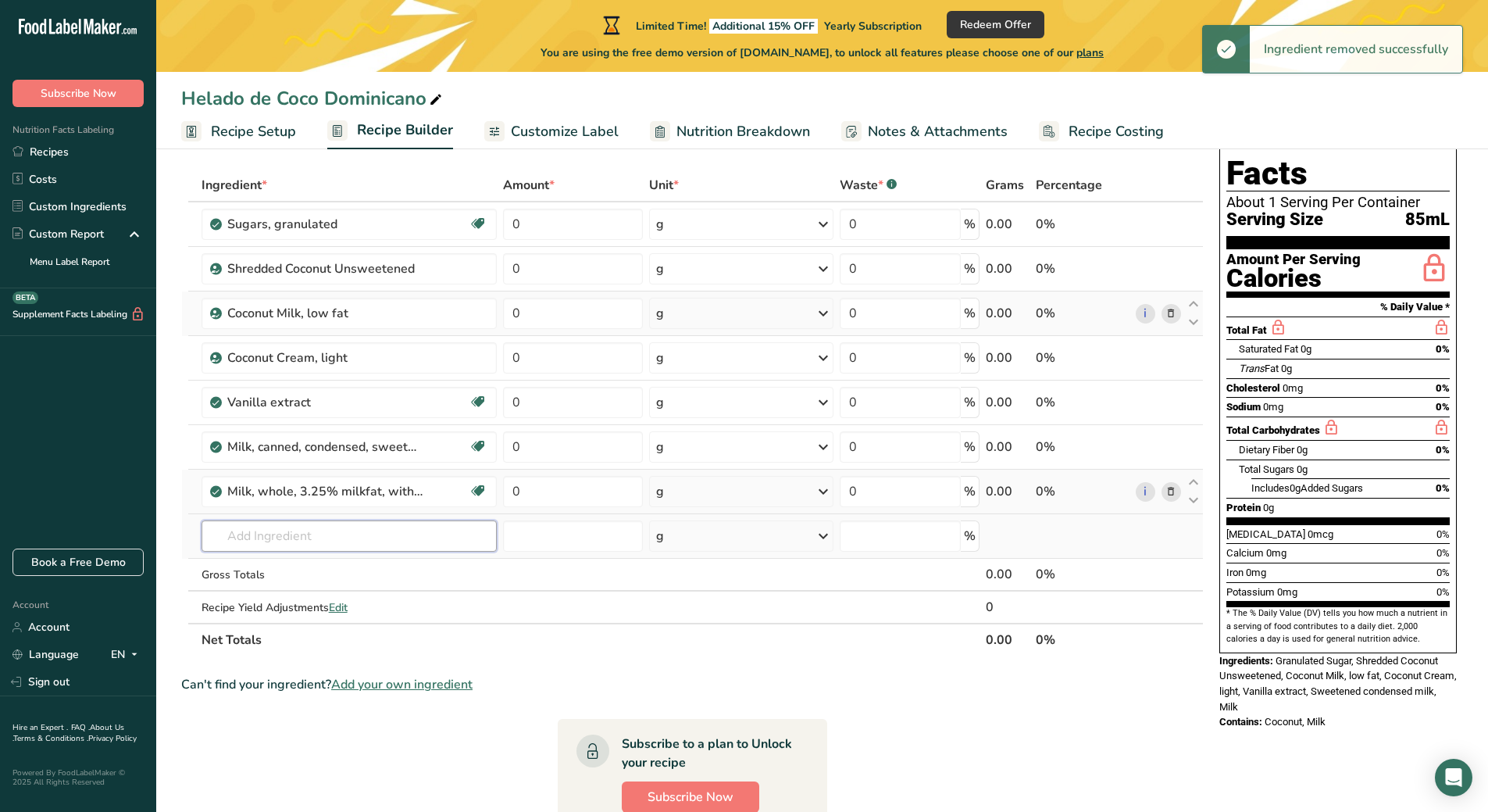
click at [389, 536] on input "text" at bounding box center [349, 535] width 296 height 31
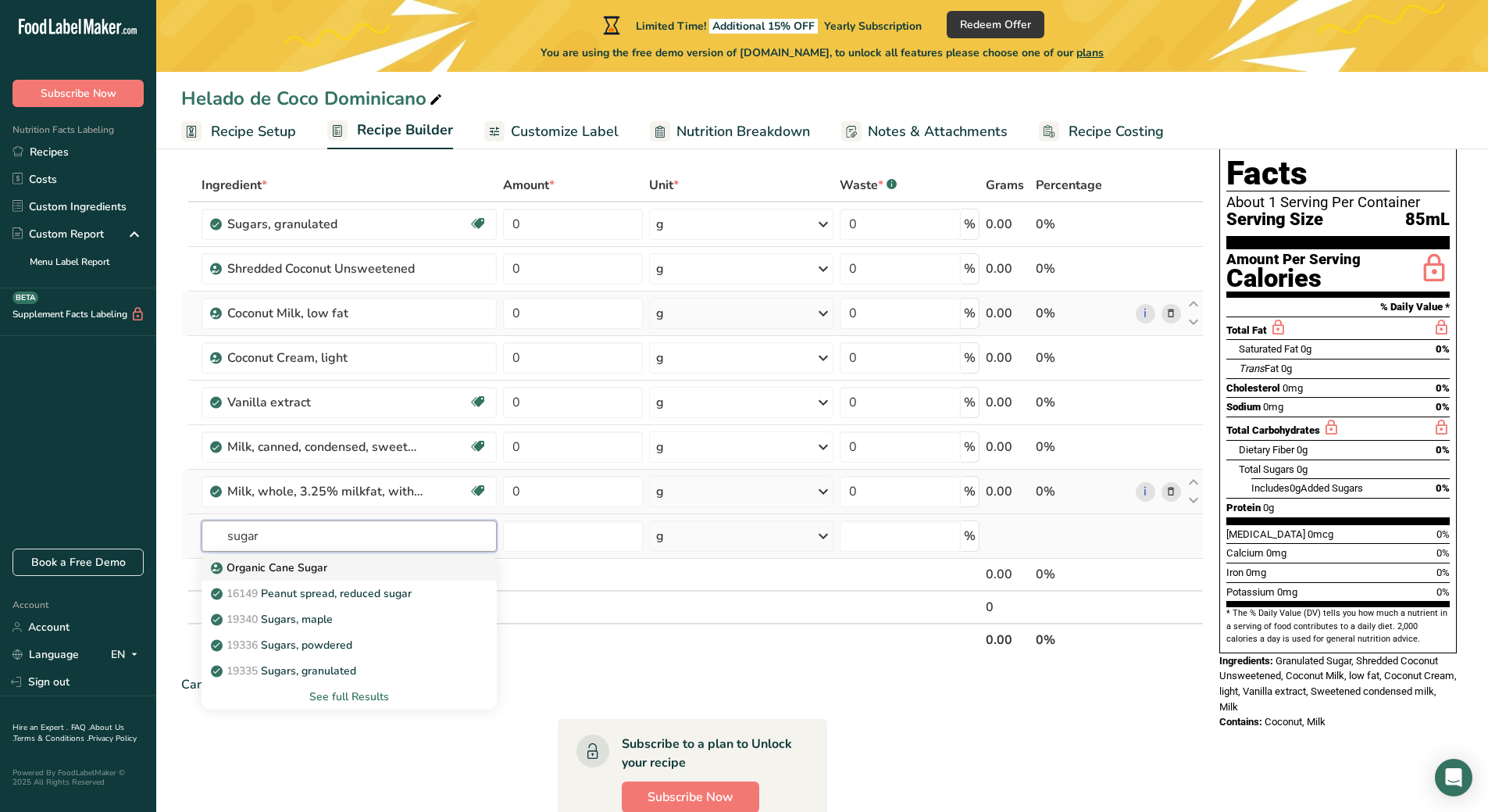
type input "sugar"
click at [368, 561] on div "Organic Cane Sugar" at bounding box center [337, 567] width 246 height 16
type input "Organic Cane Sugar"
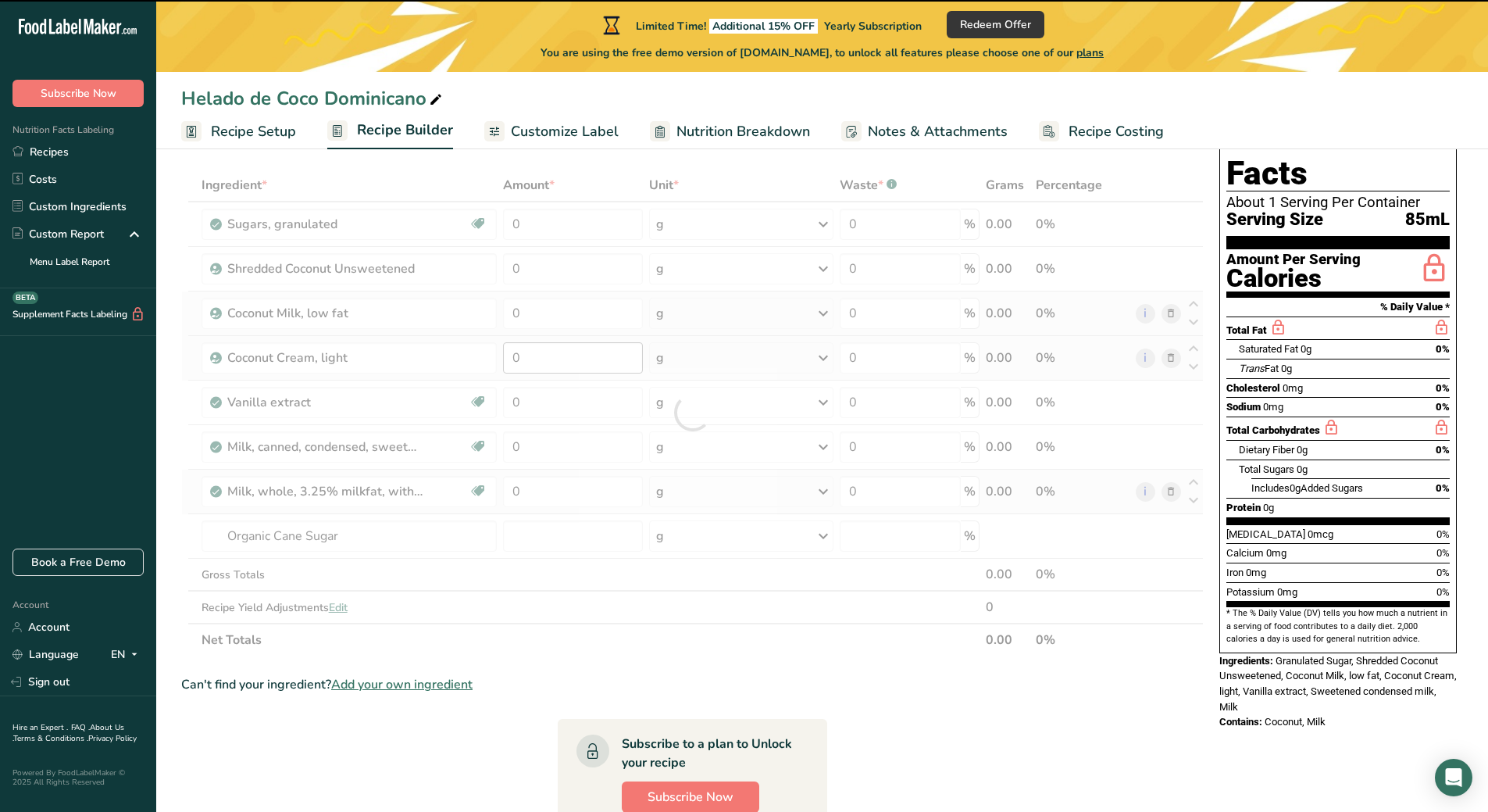
type input "0"
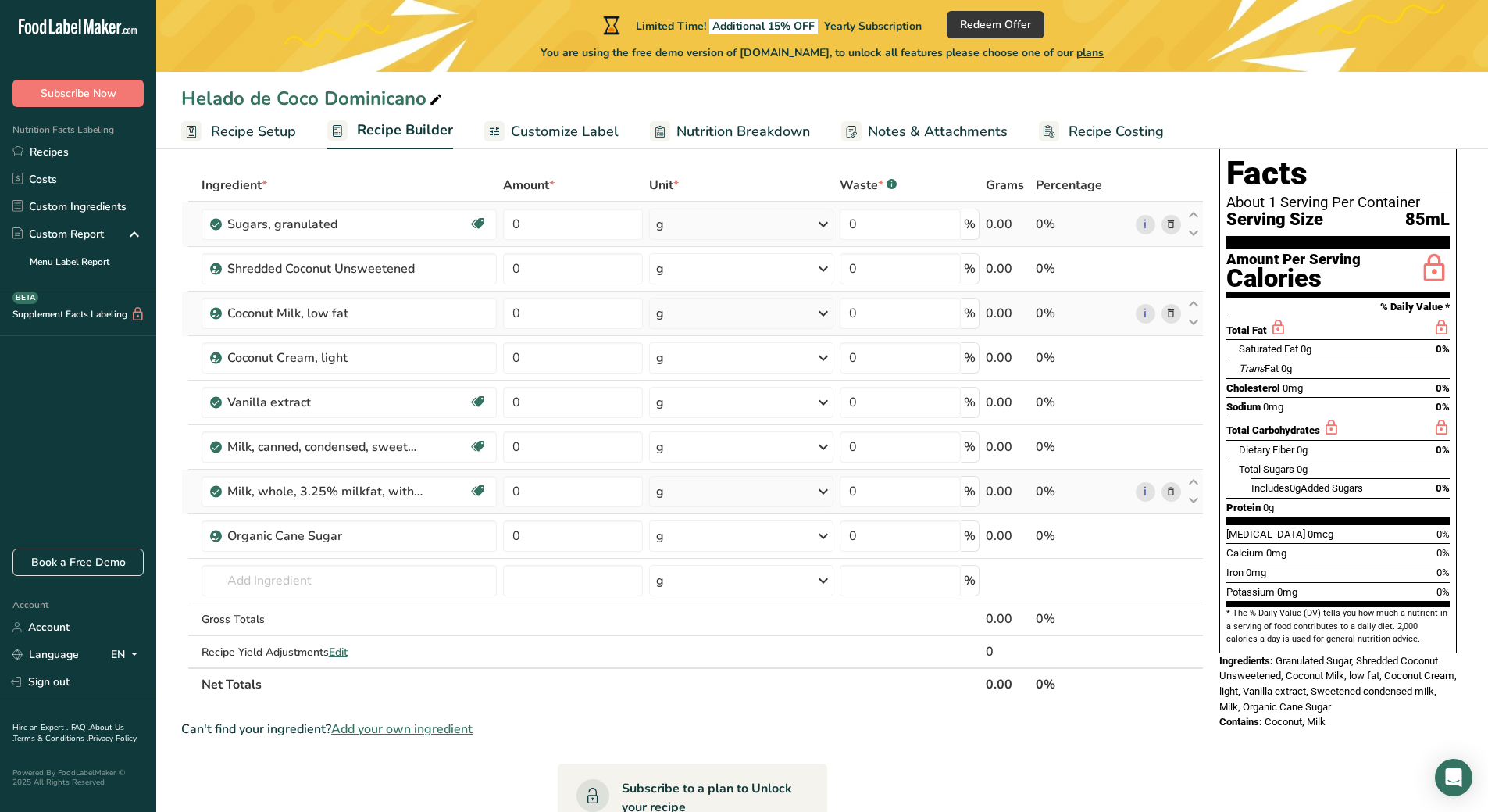
click at [1177, 223] on icon at bounding box center [1171, 224] width 11 height 16
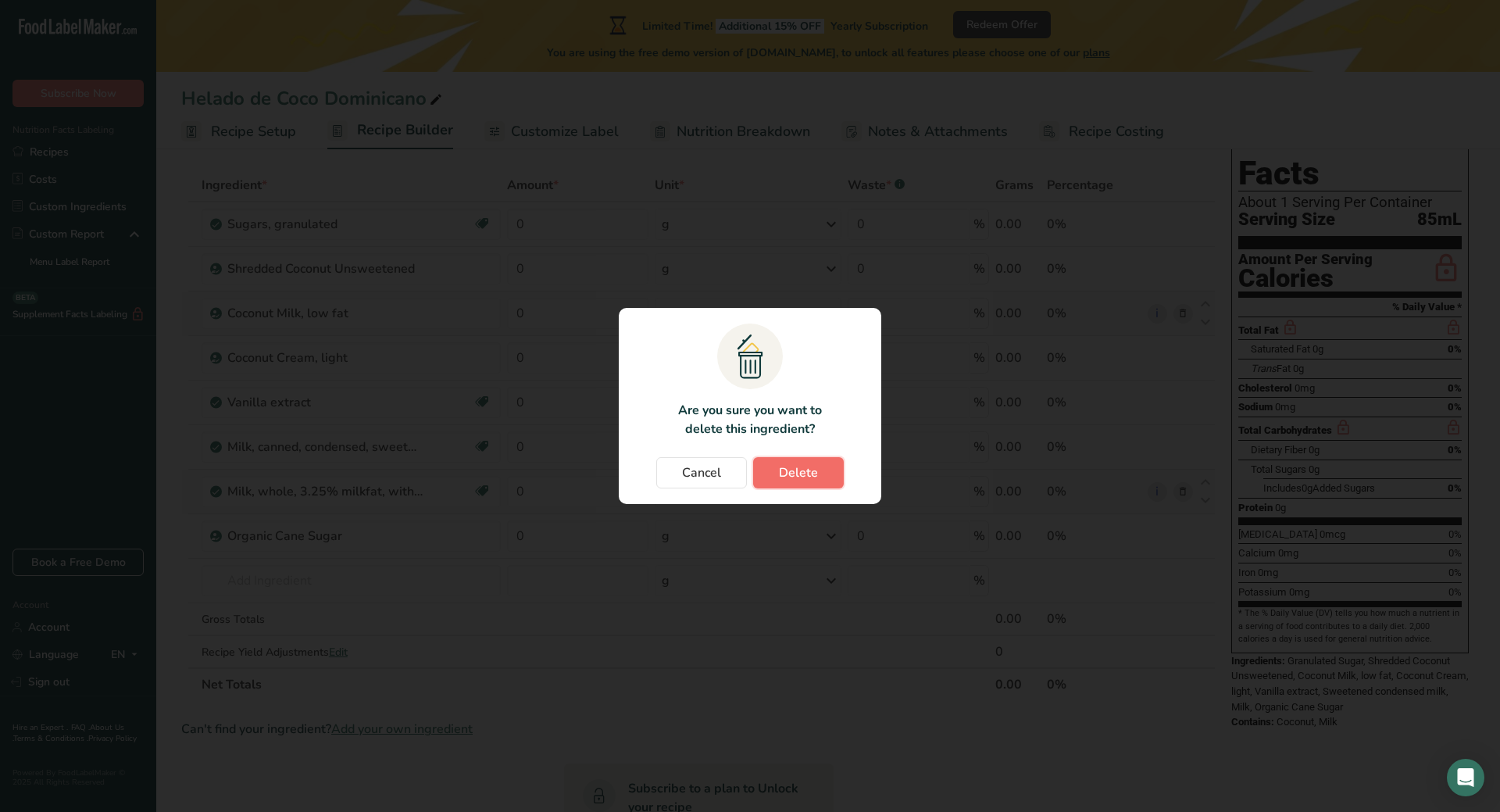
click at [796, 459] on button "Delete" at bounding box center [799, 473] width 91 height 31
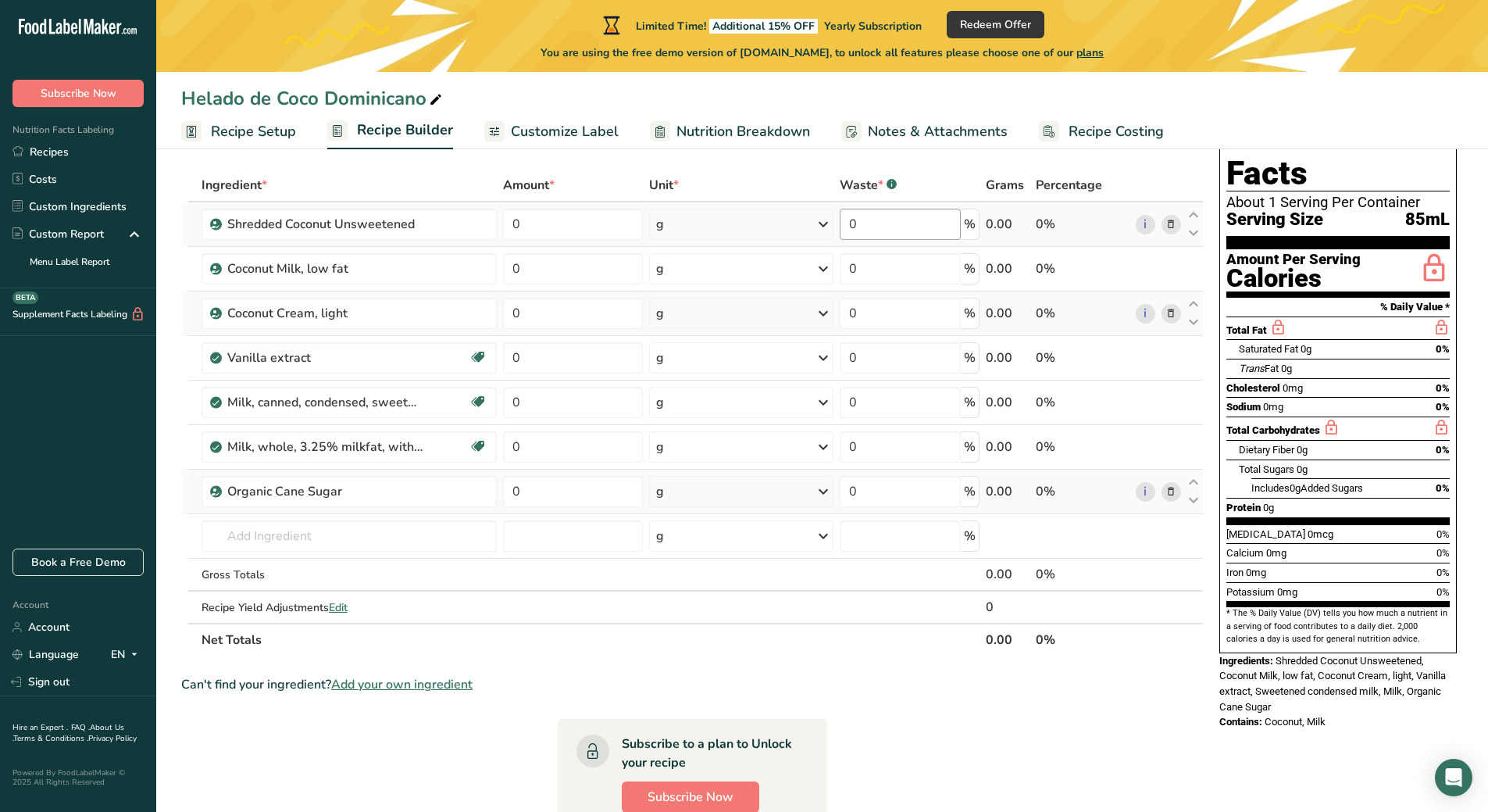
click at [786, 176] on div "Ingredient * Amount * Unit * Waste * .a-a{fill:#347362;}.b-a{fill:#fff;} Grams …" at bounding box center [692, 412] width 1022 height 487
drag, startPoint x: 549, startPoint y: 219, endPoint x: 584, endPoint y: 167, distance: 62.7
click at [584, 167] on div "Add Ingredients Manage Recipe Delete Recipe Duplicate Recipe Scale Recipe Save …" at bounding box center [697, 650] width 1032 height 1089
drag, startPoint x: 548, startPoint y: 222, endPoint x: 530, endPoint y: 225, distance: 18.2
click at [530, 225] on input "0" at bounding box center [573, 224] width 139 height 31
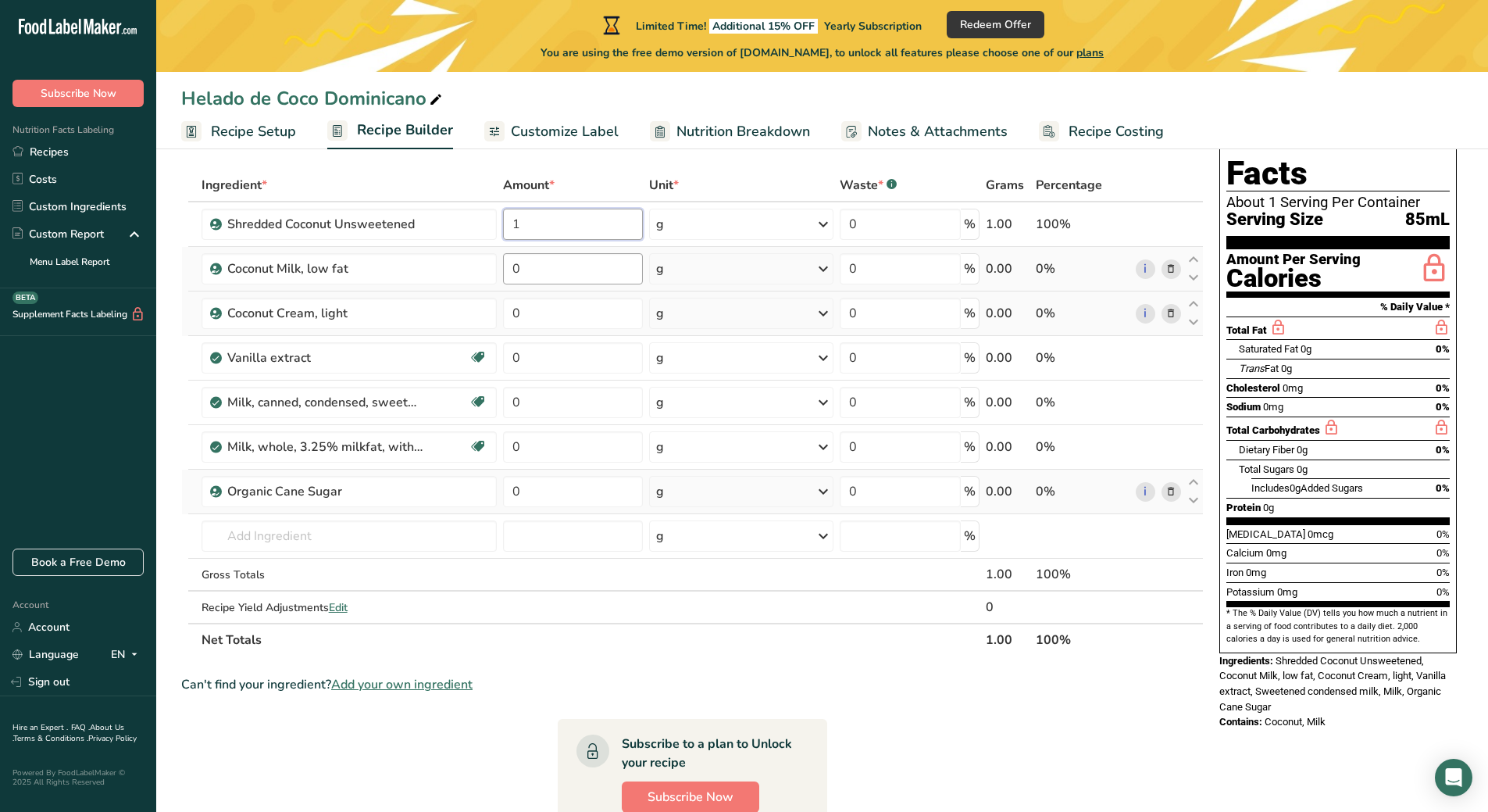
type input "1"
click at [531, 258] on div "Ingredient * Amount * Unit * Waste * .a-a{fill:#347362;}.b-a{fill:#fff;} Grams …" at bounding box center [692, 412] width 1022 height 487
type input "2"
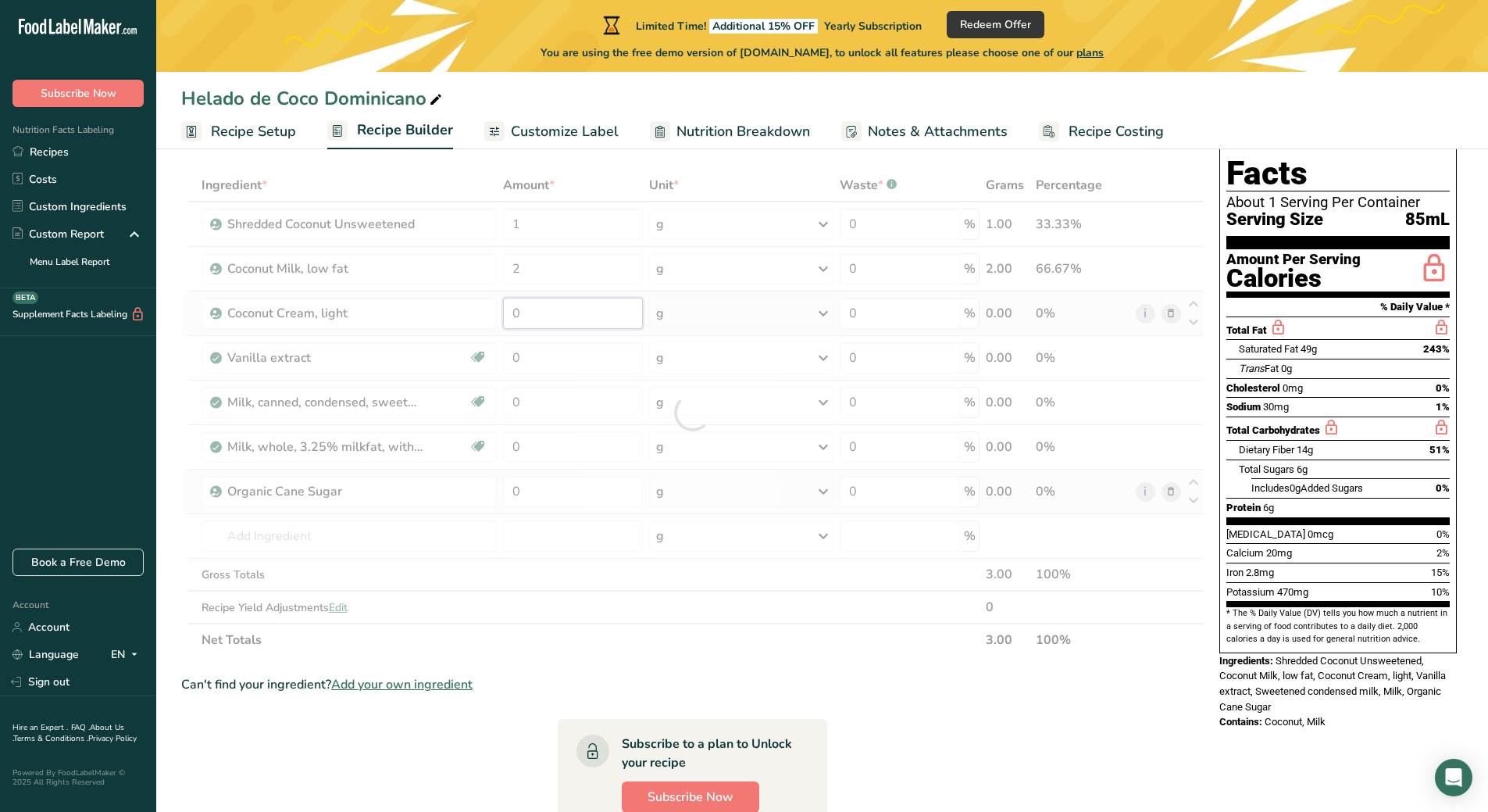
click at [528, 318] on div "Ingredient * Amount * Unit * Waste * .a-a{fill:#347362;}.b-a{fill:#fff;} Grams …" at bounding box center [692, 412] width 1022 height 487
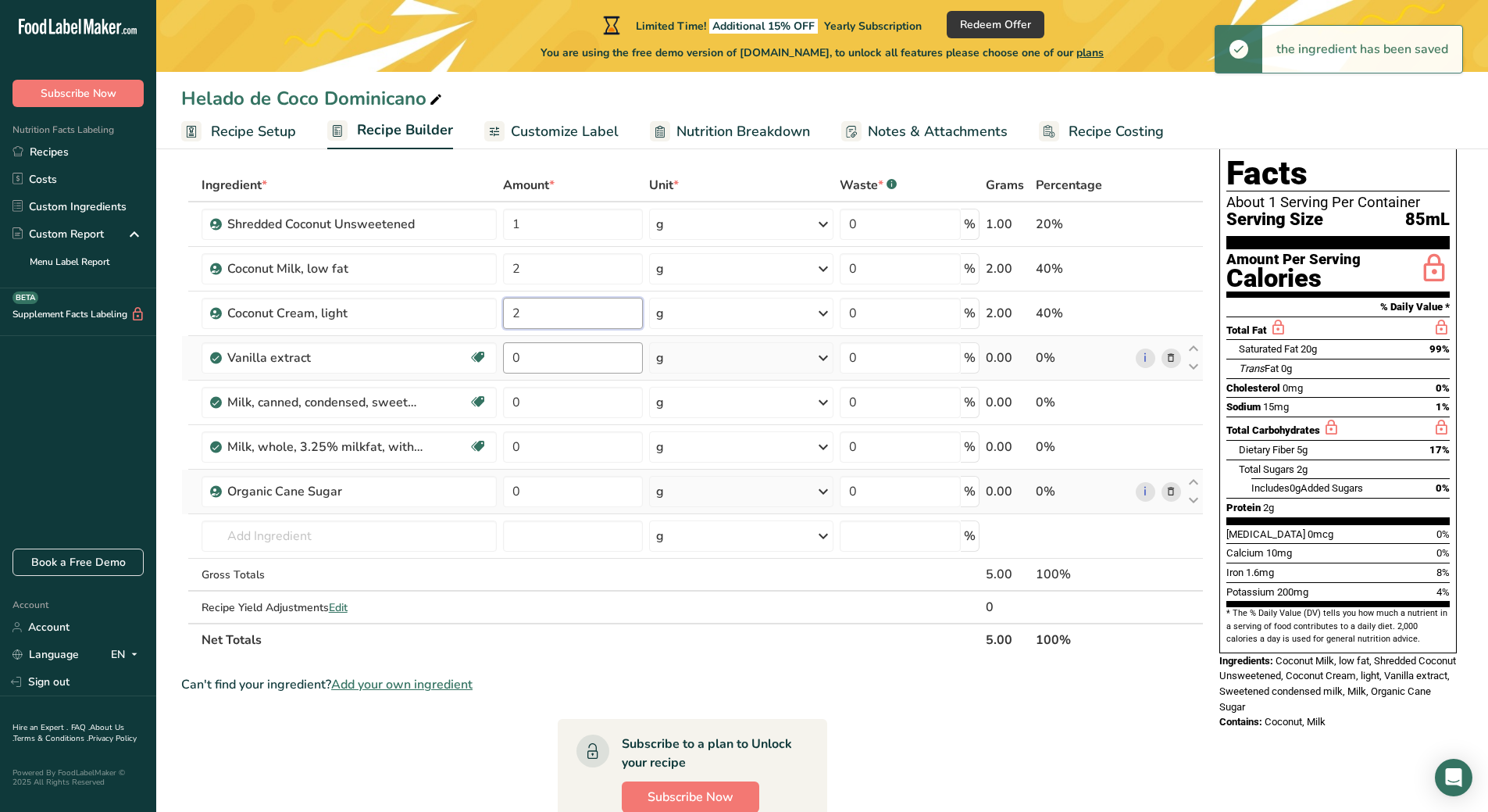
type input "2"
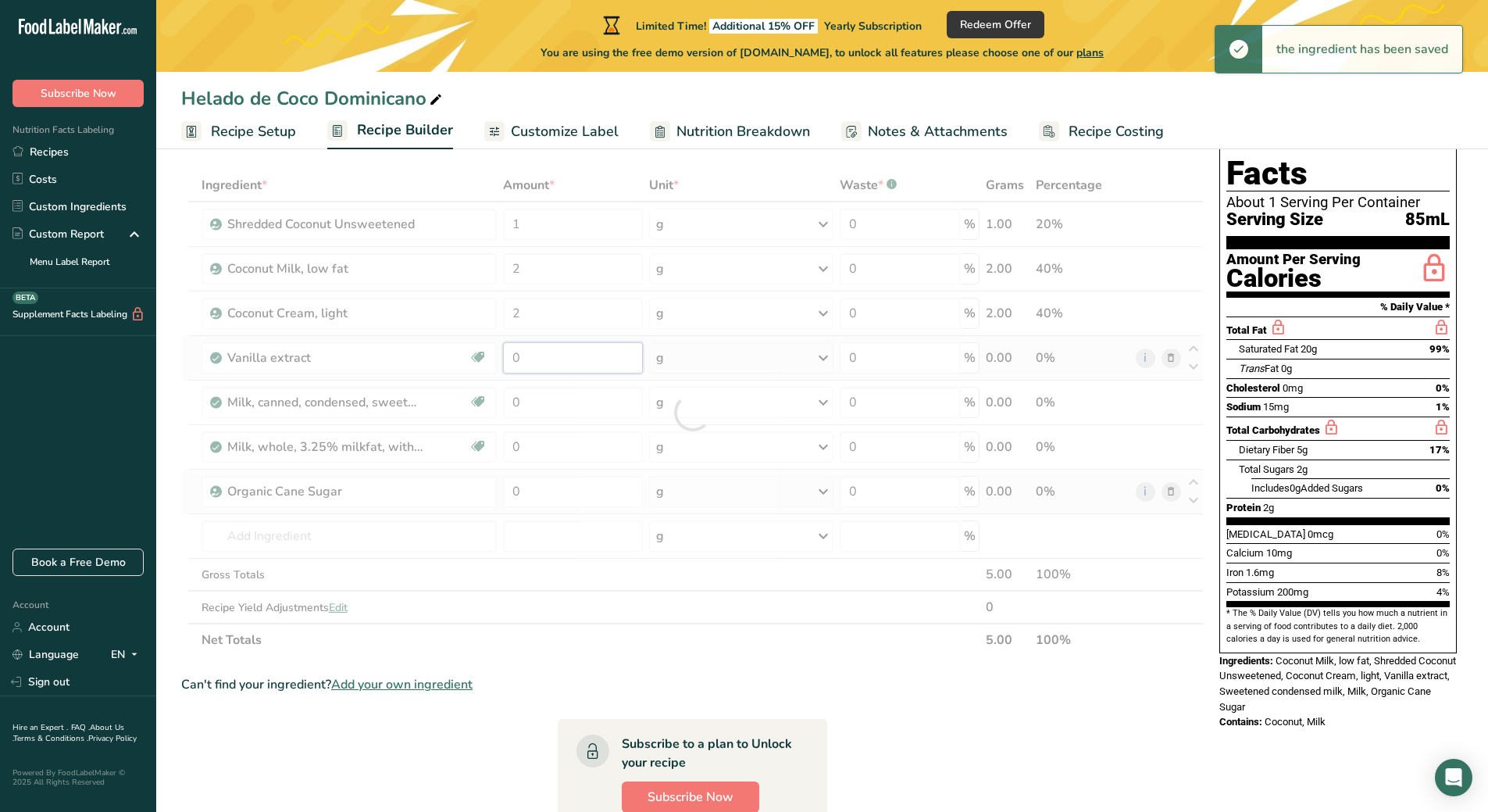
click at [528, 353] on div "Ingredient * Amount * Unit * Waste * .a-a{fill:#347362;}.b-a{fill:#fff;} Grams …" at bounding box center [692, 412] width 1022 height 487
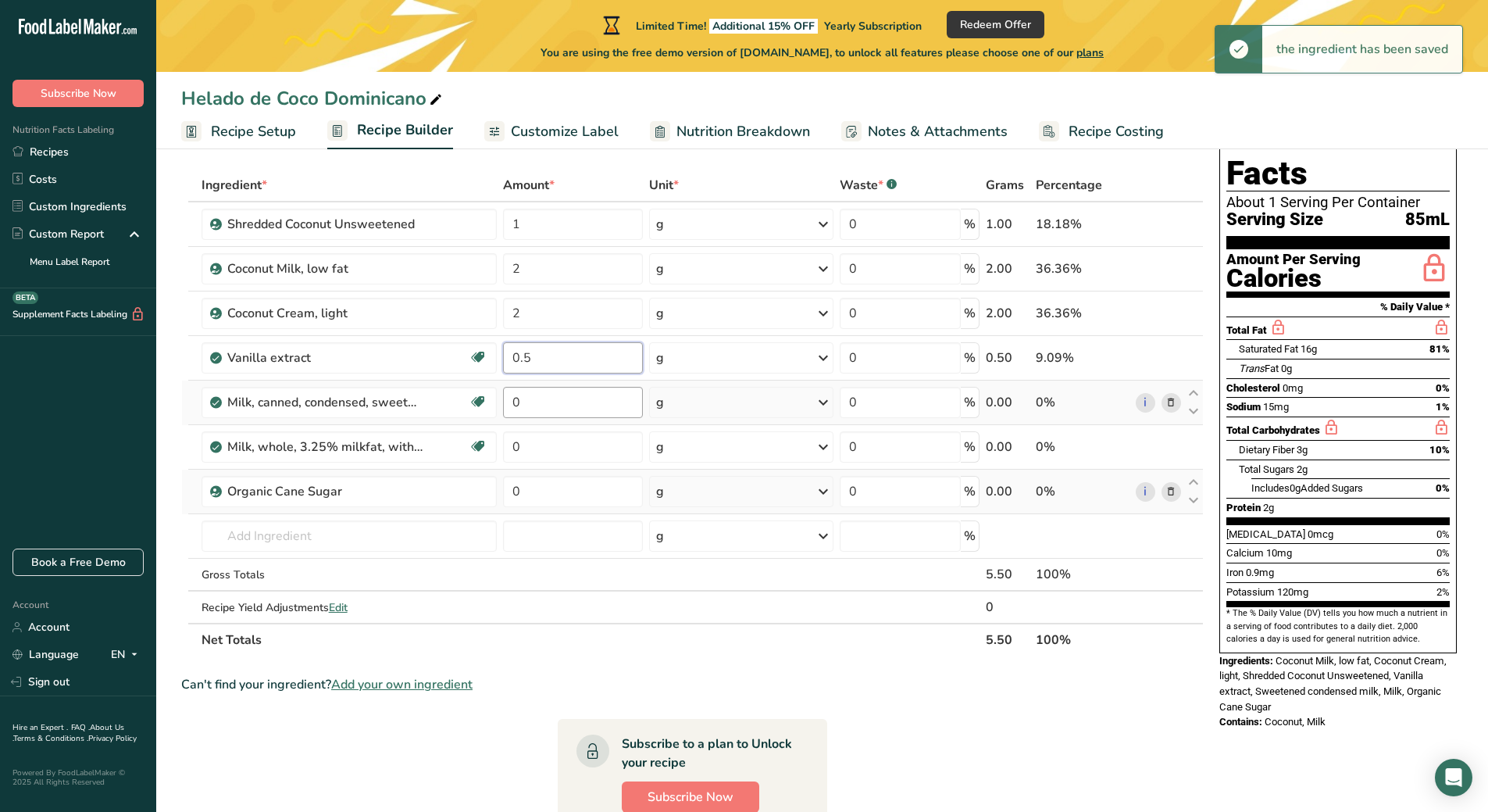
type input "0.5"
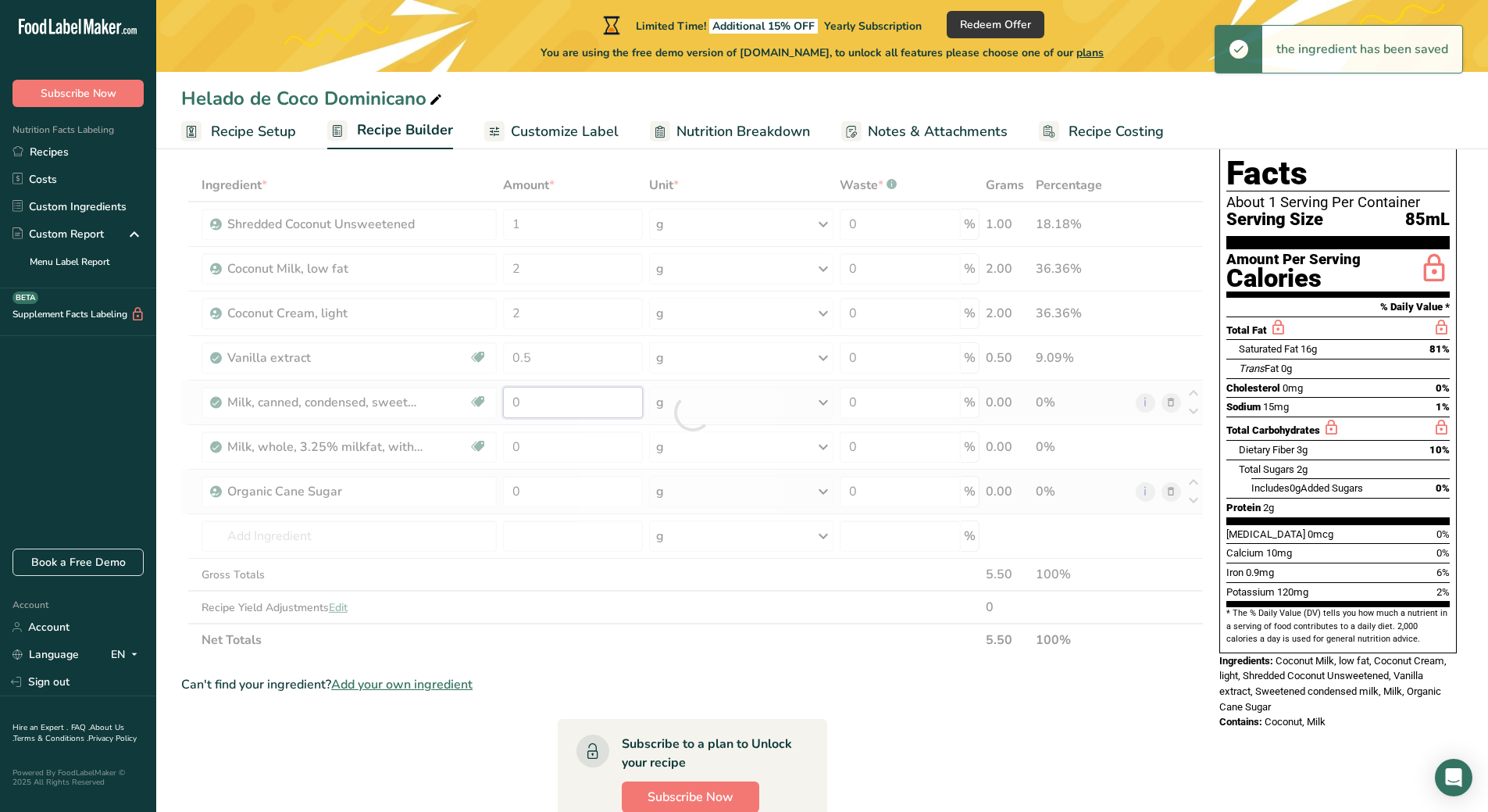
click at [526, 392] on div "Ingredient * Amount * Unit * Waste * .a-a{fill:#347362;}.b-a{fill:#fff;} Grams …" at bounding box center [692, 412] width 1022 height 487
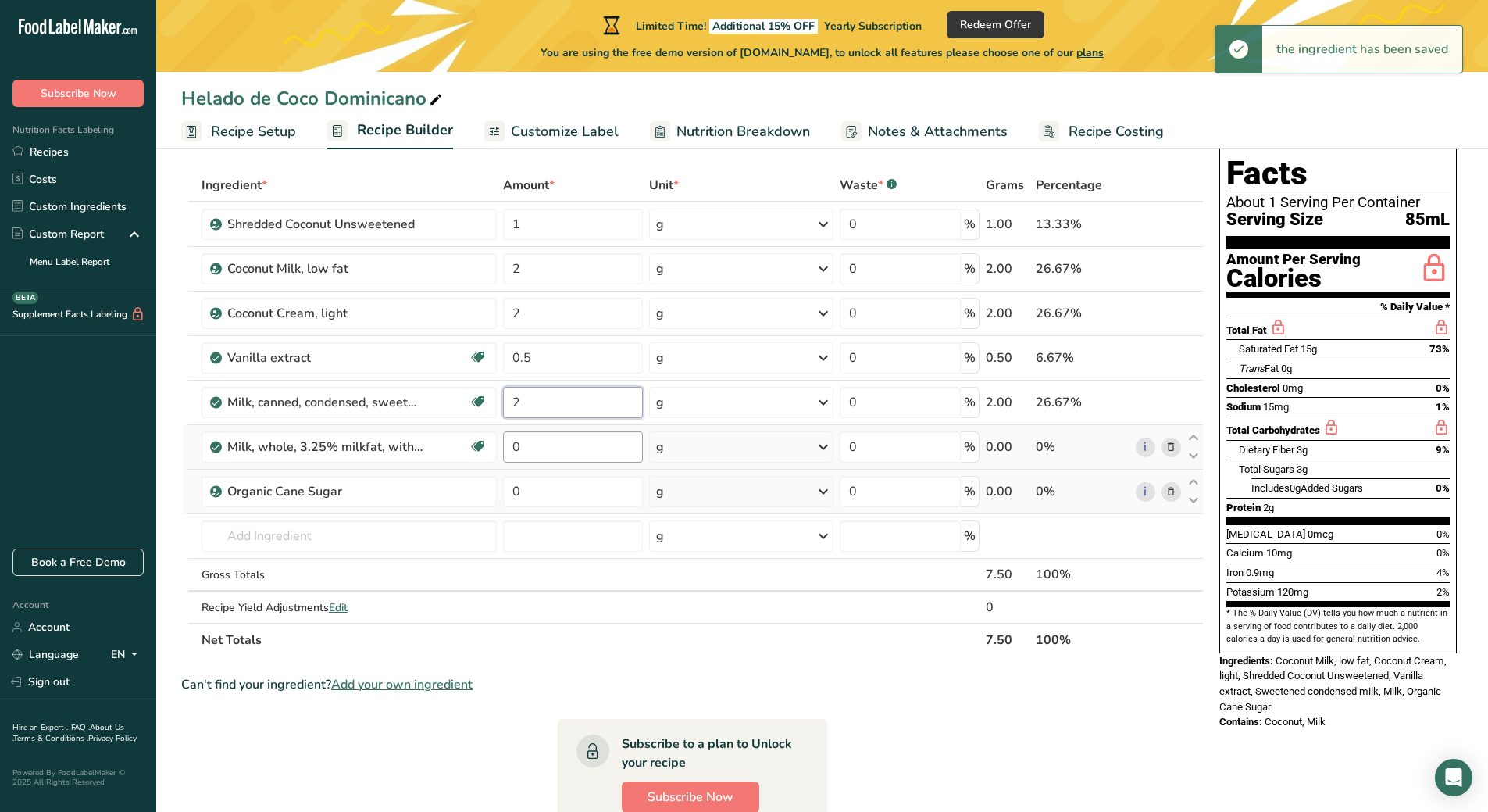
type input "2"
click at [526, 447] on div "Ingredient * Amount * Unit * Waste * .a-a{fill:#347362;}.b-a{fill:#fff;} Grams …" at bounding box center [692, 412] width 1022 height 487
type input "2"
click at [529, 486] on div "Ingredient * Amount * Unit * Waste * .a-a{fill:#347362;}.b-a{fill:#fff;} Grams …" at bounding box center [692, 412] width 1022 height 487
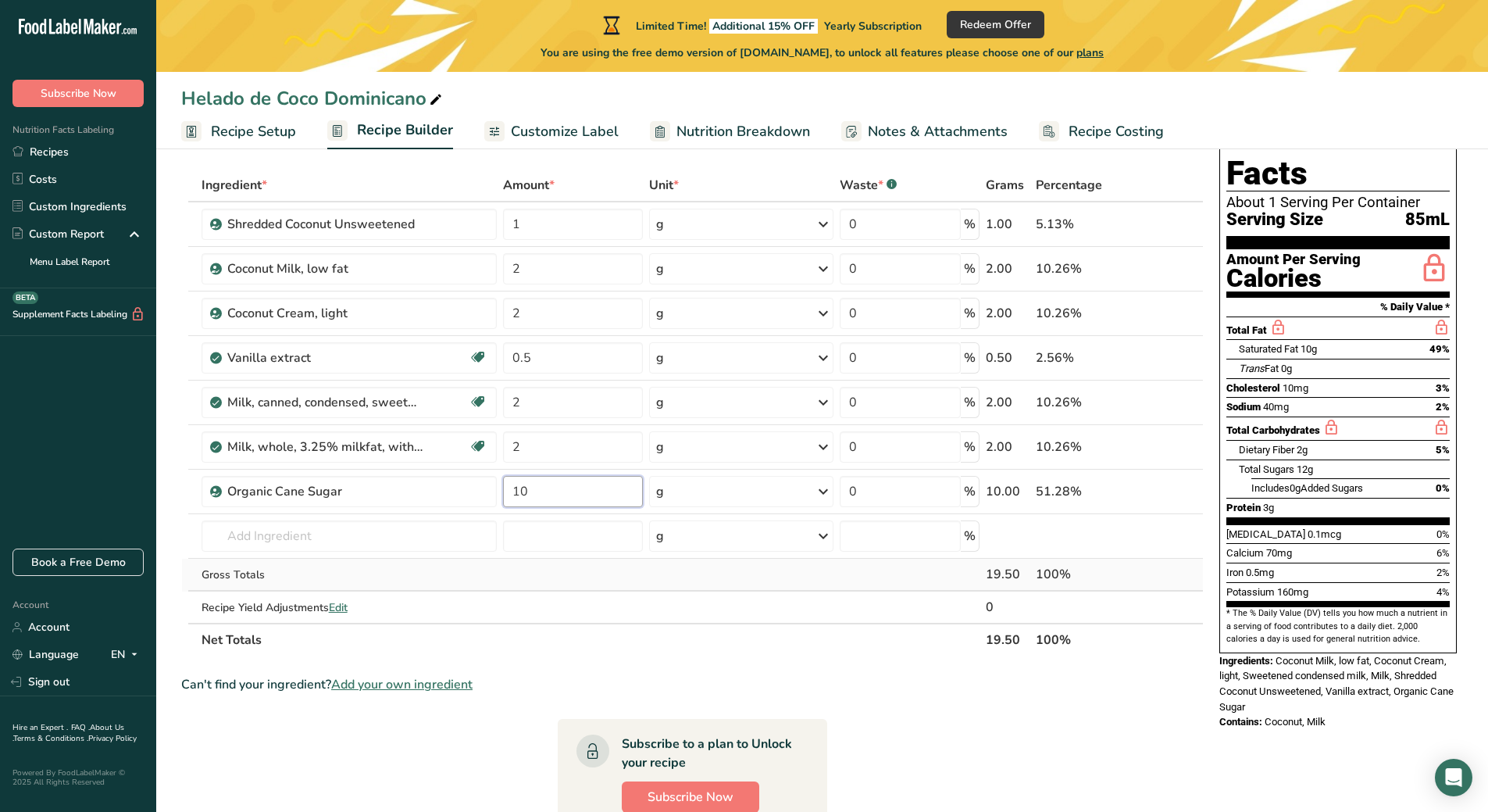
type input "10"
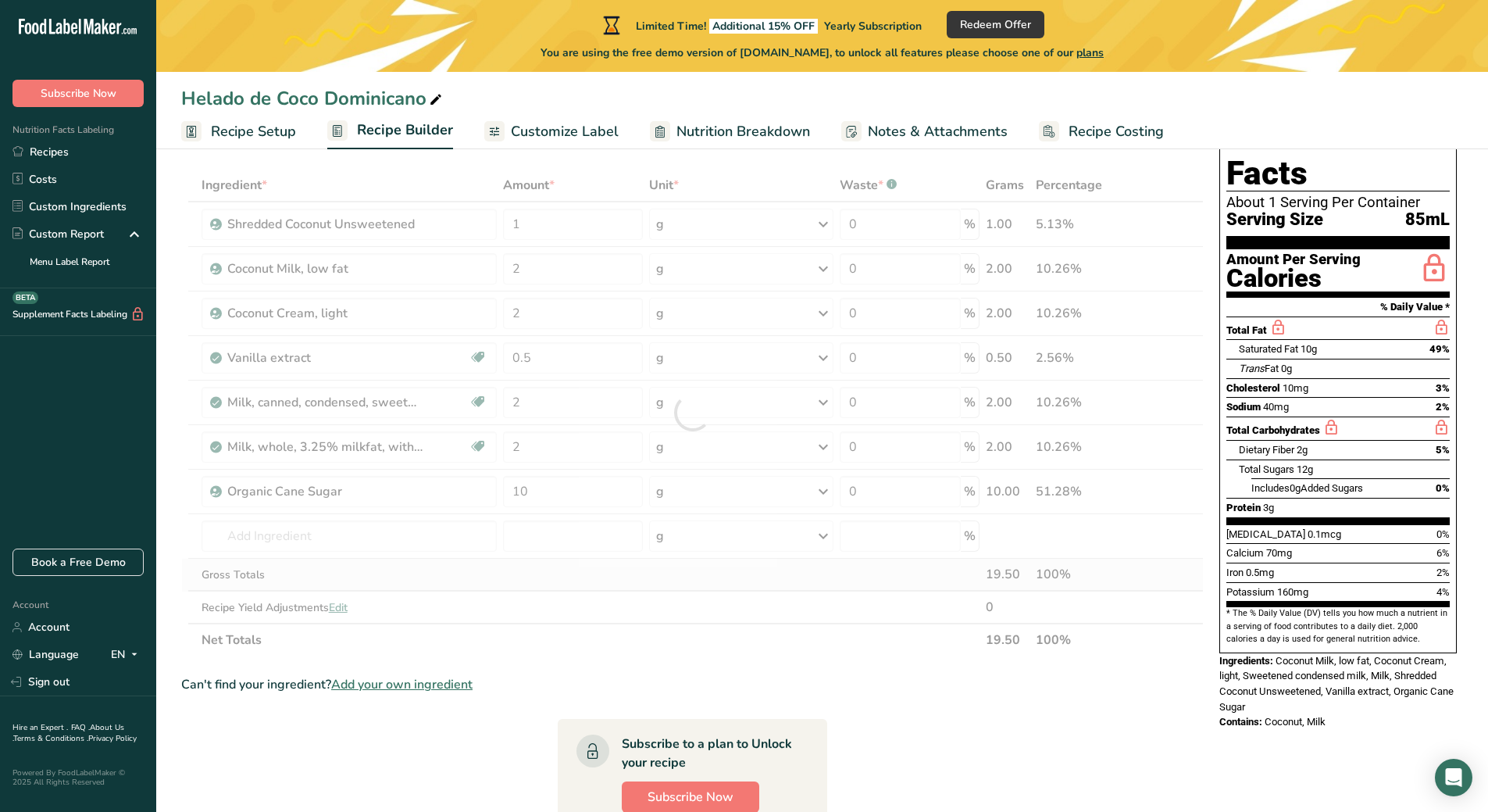
click at [566, 574] on div "Ingredient * Amount * Unit * Waste * .a-a{fill:#347362;}.b-a{fill:#fff;} Grams …" at bounding box center [692, 412] width 1022 height 487
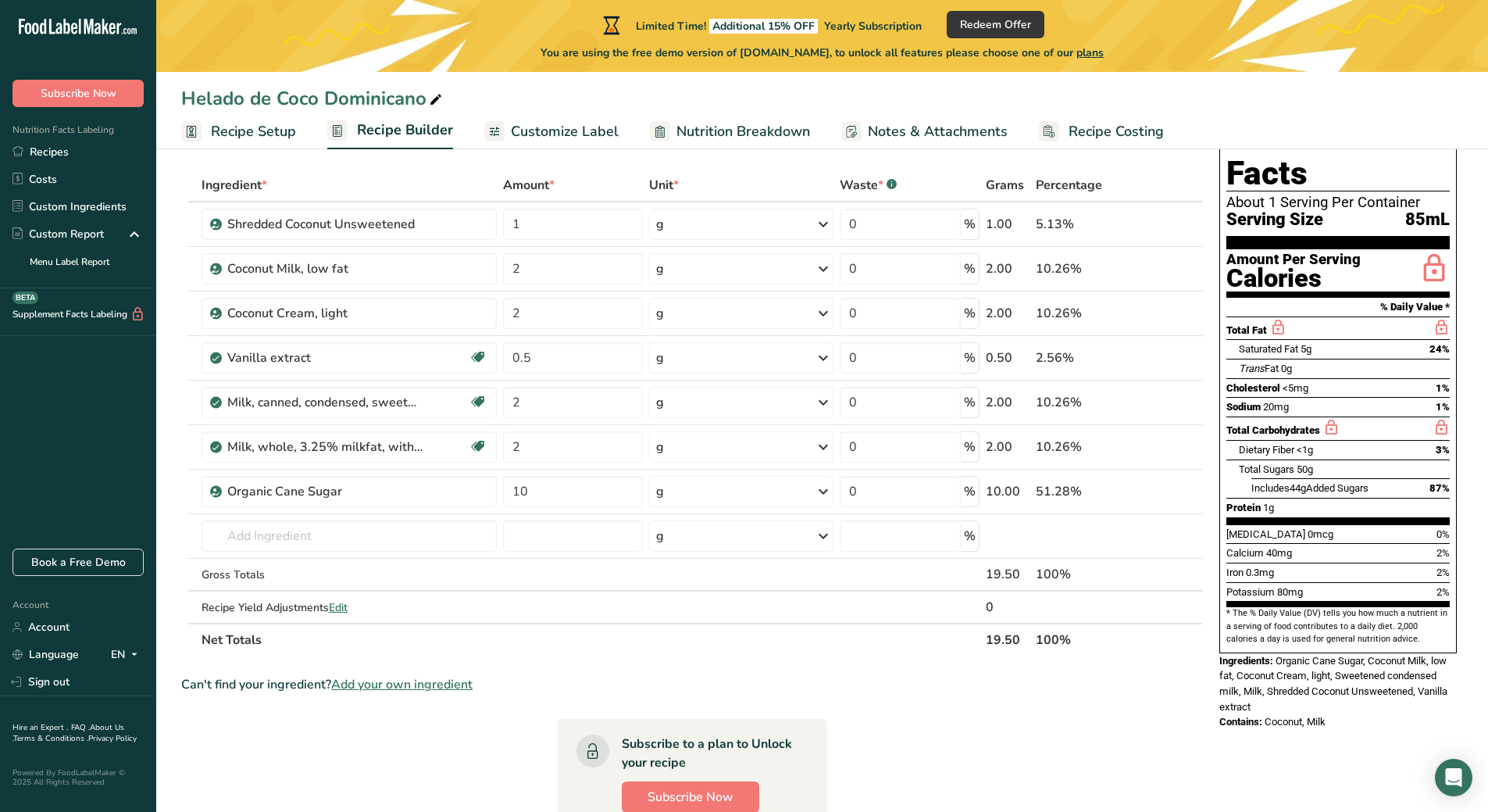
drag, startPoint x: 969, startPoint y: 701, endPoint x: 567, endPoint y: 134, distance: 695.0
click at [564, 134] on span "Customize Label" at bounding box center [565, 132] width 108 height 21
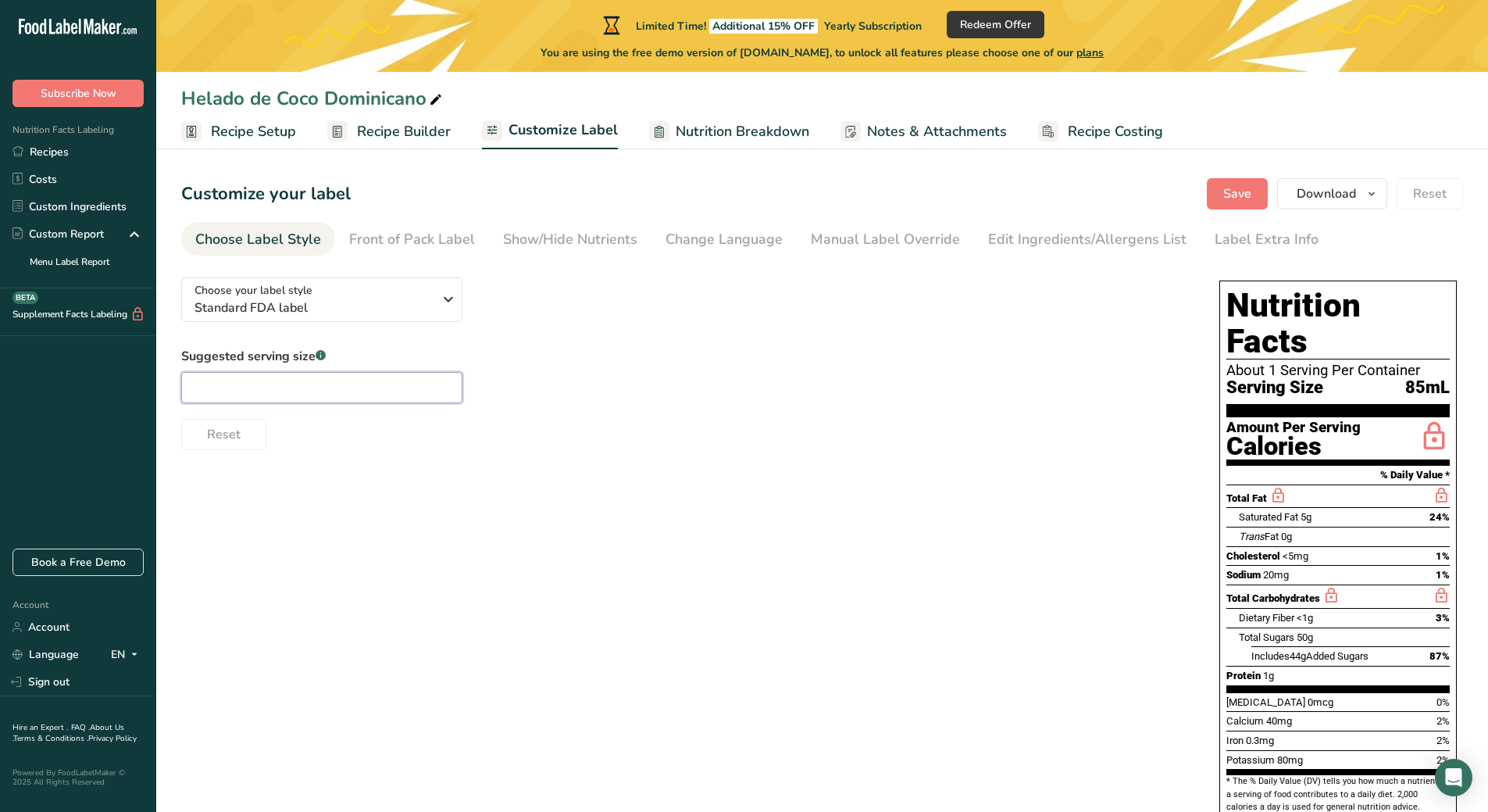
drag, startPoint x: 408, startPoint y: 386, endPoint x: 338, endPoint y: 382, distance: 70.1
click at [338, 382] on input "text" at bounding box center [322, 388] width 282 height 31
type input "1"
drag, startPoint x: 425, startPoint y: 568, endPoint x: 345, endPoint y: 544, distance: 83.5
drag, startPoint x: 345, startPoint y: 544, endPoint x: 779, endPoint y: 536, distance: 434.1
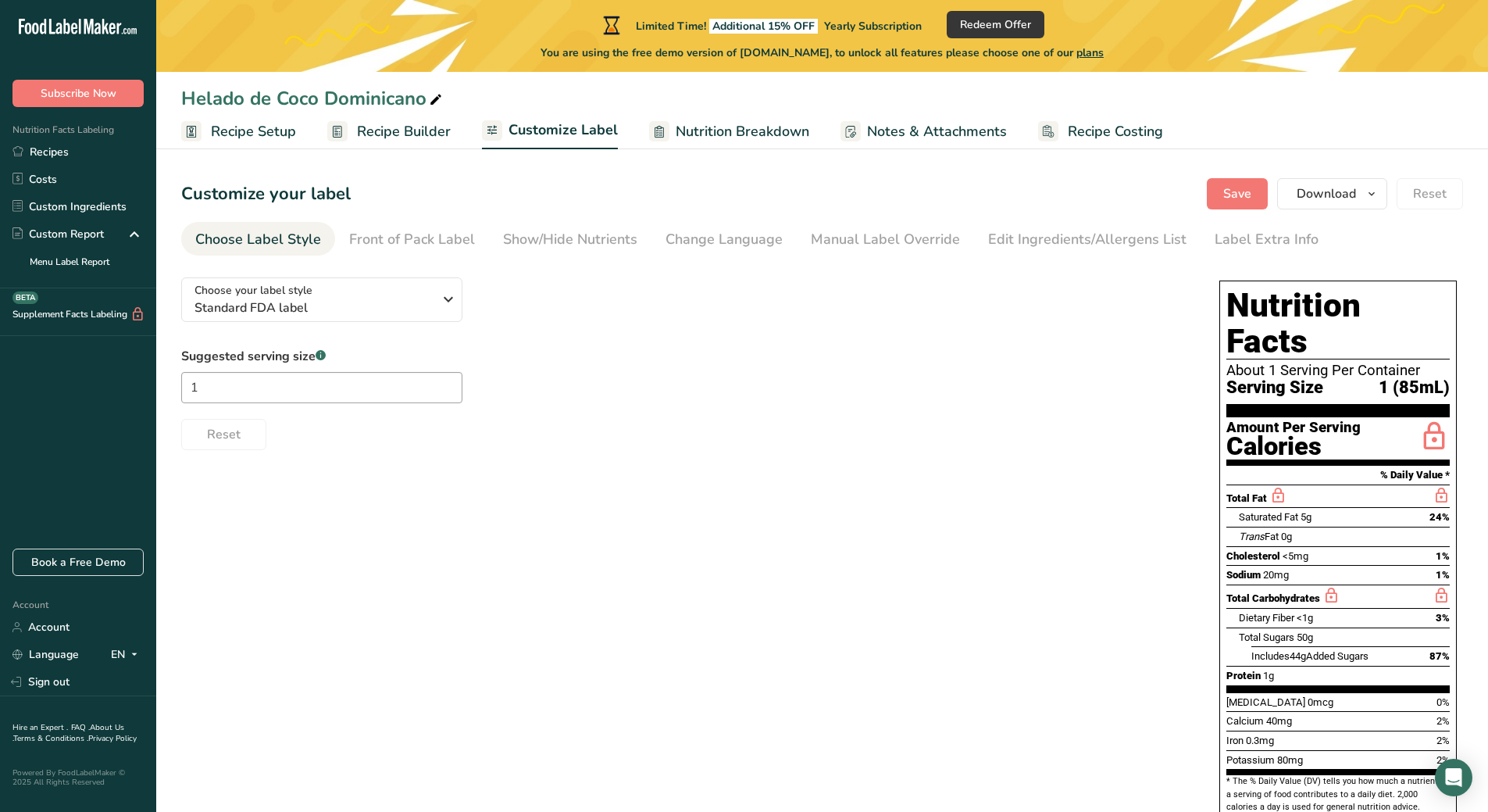
drag, startPoint x: 779, startPoint y: 536, endPoint x: 726, endPoint y: 132, distance: 407.5
click at [726, 132] on span "Nutrition Breakdown" at bounding box center [743, 132] width 134 height 21
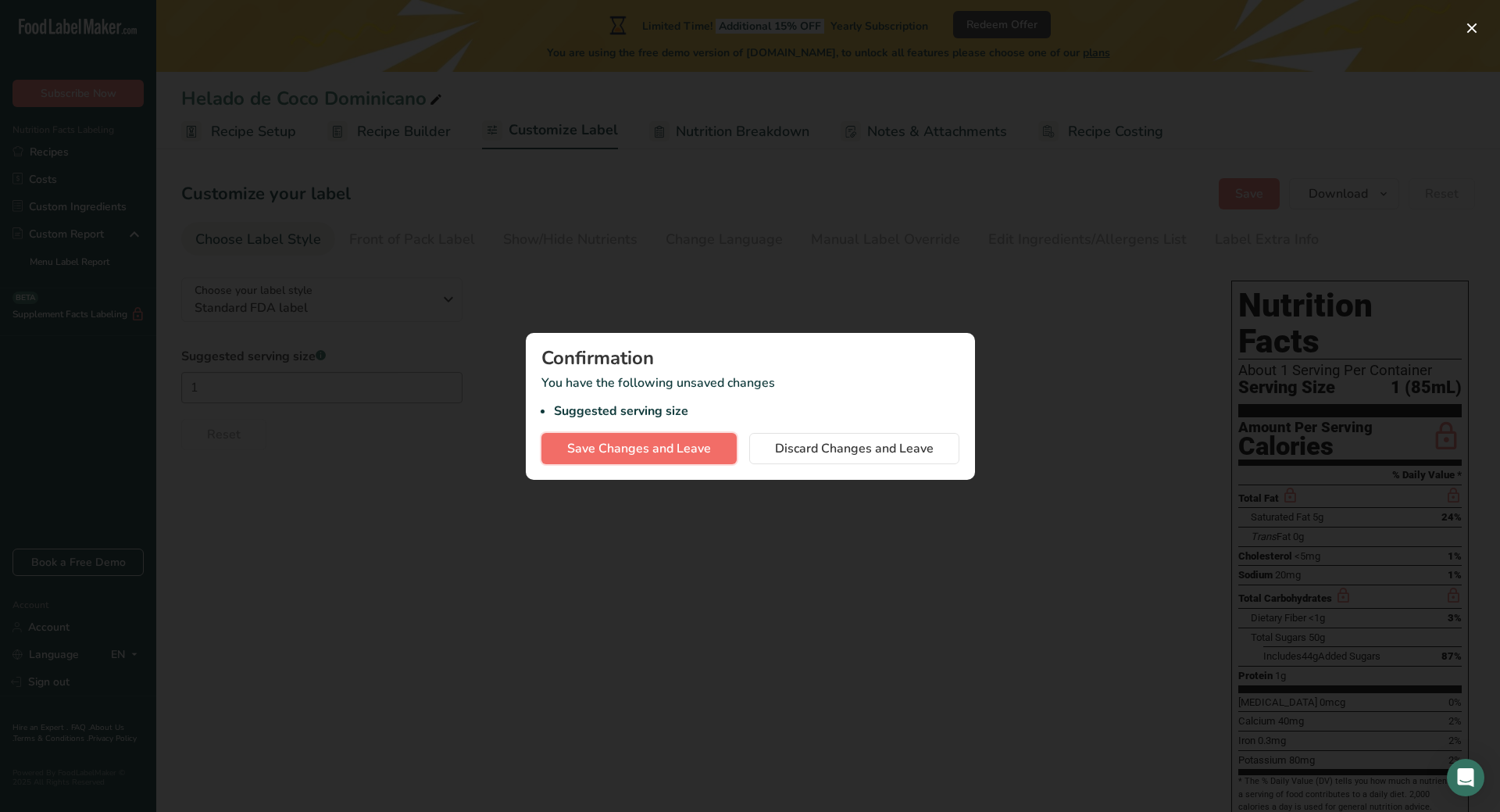
click at [687, 446] on span "Save Changes and Leave" at bounding box center [639, 447] width 144 height 18
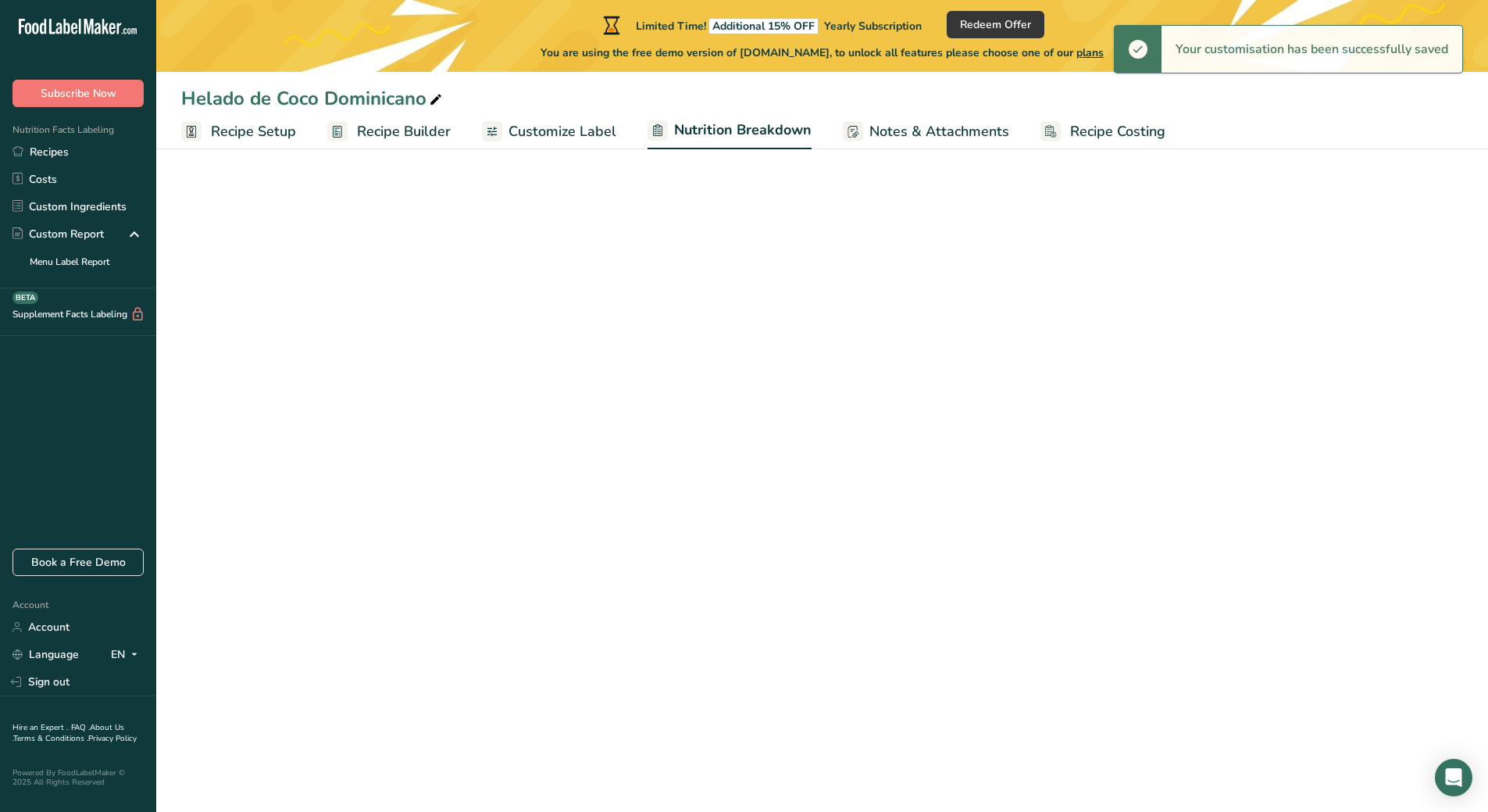
select select "Calories"
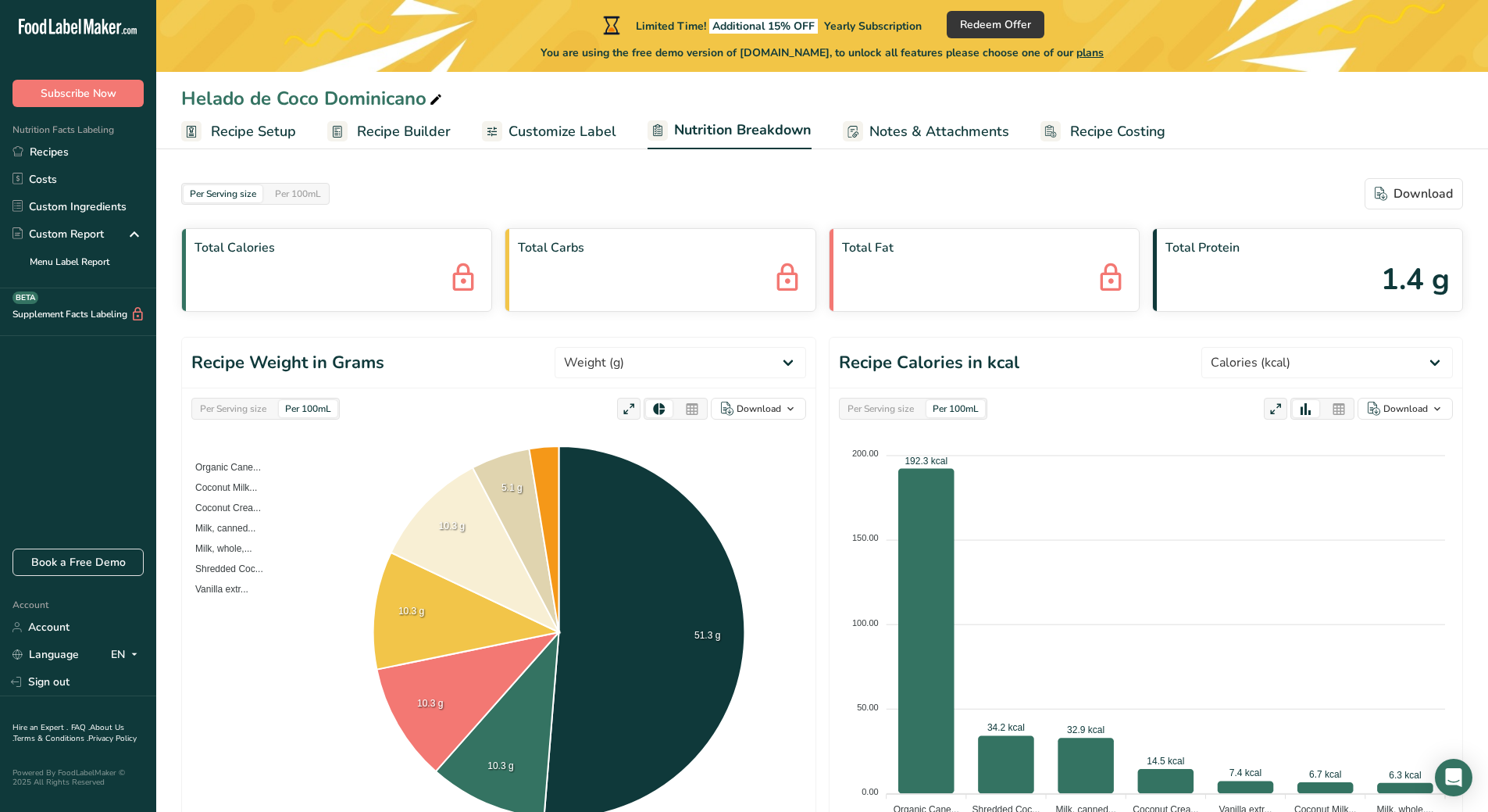
click at [550, 137] on span "Customize Label" at bounding box center [562, 132] width 108 height 21
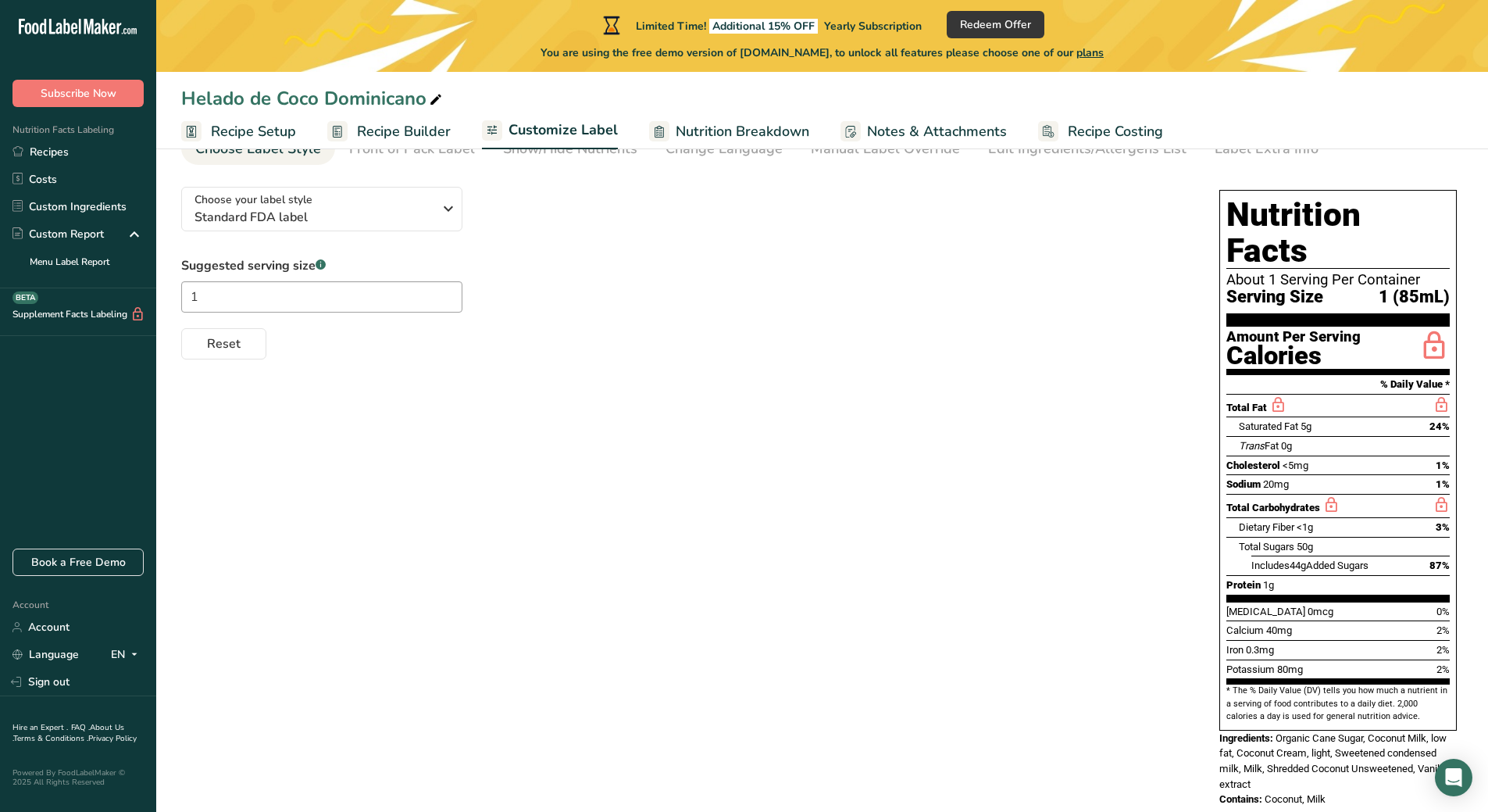
scroll to position [90, 0]
